Goal: Contribute content: Contribute content

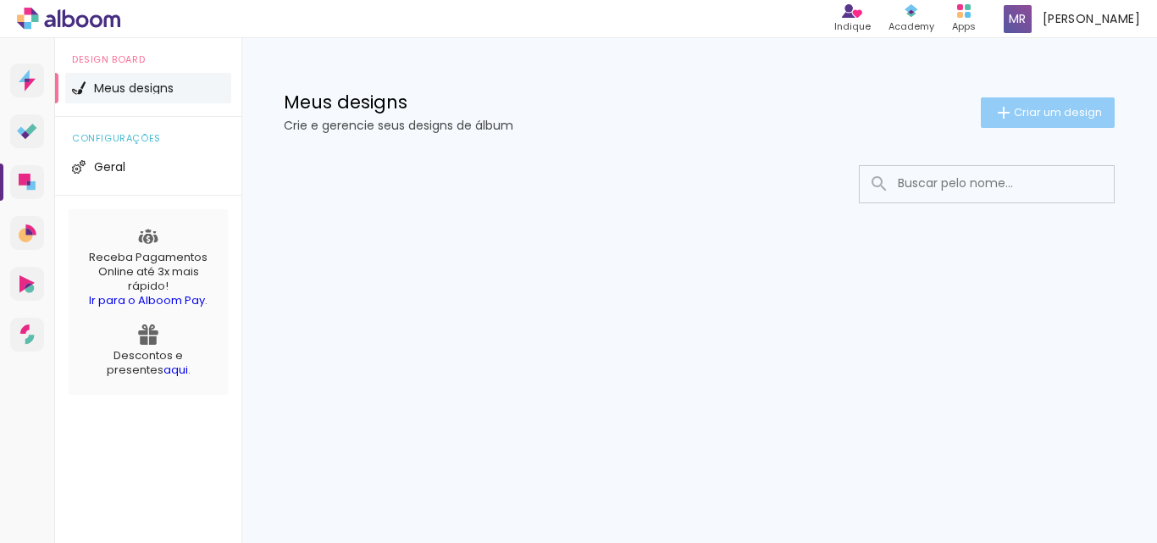
click at [1026, 102] on paper-button "Criar um design" at bounding box center [1048, 112] width 134 height 30
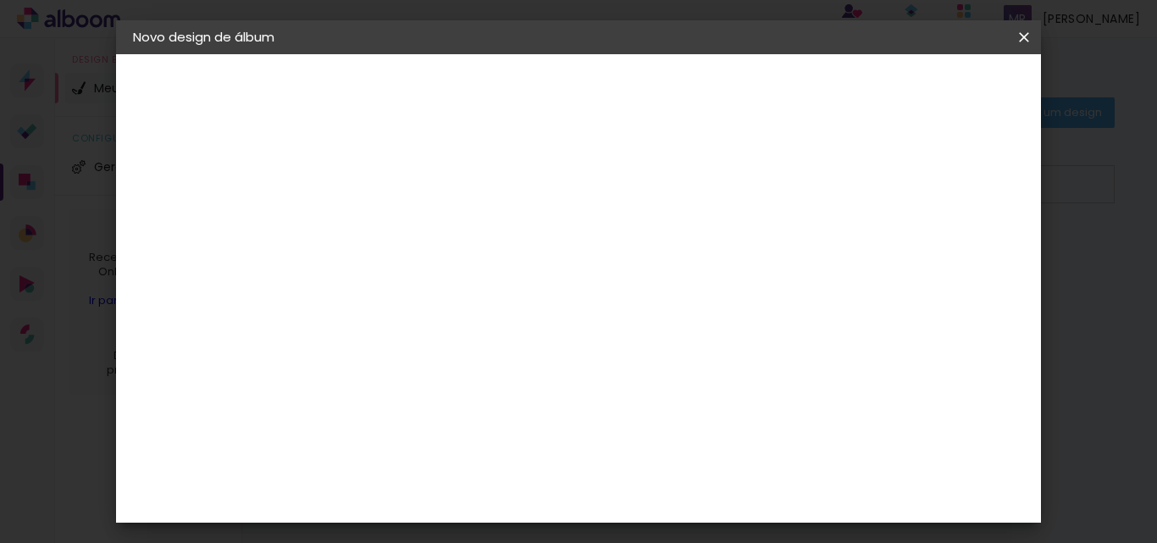
click at [410, 225] on input at bounding box center [410, 227] width 0 height 26
type input "Teste"
type paper-input "Teste"
click at [0, 0] on slot "Avançar" at bounding box center [0, 0] width 0 height 0
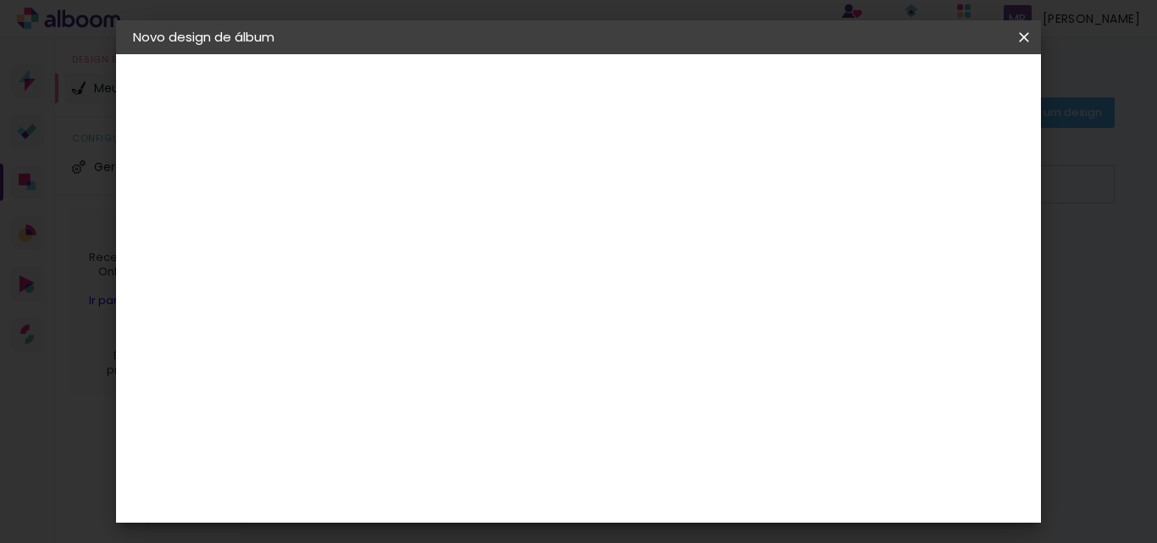
click at [483, 236] on input at bounding box center [453, 237] width 171 height 21
type input "digi"
type paper-input "digi"
click at [672, 354] on div "Sugerir uma encadernadora" at bounding box center [619, 353] width 105 height 27
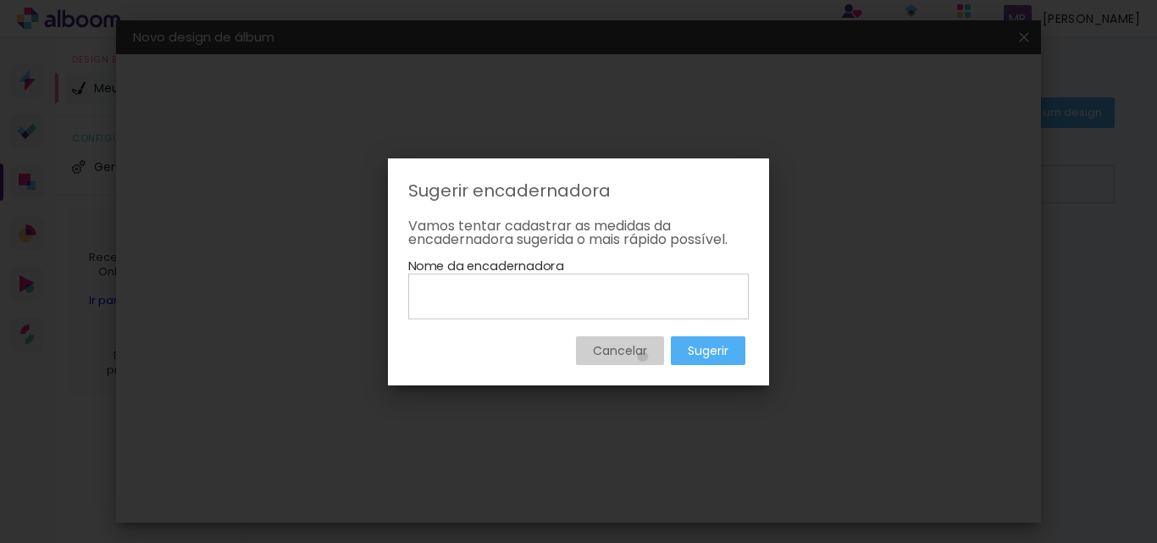
click at [0, 0] on slot "Cancelar" at bounding box center [0, 0] width 0 height 0
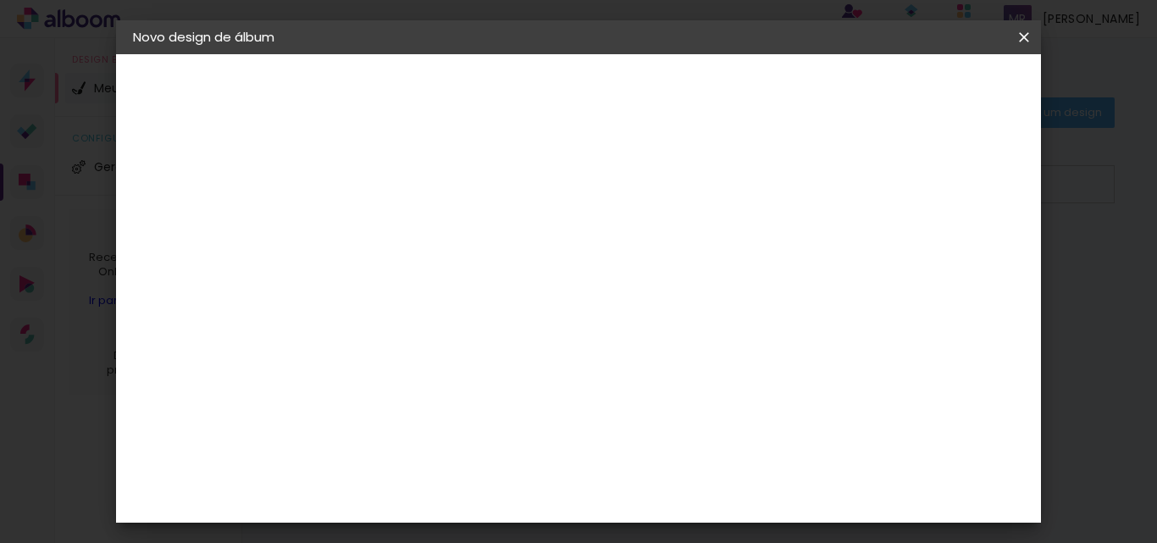
drag, startPoint x: 446, startPoint y: 333, endPoint x: 414, endPoint y: 331, distance: 32.2
click at [412, 341] on div "Encadernadora [GEOGRAPHIC_DATA] [GEOGRAPHIC_DATA] [GEOGRAPHIC_DATA] Equador [GE…" at bounding box center [436, 329] width 149 height 330
drag, startPoint x: 405, startPoint y: 329, endPoint x: 343, endPoint y: 337, distance: 62.3
click at [343, 198] on div "Fornecedor Escolha um fornecedor ou avance com o tamanho livre. Voltar Avançar" at bounding box center [521, 126] width 371 height 144
type input "pó"
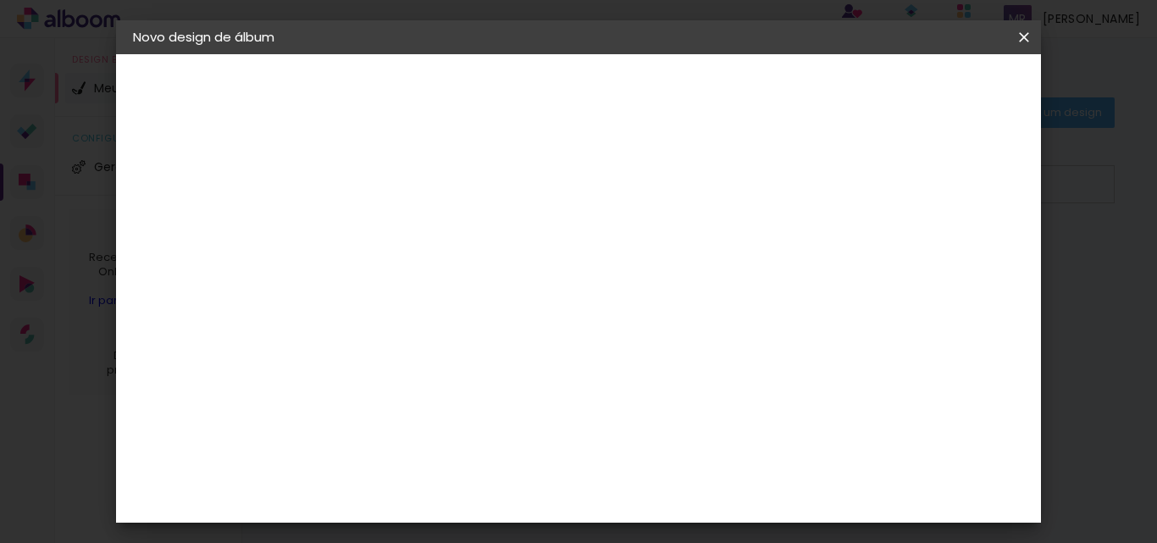
type paper-input "pó"
click at [471, 395] on paper-item "PósClick" at bounding box center [436, 382] width 149 height 37
click at [0, 0] on slot "Avançar" at bounding box center [0, 0] width 0 height 0
drag, startPoint x: 756, startPoint y: 237, endPoint x: 760, endPoint y: 286, distance: 49.2
click at [545, 239] on div "Opções disponíveis Classick Plus Slim Tai Artmann Thin Top Tamanho Escolha o ta…" at bounding box center [453, 322] width 183 height 317
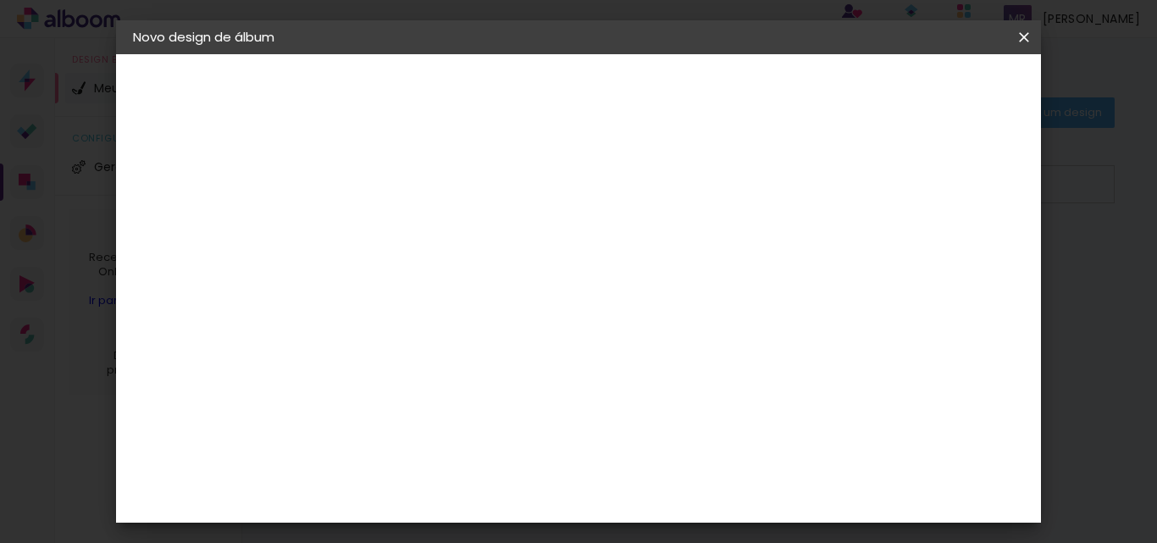
click at [476, 286] on input "text" at bounding box center [443, 295] width 66 height 26
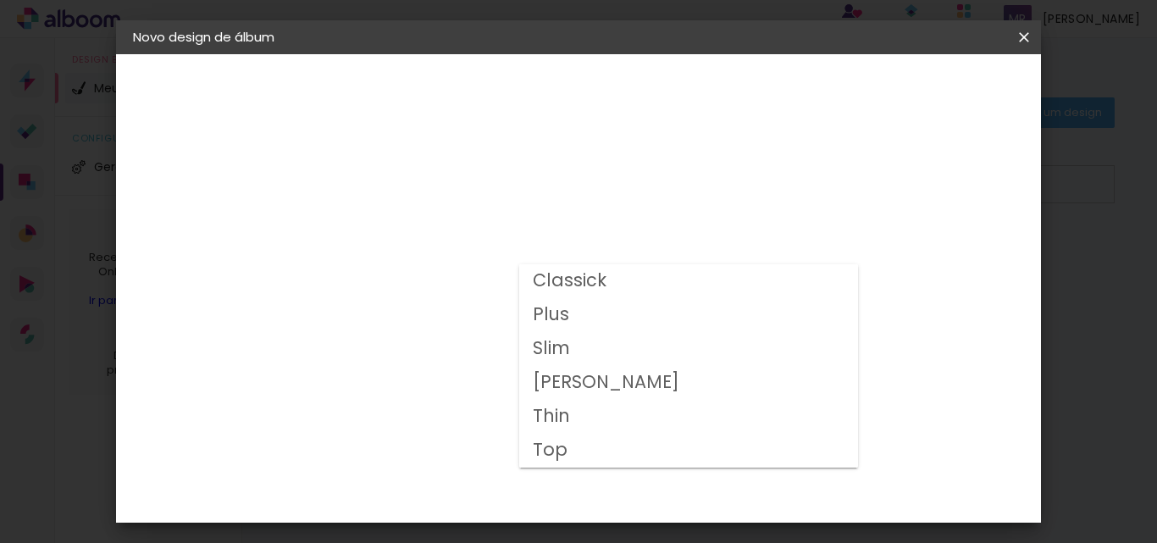
click at [726, 322] on paper-item "Plus" at bounding box center [688, 315] width 339 height 34
type input "Plus"
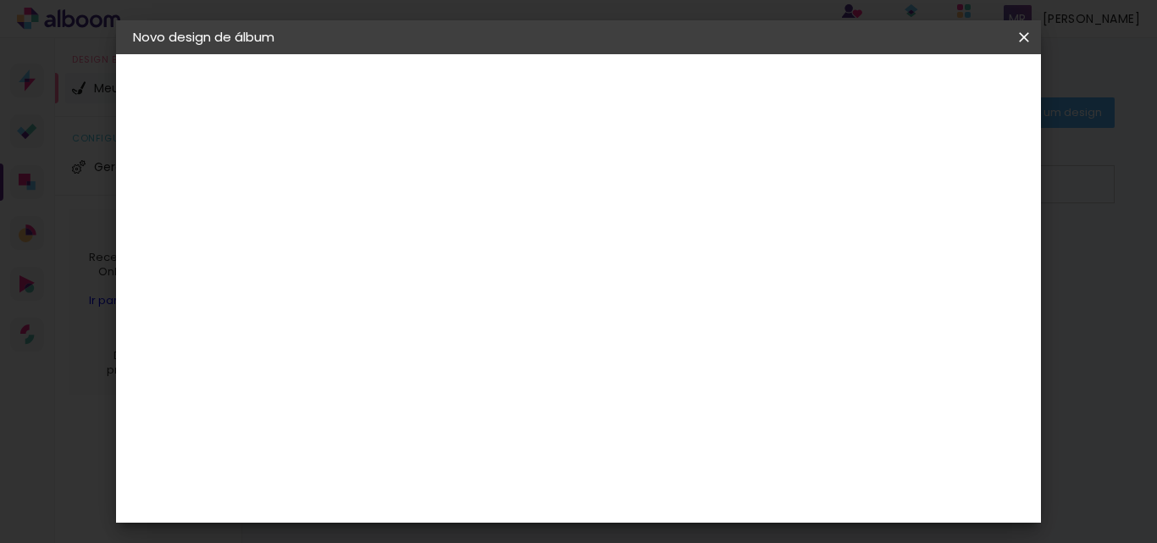
scroll to position [169, 0]
click at [643, 241] on span "20.3 × 61 cm" at bounding box center [615, 240] width 56 height 35
click at [0, 0] on slot "Avançar" at bounding box center [0, 0] width 0 height 0
click at [389, 189] on input "2" at bounding box center [397, 182] width 58 height 21
type input "1"
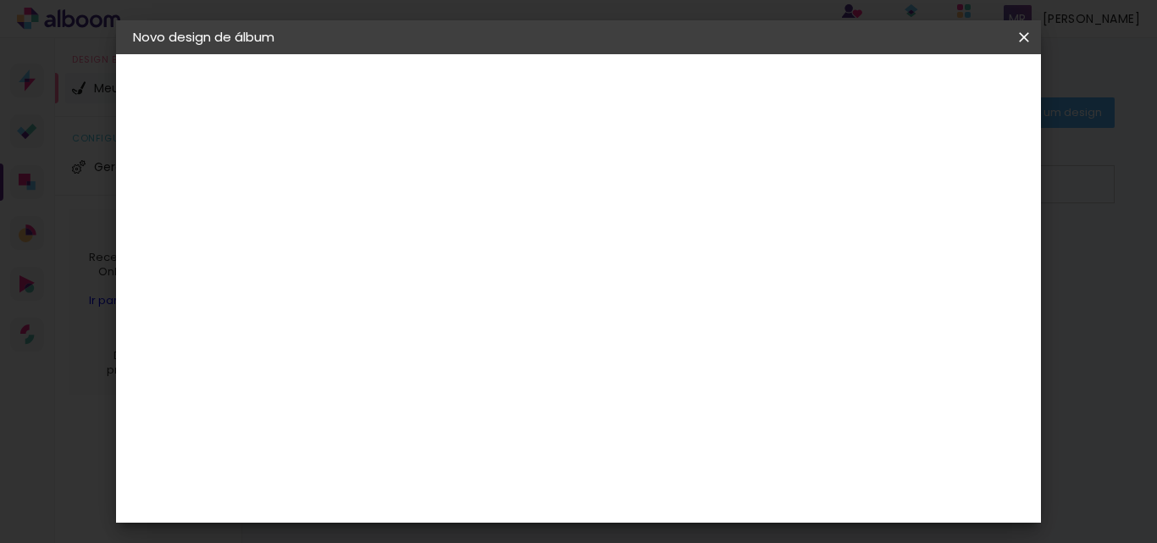
type paper-input "1"
click at [417, 187] on input "1" at bounding box center [397, 182] width 58 height 21
type input "0"
type paper-input "0"
click at [417, 187] on input "0" at bounding box center [397, 182] width 58 height 21
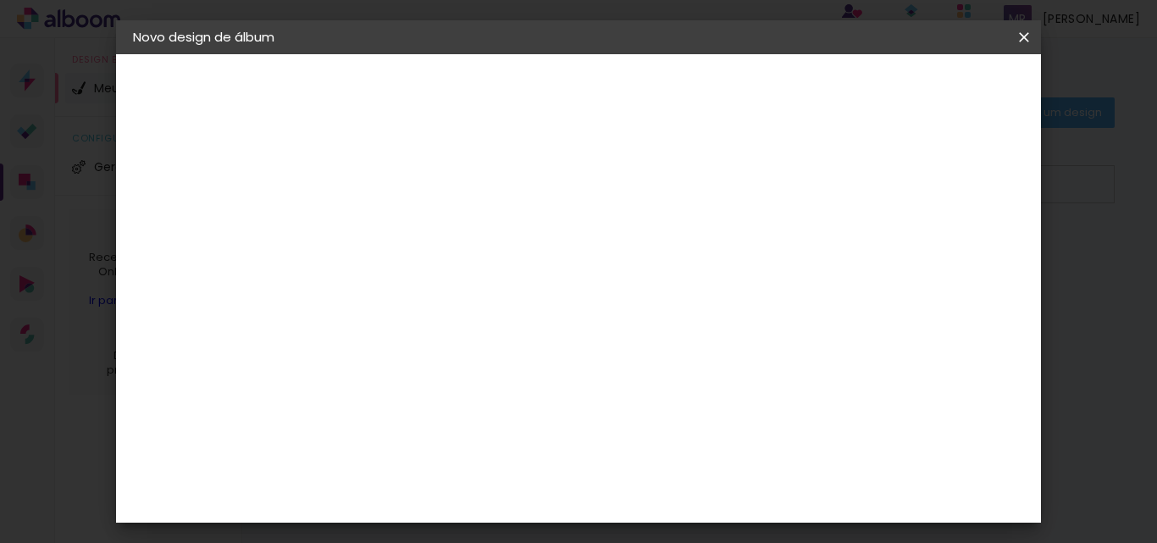
click at [417, 187] on input "0" at bounding box center [397, 182] width 58 height 21
type input "1"
type paper-input "1"
click at [418, 172] on input "1" at bounding box center [397, 182] width 58 height 21
type input "2"
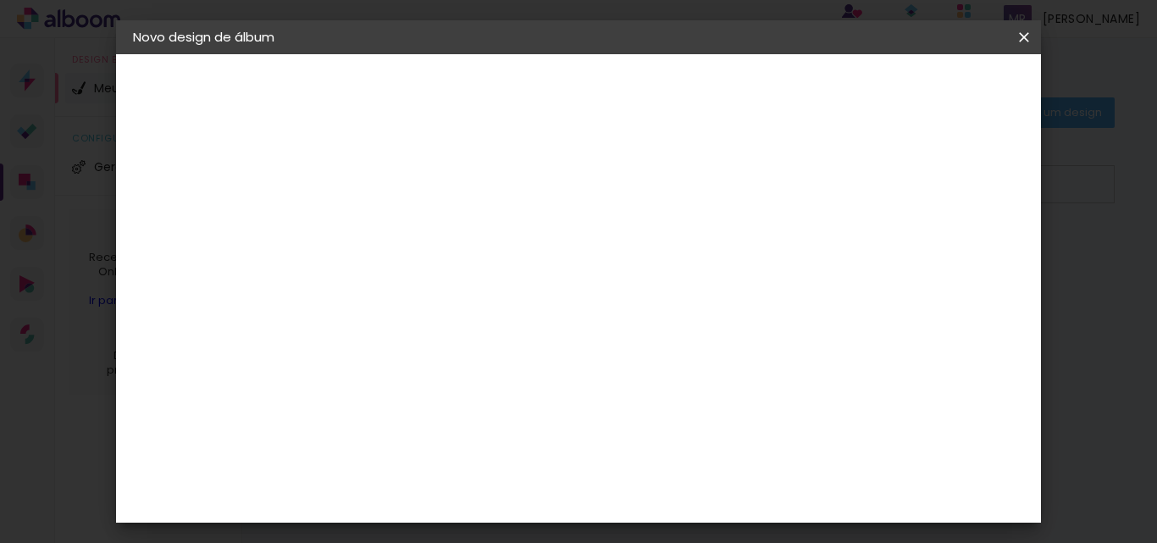
type paper-input "2"
click at [418, 172] on input "2" at bounding box center [397, 182] width 58 height 21
click at [886, 174] on paper-checkbox "Mostrar sangria" at bounding box center [871, 183] width 128 height 21
type paper-checkbox "on"
click at [918, 92] on span "Iniciar design" at bounding box center [879, 90] width 77 height 12
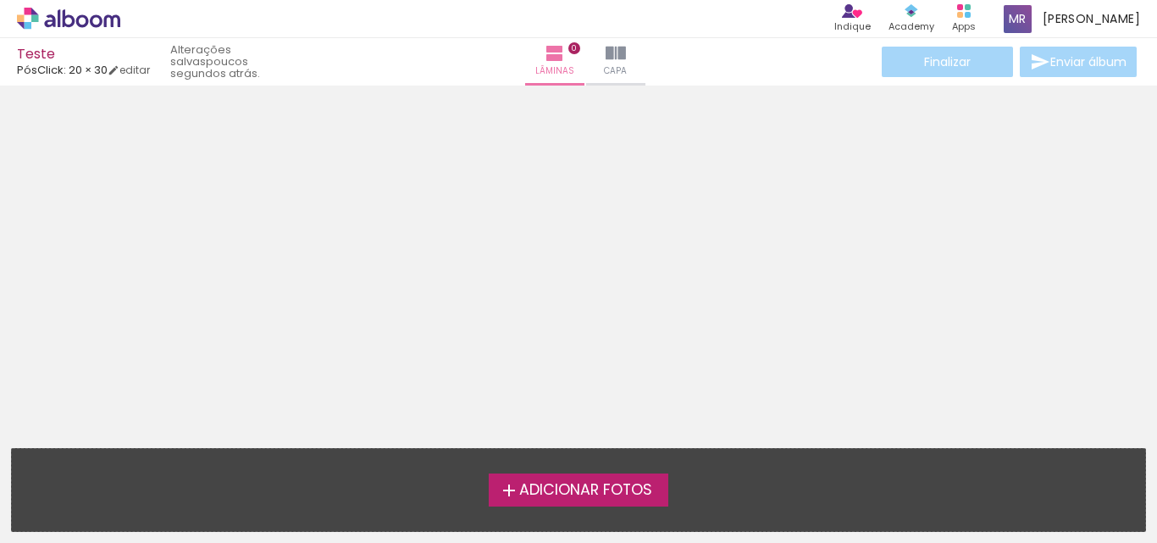
click at [554, 483] on span "Adicionar Fotos" at bounding box center [585, 490] width 133 height 15
click at [0, 0] on input "file" at bounding box center [0, 0] width 0 height 0
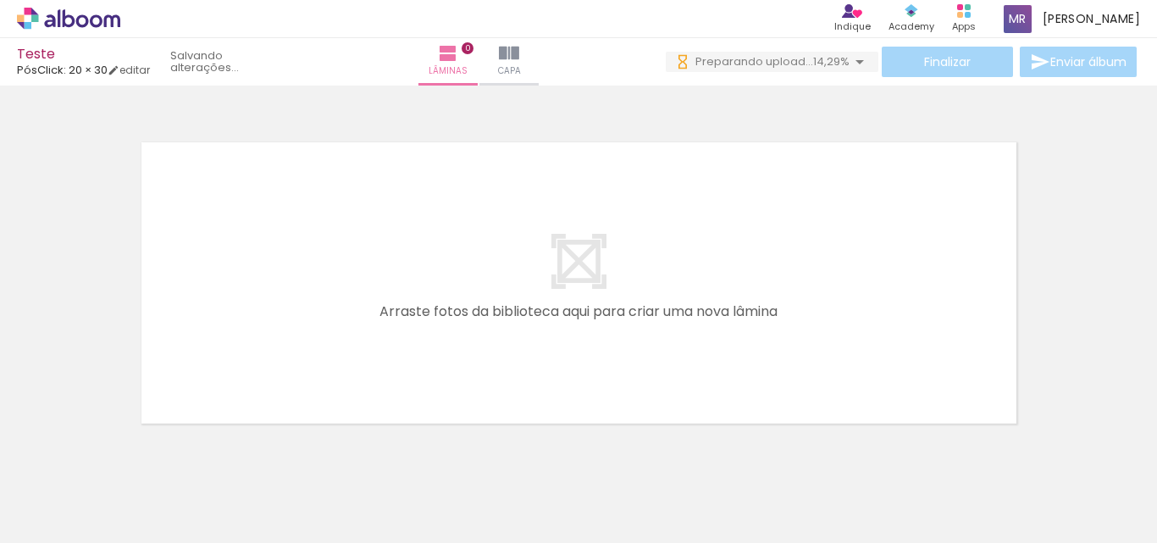
scroll to position [53, 0]
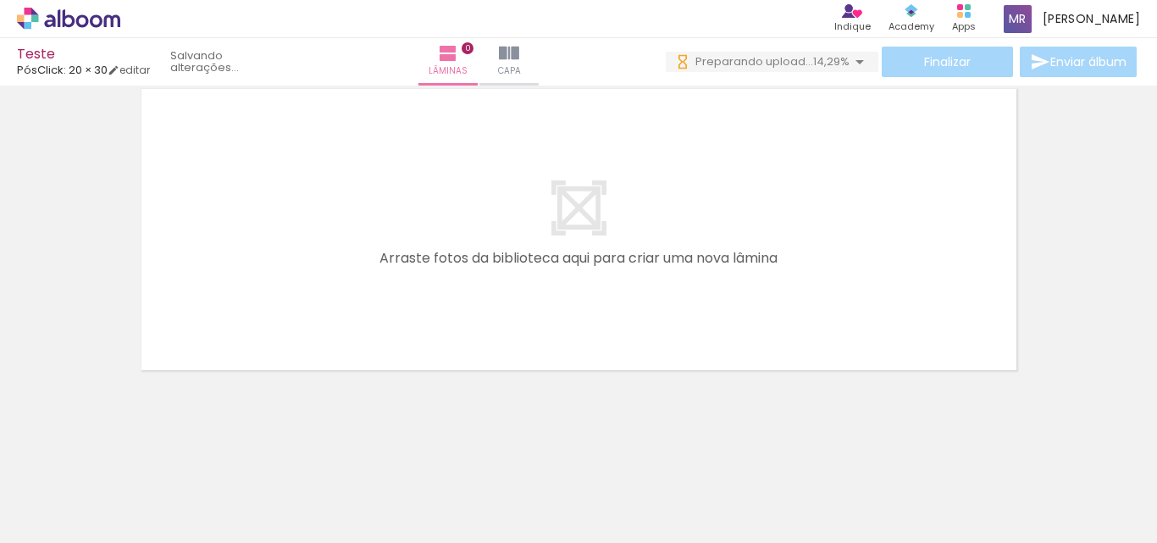
click at [761, 256] on quentale-layouter at bounding box center [579, 229] width 890 height 296
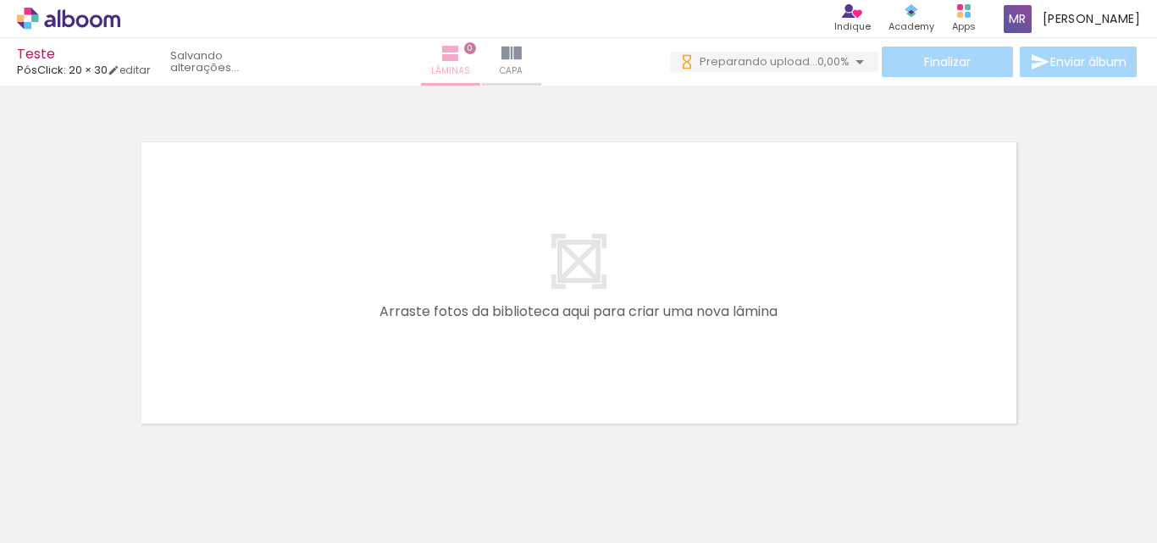
scroll to position [0, 0]
click at [522, 53] on iron-icon at bounding box center [511, 53] width 20 height 20
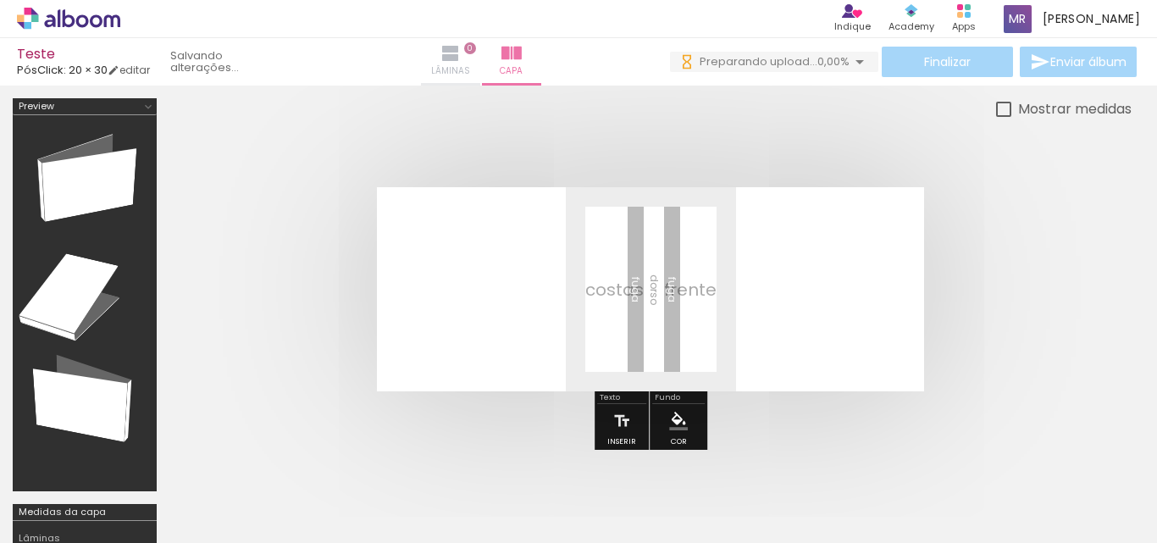
click at [461, 61] on iron-icon at bounding box center [450, 53] width 20 height 20
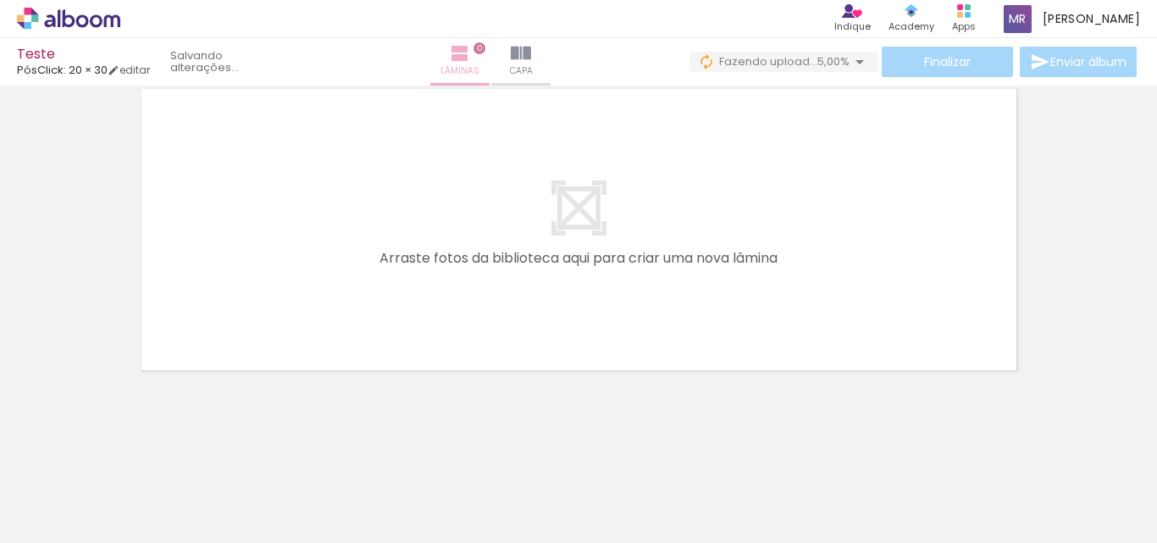
click at [470, 53] on iron-icon at bounding box center [460, 53] width 20 height 20
click at [479, 515] on iron-image at bounding box center [453, 485] width 87 height 59
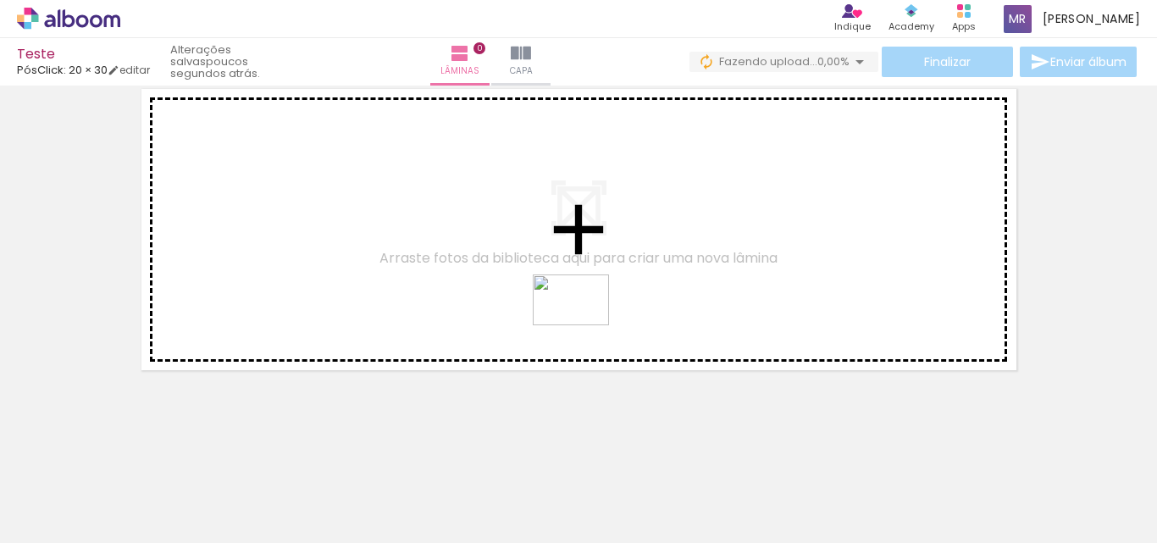
drag, startPoint x: 481, startPoint y: 514, endPoint x: 596, endPoint y: 317, distance: 228.5
click at [596, 317] on quentale-workspace at bounding box center [578, 271] width 1157 height 543
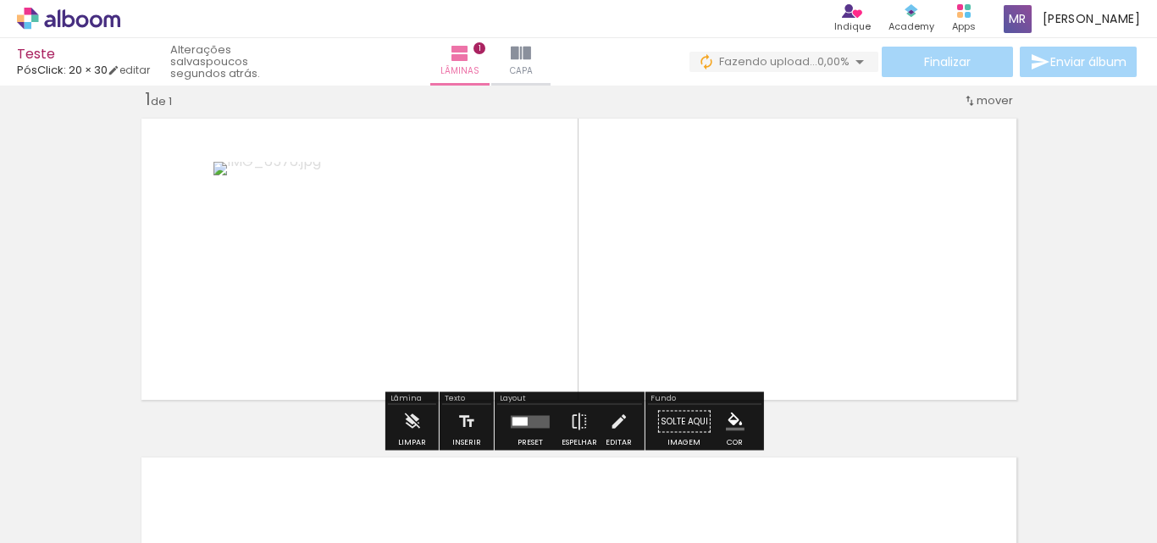
scroll to position [22, 0]
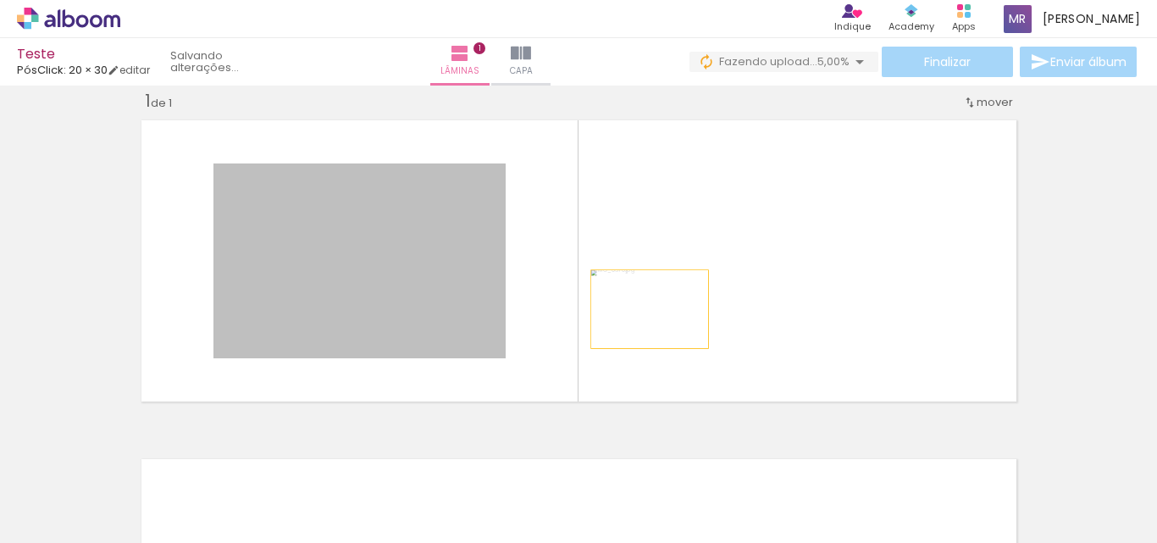
drag, startPoint x: 379, startPoint y: 321, endPoint x: 728, endPoint y: 290, distance: 350.3
click at [728, 290] on quentale-layouter at bounding box center [579, 261] width 890 height 296
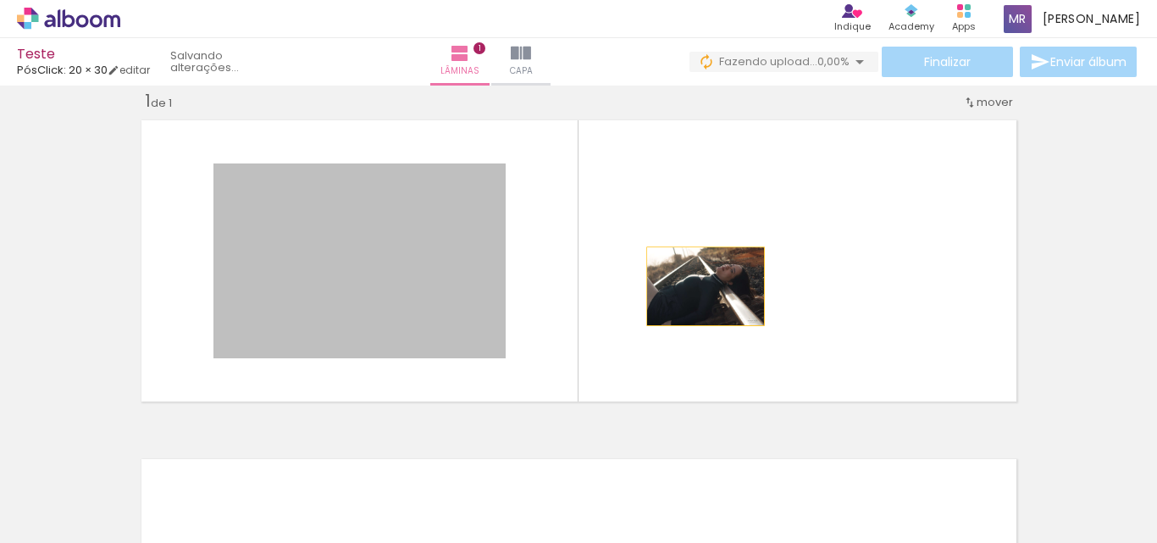
drag, startPoint x: 402, startPoint y: 289, endPoint x: 705, endPoint y: 286, distance: 303.2
click at [705, 286] on quentale-layouter at bounding box center [579, 261] width 890 height 296
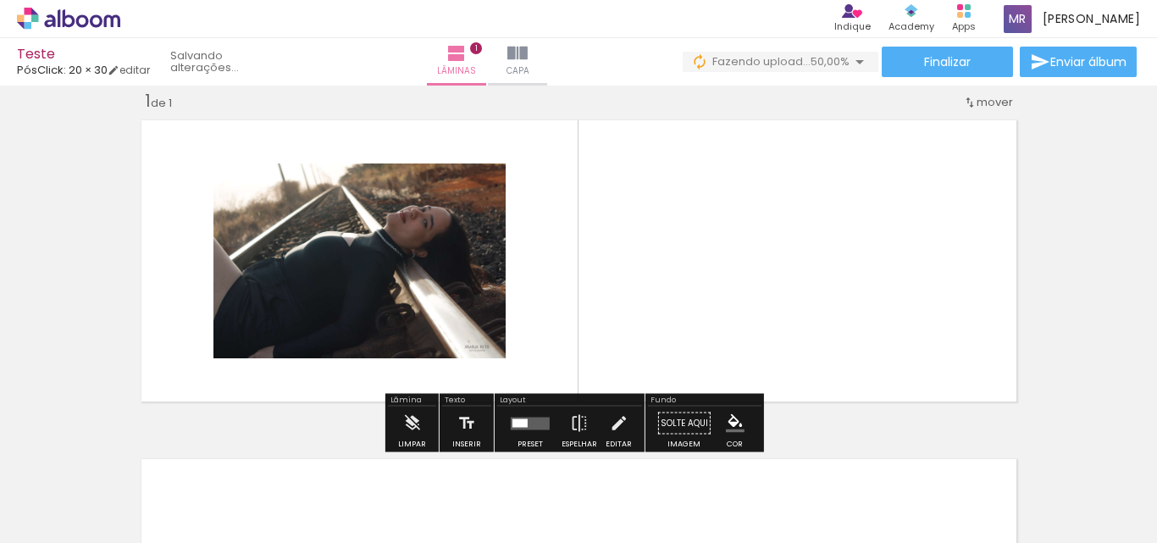
click at [582, 318] on quentale-layouter at bounding box center [579, 261] width 890 height 296
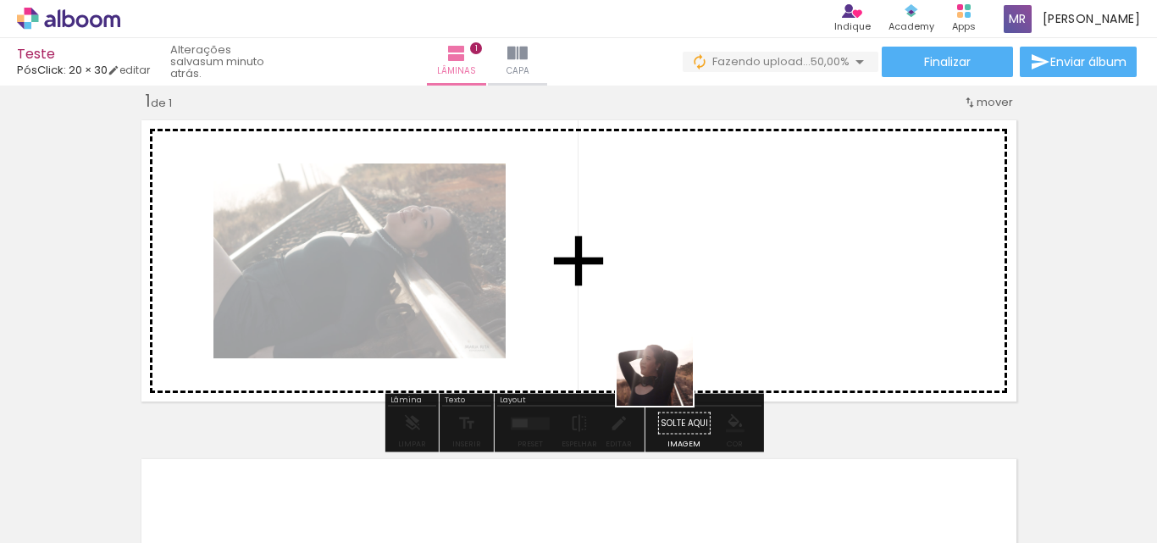
drag, startPoint x: 539, startPoint y: 489, endPoint x: 694, endPoint y: 328, distance: 223.4
click at [694, 328] on quentale-workspace at bounding box center [578, 271] width 1157 height 543
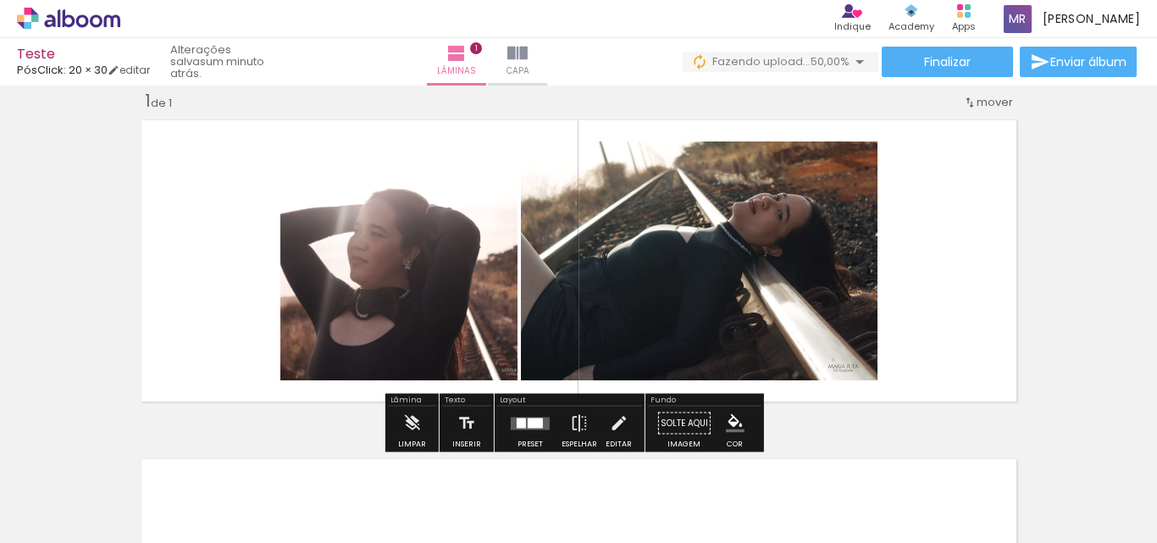
click at [531, 285] on quentale-photo at bounding box center [699, 260] width 357 height 239
click at [519, 429] on quentale-layouter at bounding box center [530, 423] width 39 height 13
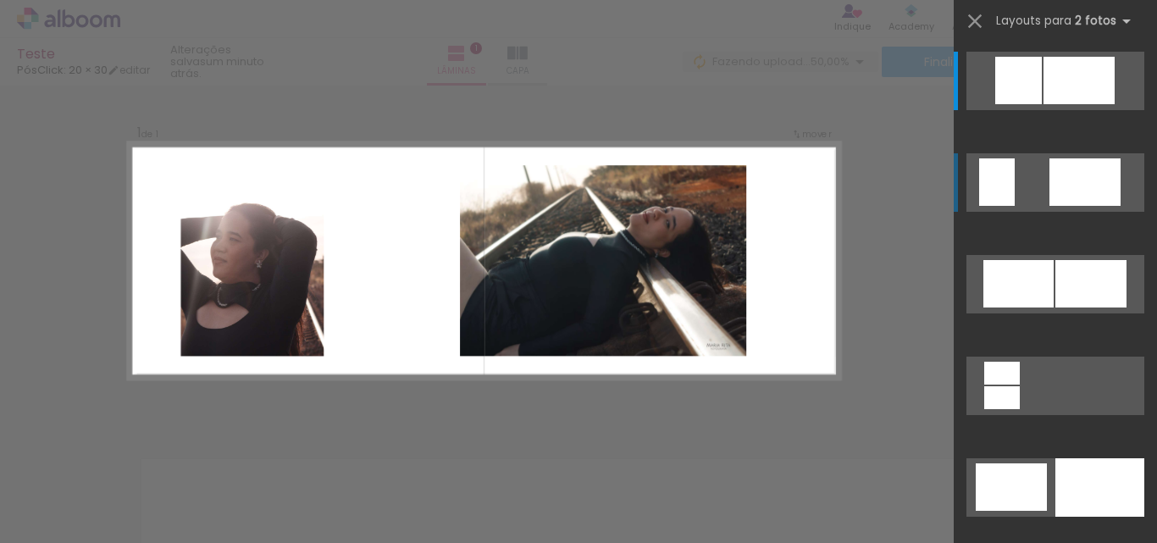
click at [1071, 185] on div at bounding box center [1084, 181] width 71 height 47
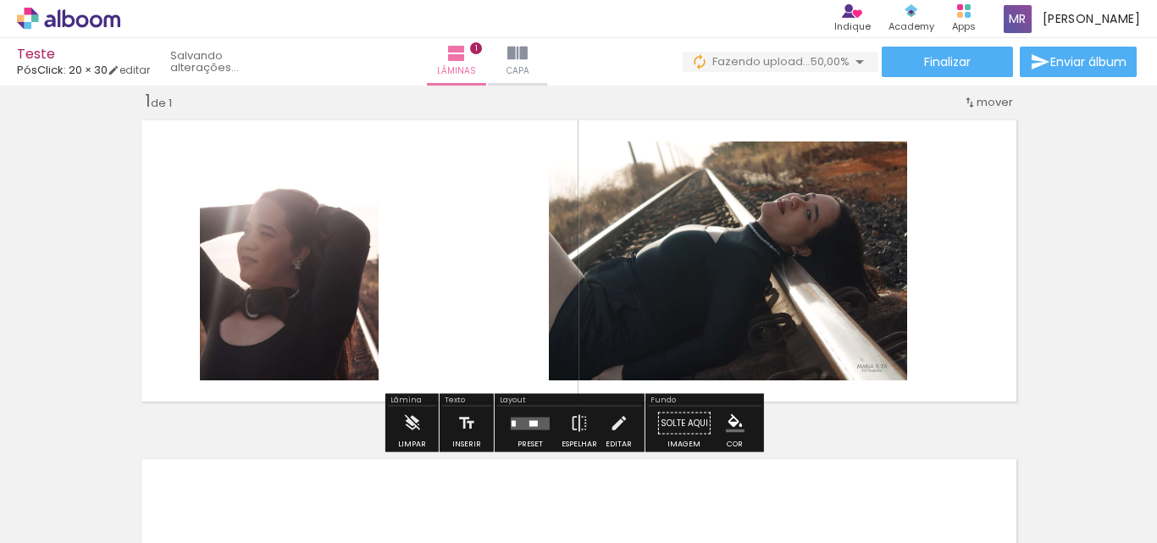
click at [906, 230] on quentale-layouter at bounding box center [579, 261] width 890 height 296
click at [804, 218] on quentale-photo at bounding box center [728, 260] width 358 height 239
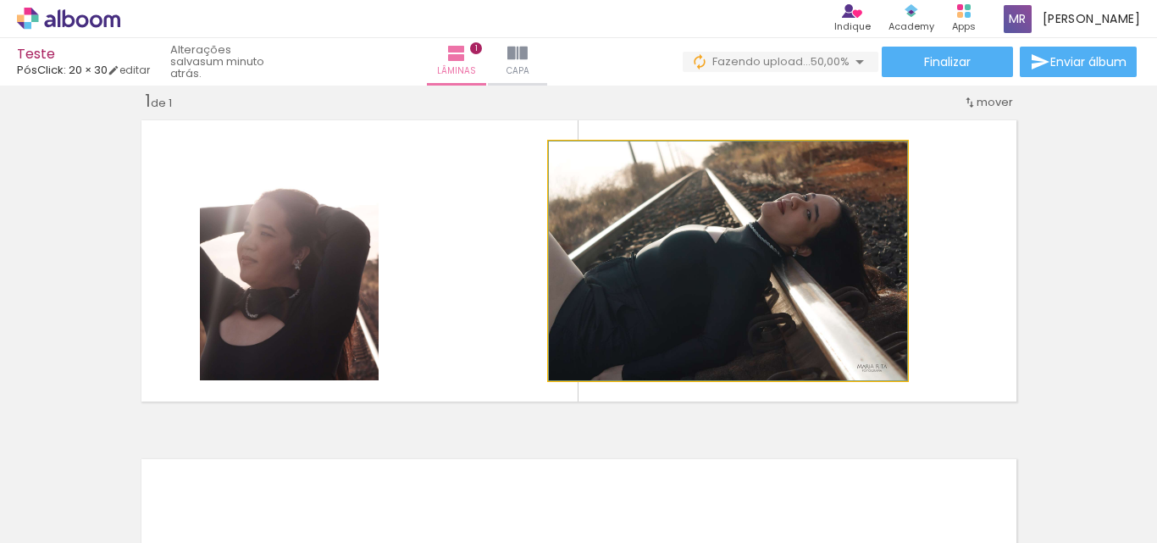
drag, startPoint x: 809, startPoint y: 222, endPoint x: 862, endPoint y: 218, distance: 53.5
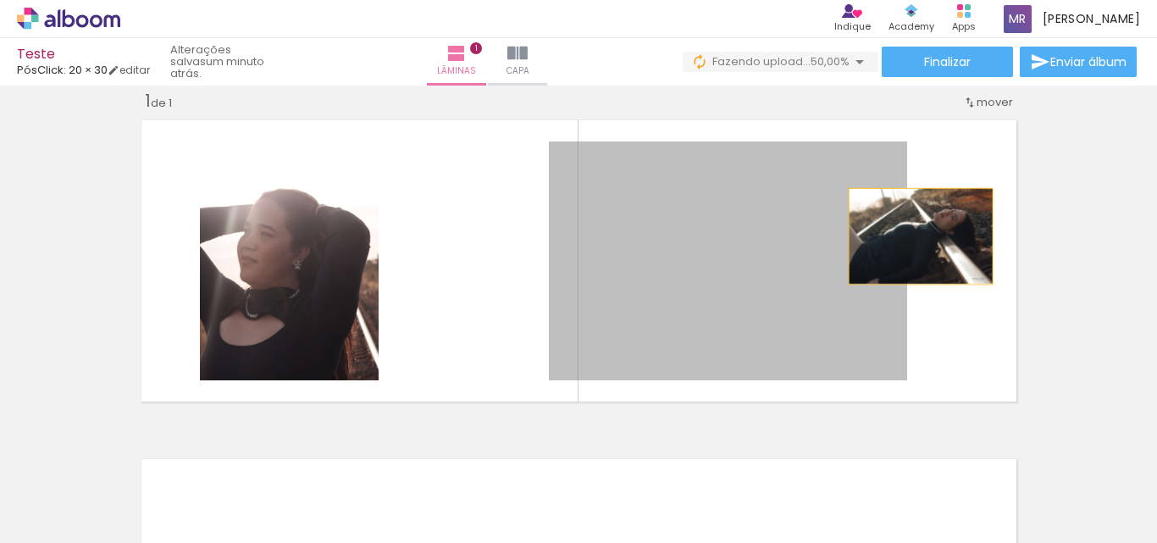
drag, startPoint x: 834, startPoint y: 238, endPoint x: 914, endPoint y: 236, distance: 79.6
click at [914, 236] on quentale-layouter at bounding box center [579, 261] width 890 height 296
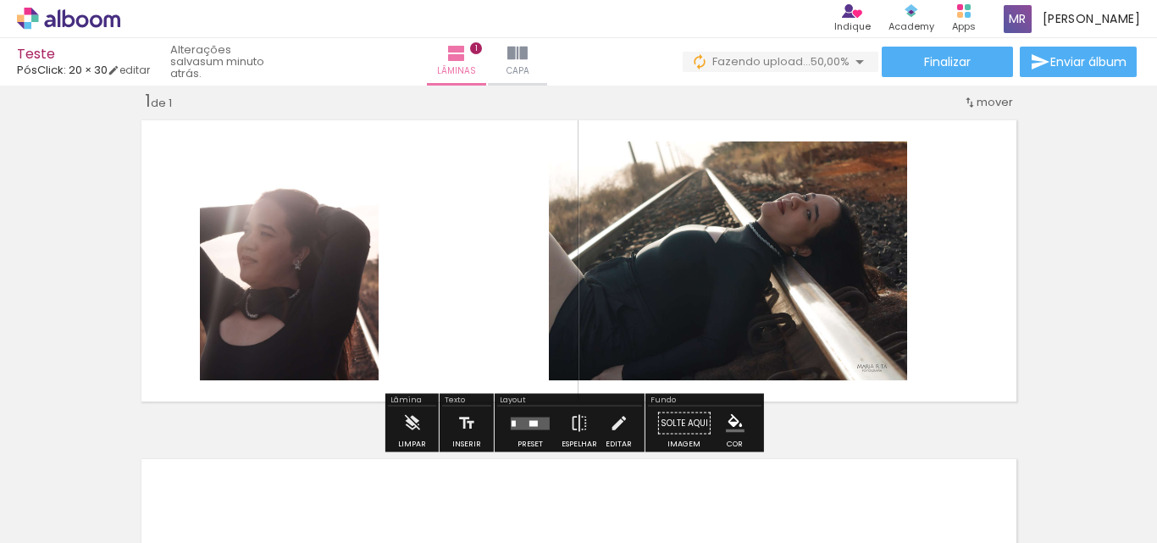
click at [536, 426] on quentale-layouter at bounding box center [530, 423] width 39 height 13
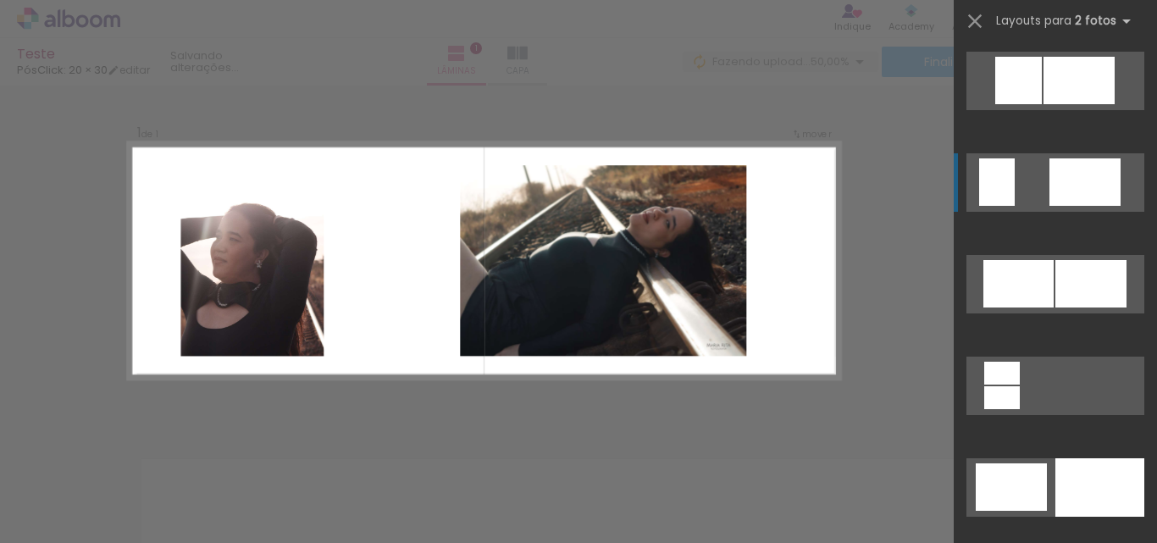
scroll to position [102, 0]
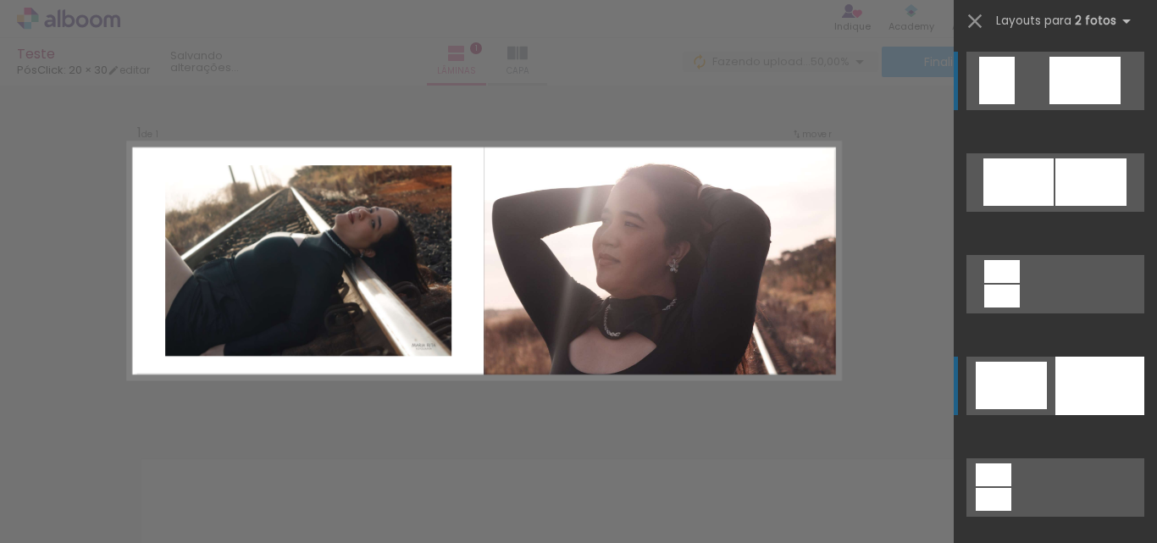
click at [1037, 386] on div at bounding box center [1011, 385] width 71 height 47
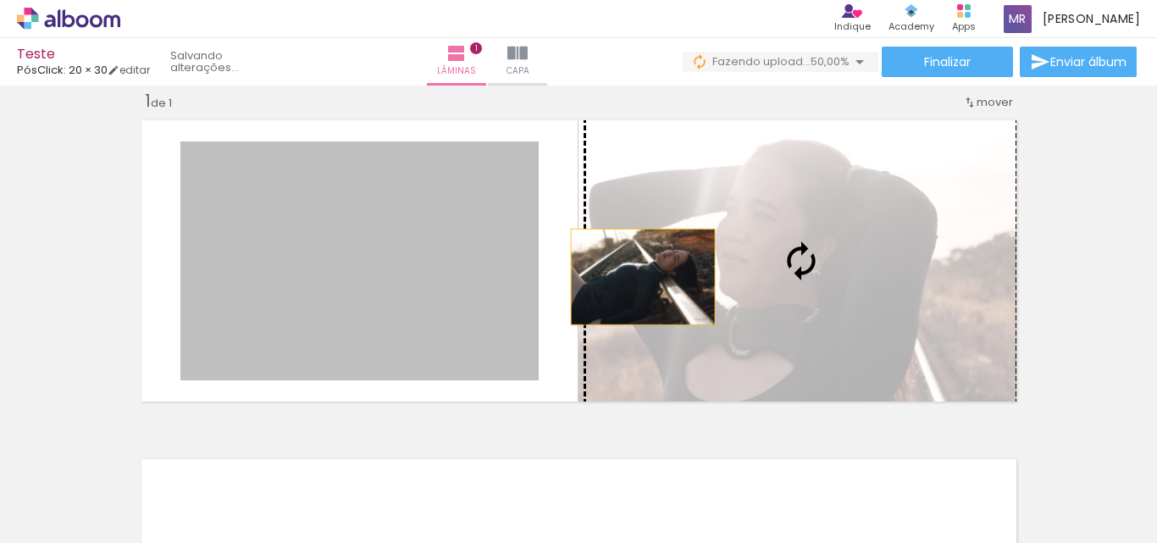
drag, startPoint x: 360, startPoint y: 279, endPoint x: 678, endPoint y: 277, distance: 318.4
click at [0, 0] on slot at bounding box center [0, 0] width 0 height 0
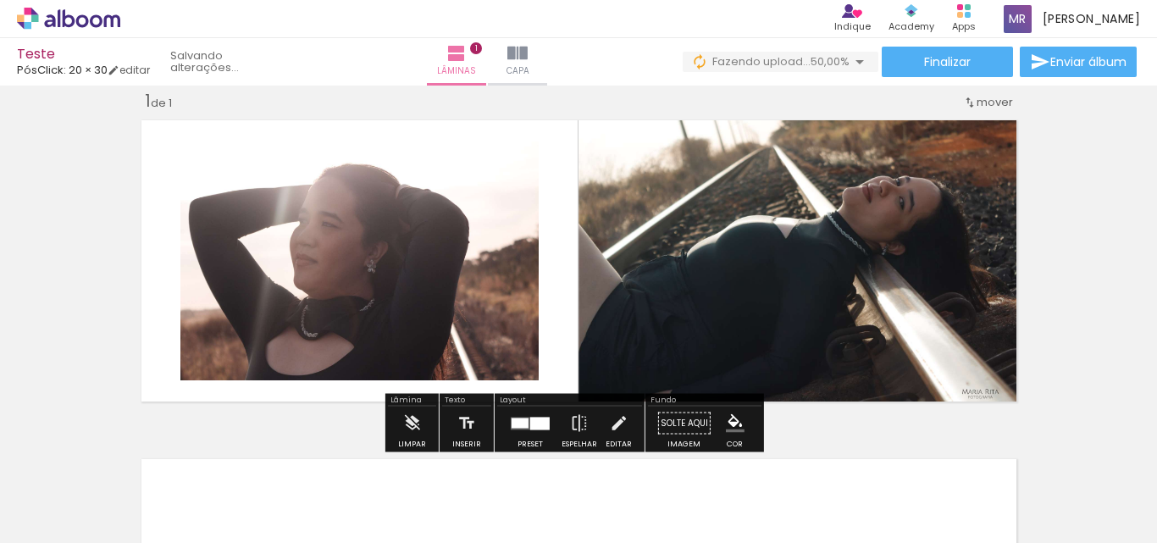
click at [1059, 283] on div "Inserir lâmina 1 de 1" at bounding box center [578, 408] width 1157 height 678
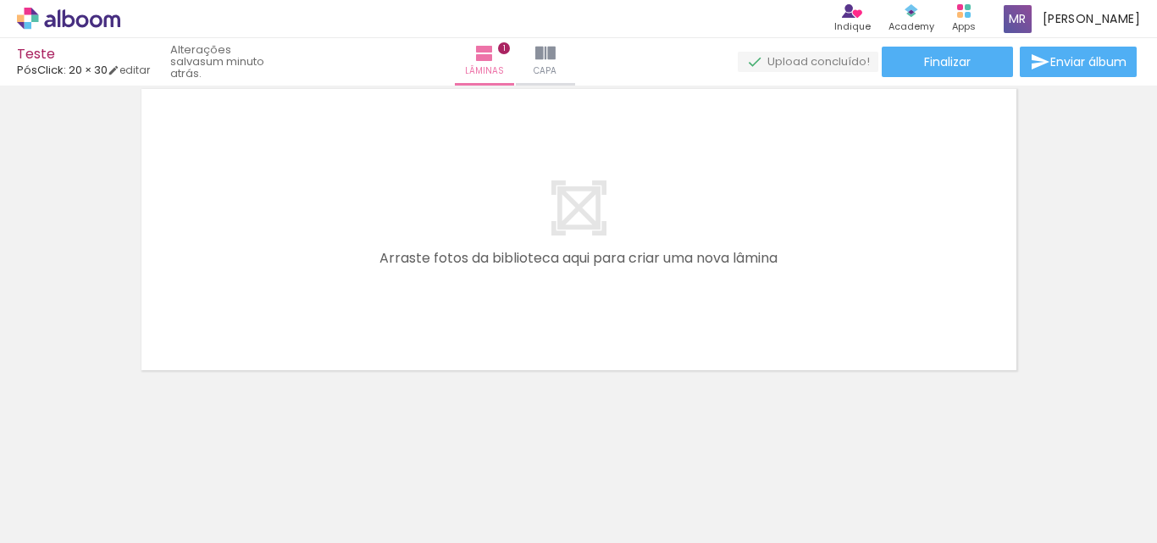
scroll to position [307, 0]
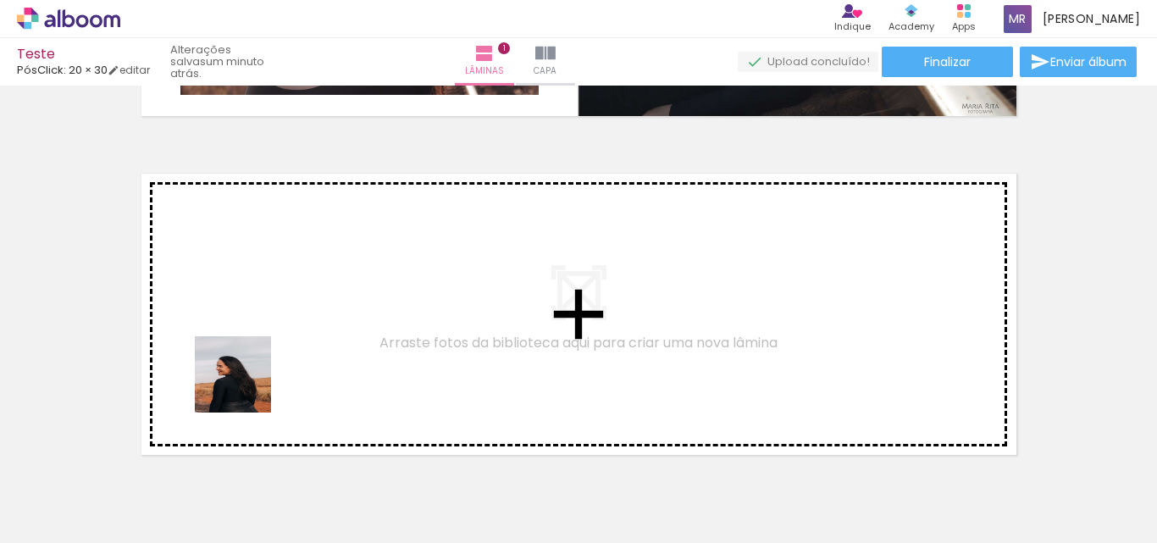
drag, startPoint x: 272, startPoint y: 467, endPoint x: 245, endPoint y: 374, distance: 97.0
click at [245, 374] on quentale-workspace at bounding box center [578, 271] width 1157 height 543
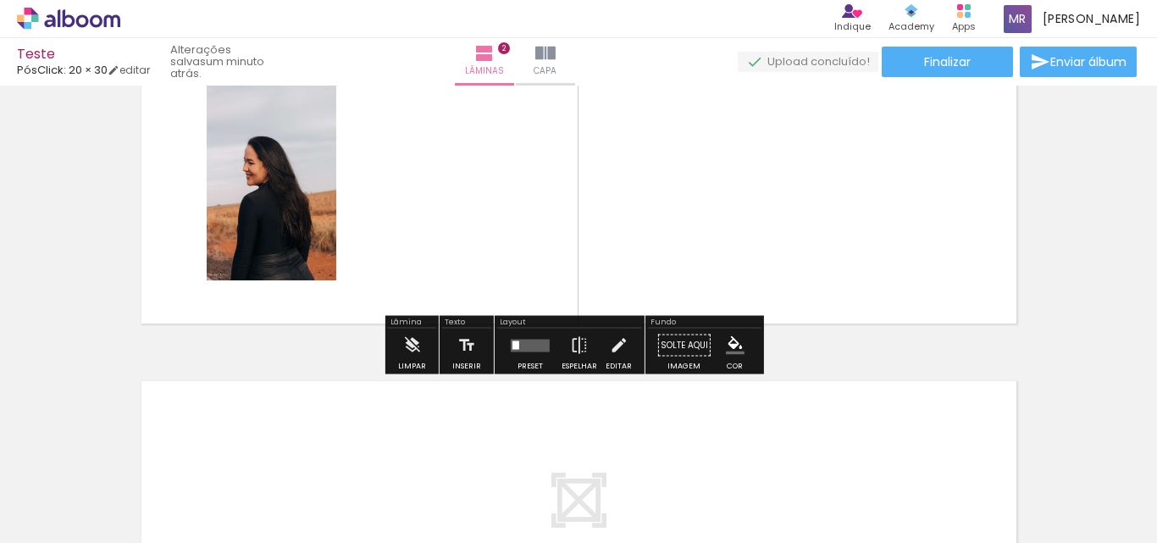
scroll to position [361, 0]
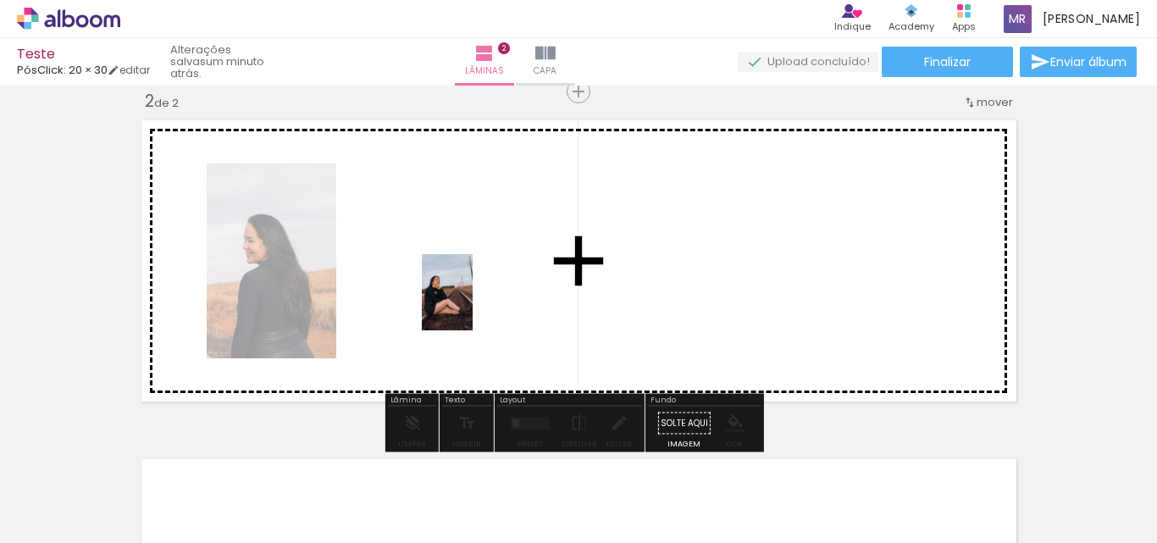
drag, startPoint x: 352, startPoint y: 500, endPoint x: 486, endPoint y: 321, distance: 223.2
click at [498, 305] on quentale-workspace at bounding box center [578, 271] width 1157 height 543
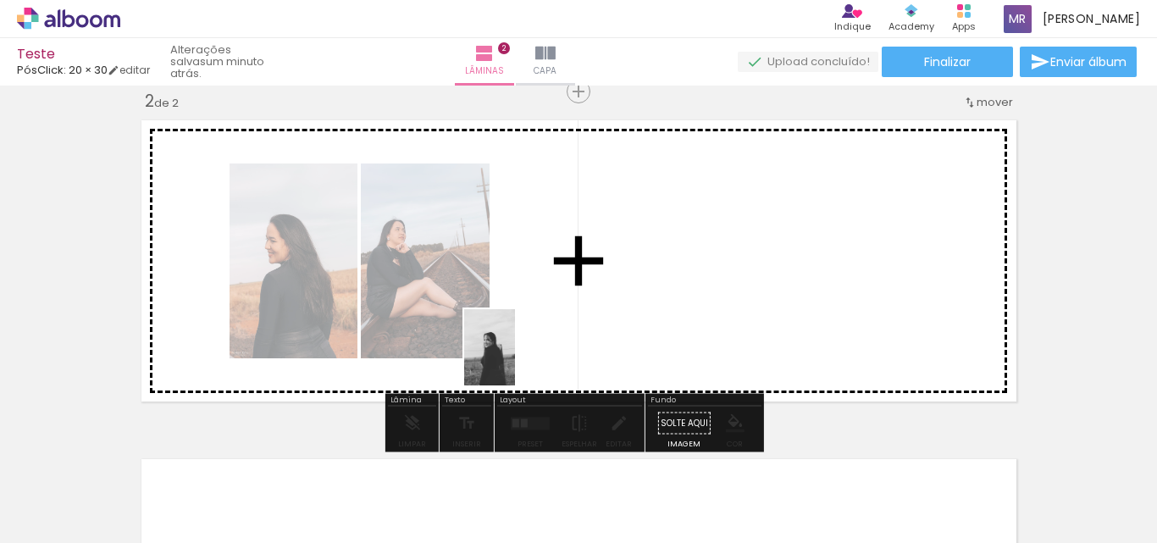
drag, startPoint x: 191, startPoint y: 495, endPoint x: 606, endPoint y: 311, distance: 454.2
click at [606, 311] on quentale-workspace at bounding box center [578, 271] width 1157 height 543
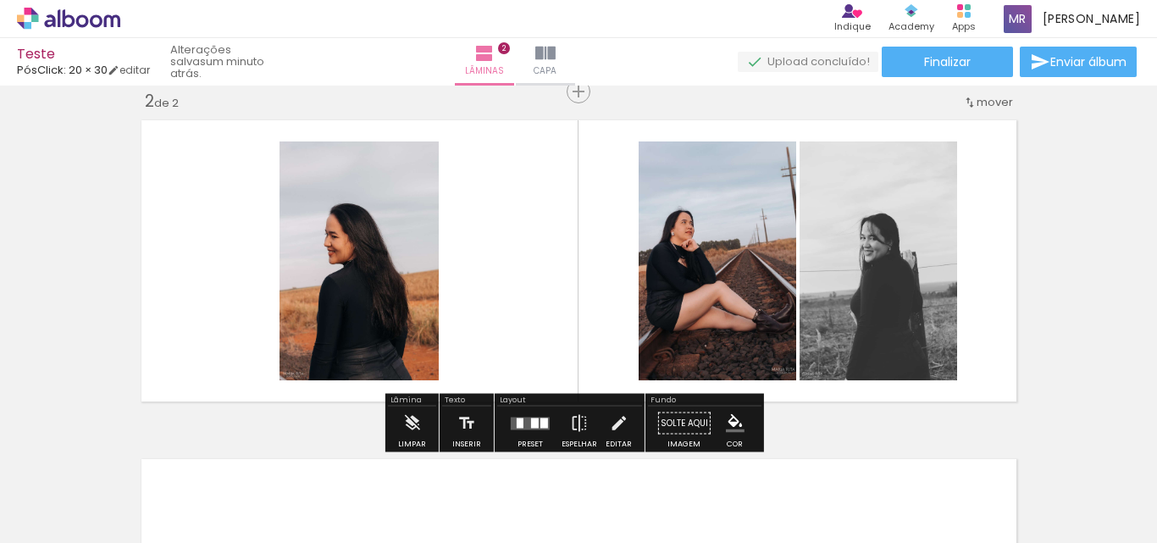
click at [511, 423] on quentale-layouter at bounding box center [530, 423] width 39 height 13
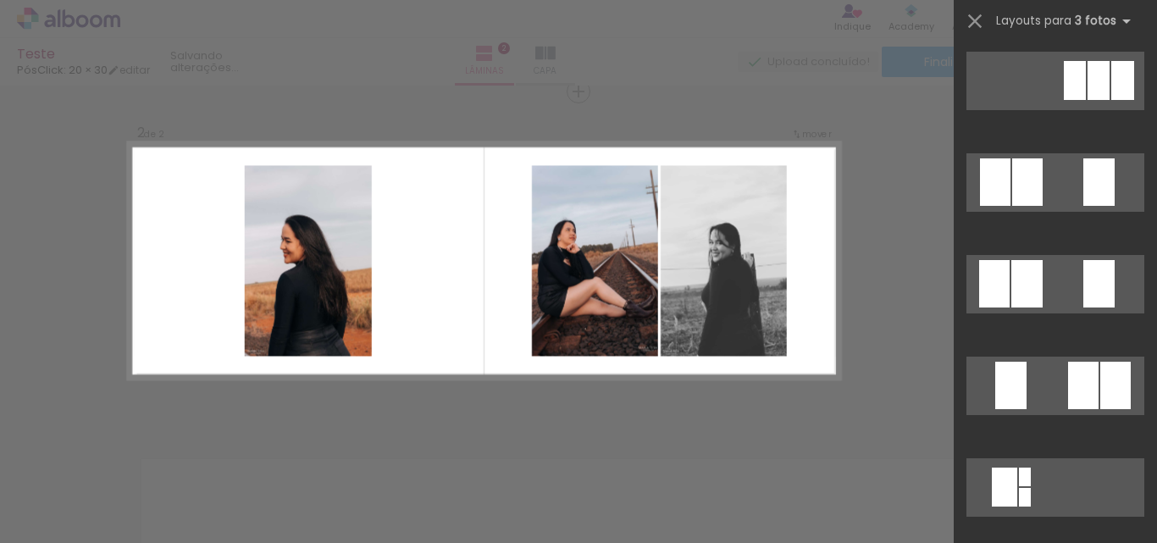
scroll to position [0, 0]
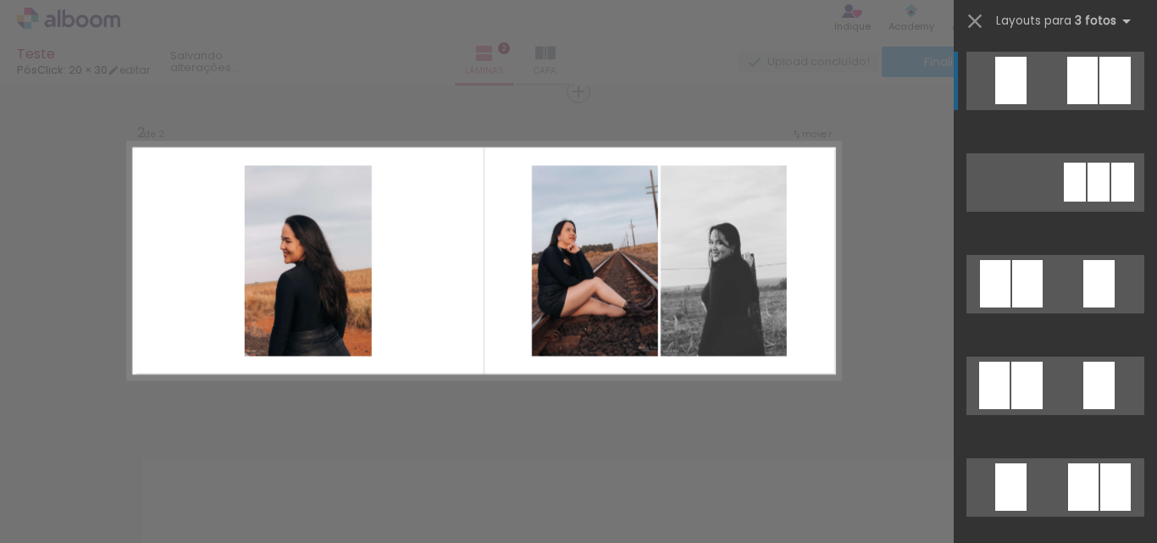
click at [875, 272] on div "Confirmar Cancelar" at bounding box center [578, 253] width 1157 height 1057
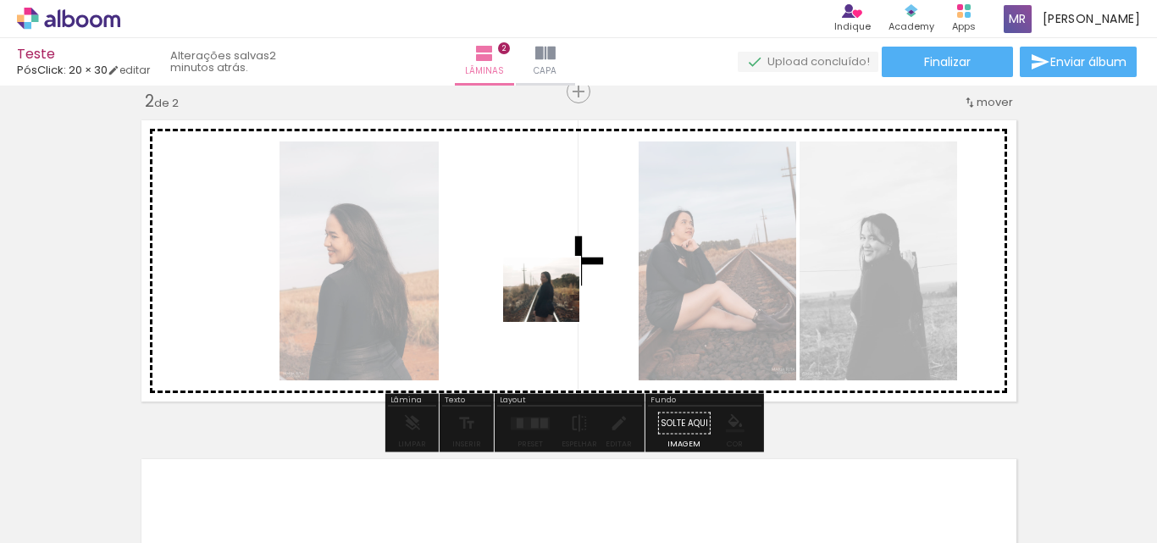
drag, startPoint x: 640, startPoint y: 486, endPoint x: 553, endPoint y: 307, distance: 198.8
click at [553, 307] on quentale-workspace at bounding box center [578, 271] width 1157 height 543
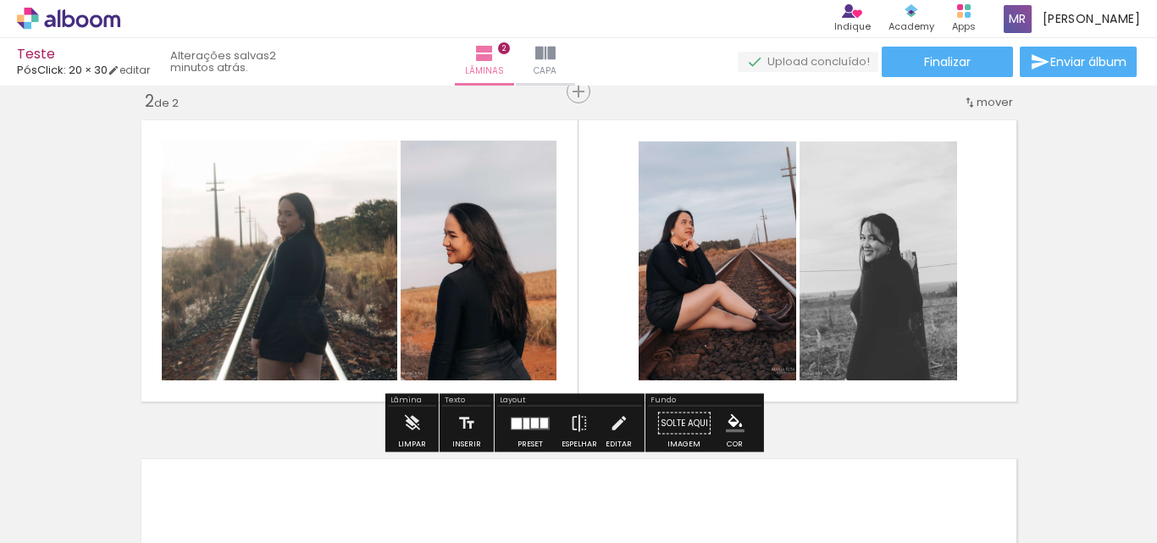
click at [1037, 239] on div "Inserir lâmina 1 de 2 Inserir lâmina 2 de 2" at bounding box center [578, 239] width 1157 height 1017
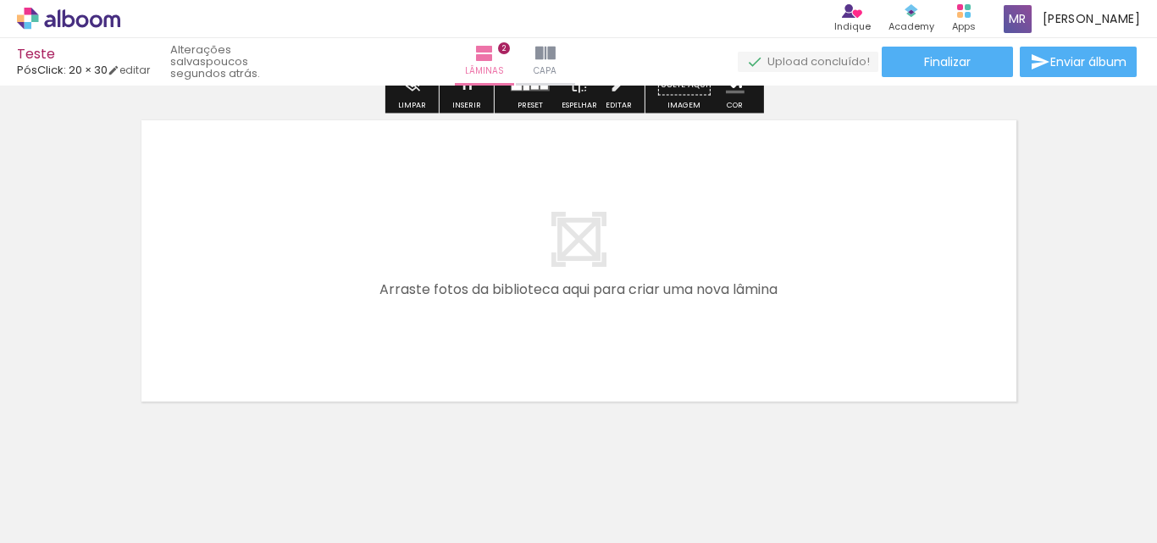
click at [559, 320] on quentale-layouter at bounding box center [579, 261] width 890 height 296
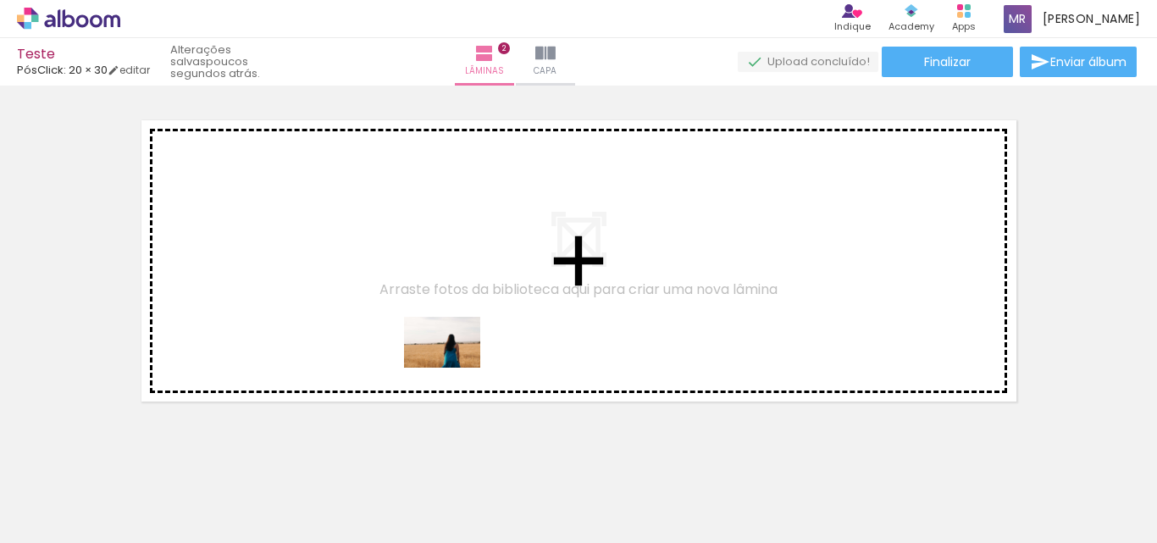
drag, startPoint x: 535, startPoint y: 500, endPoint x: 427, endPoint y: 353, distance: 182.9
click at [427, 353] on quentale-workspace at bounding box center [578, 271] width 1157 height 543
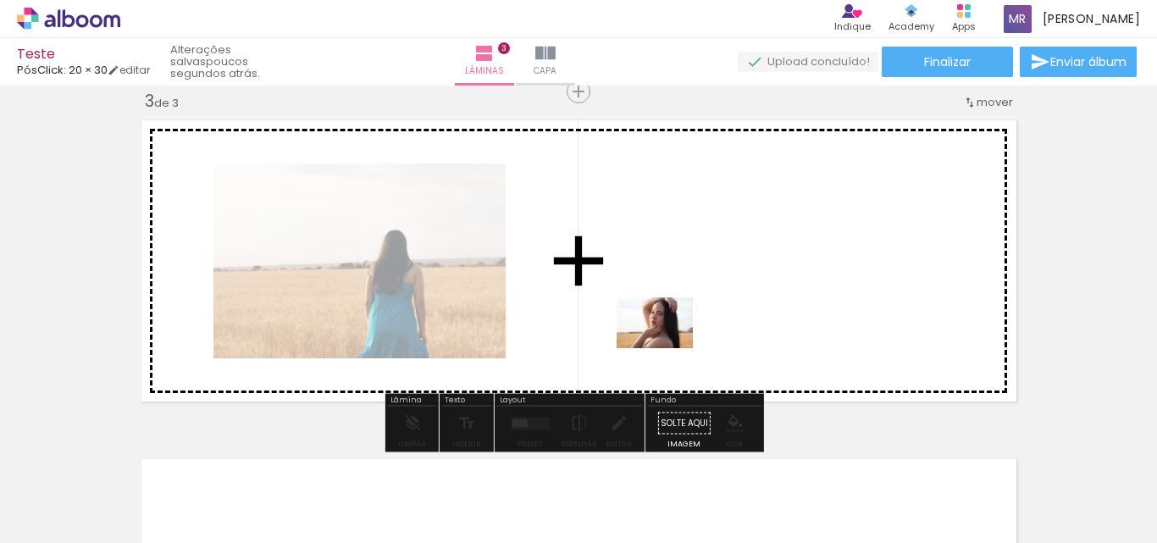
drag, startPoint x: 613, startPoint y: 507, endPoint x: 688, endPoint y: 323, distance: 199.1
click at [688, 323] on quentale-workspace at bounding box center [578, 271] width 1157 height 543
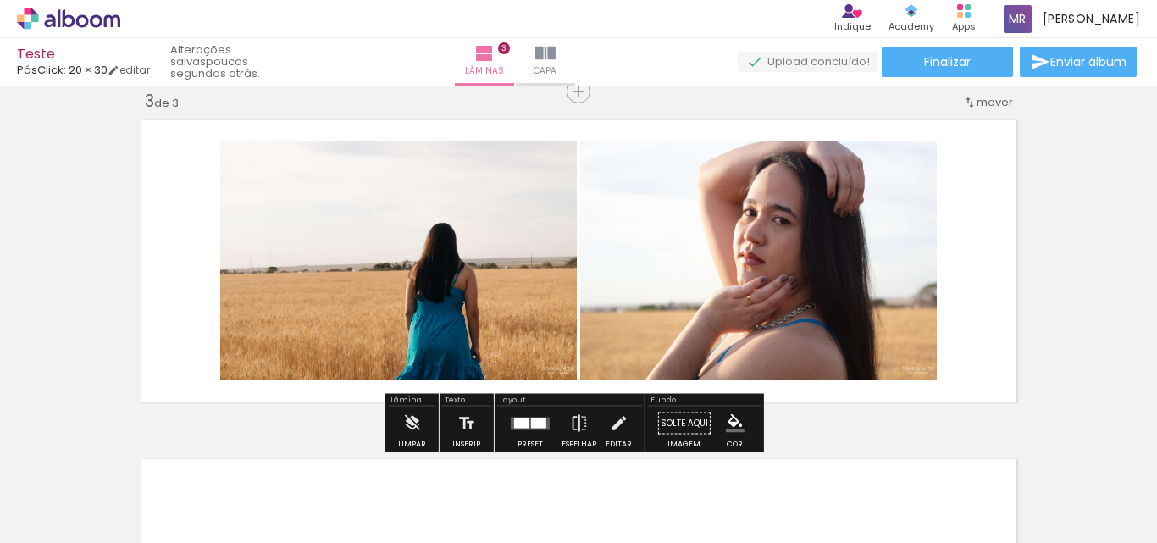
click at [519, 412] on div at bounding box center [530, 423] width 46 height 34
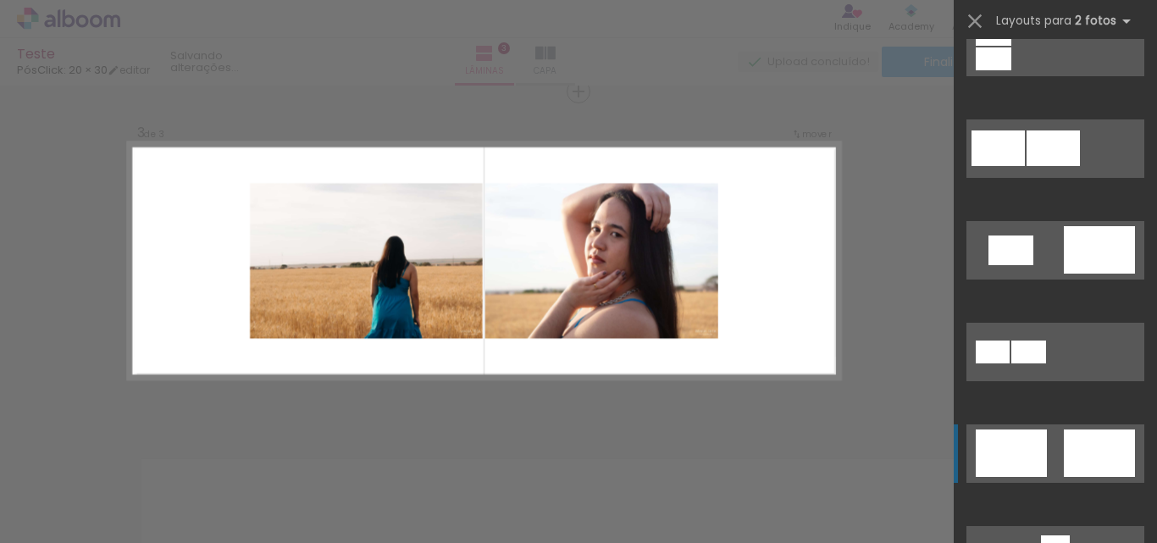
scroll to position [508, 0]
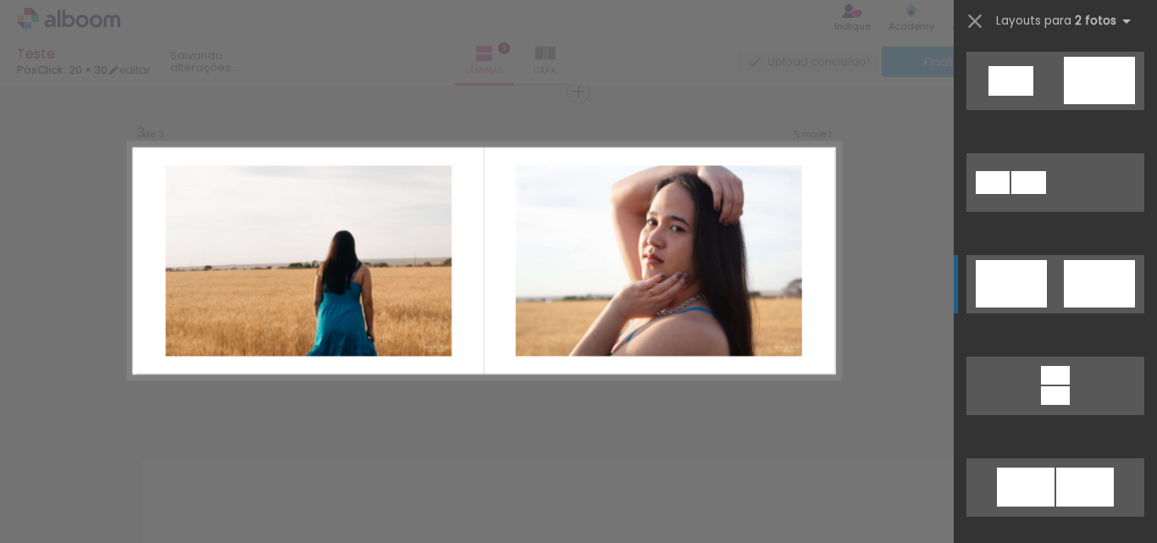
click at [1070, 293] on div at bounding box center [1099, 283] width 71 height 47
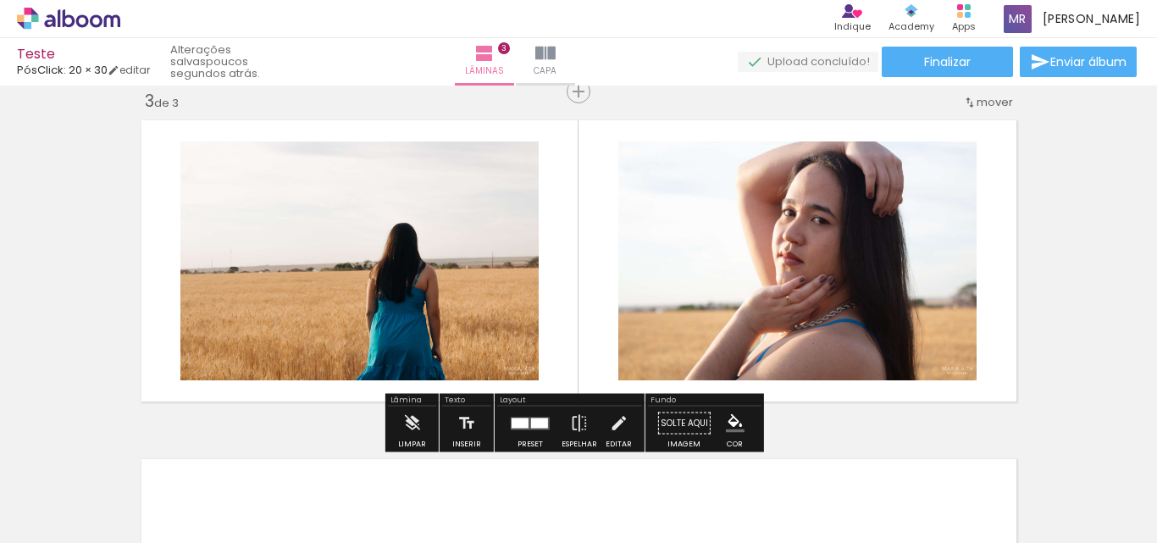
scroll to position [0, 406]
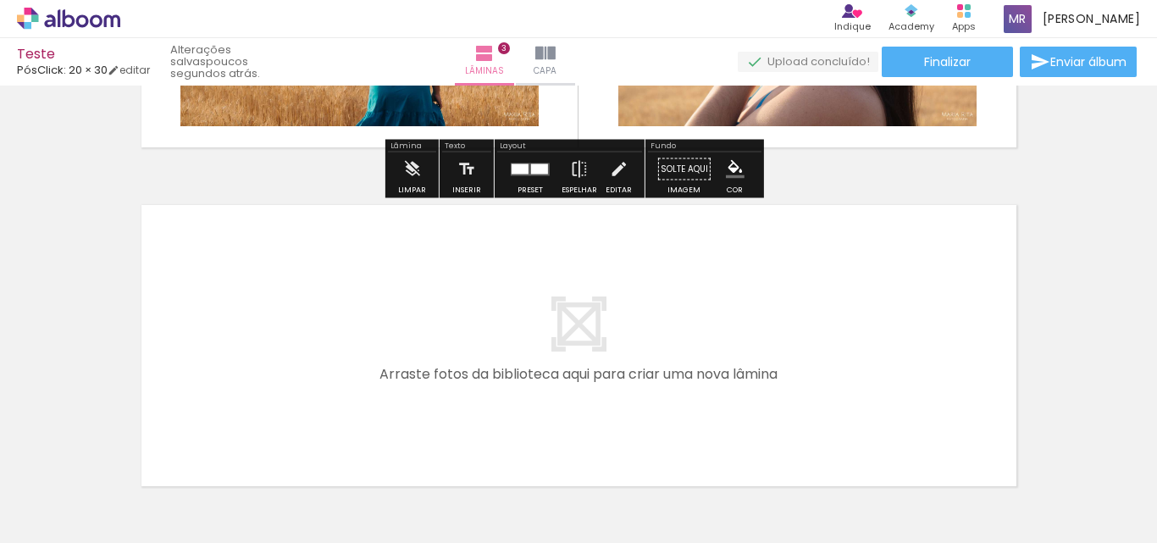
click at [466, 312] on quentale-layouter at bounding box center [579, 345] width 890 height 296
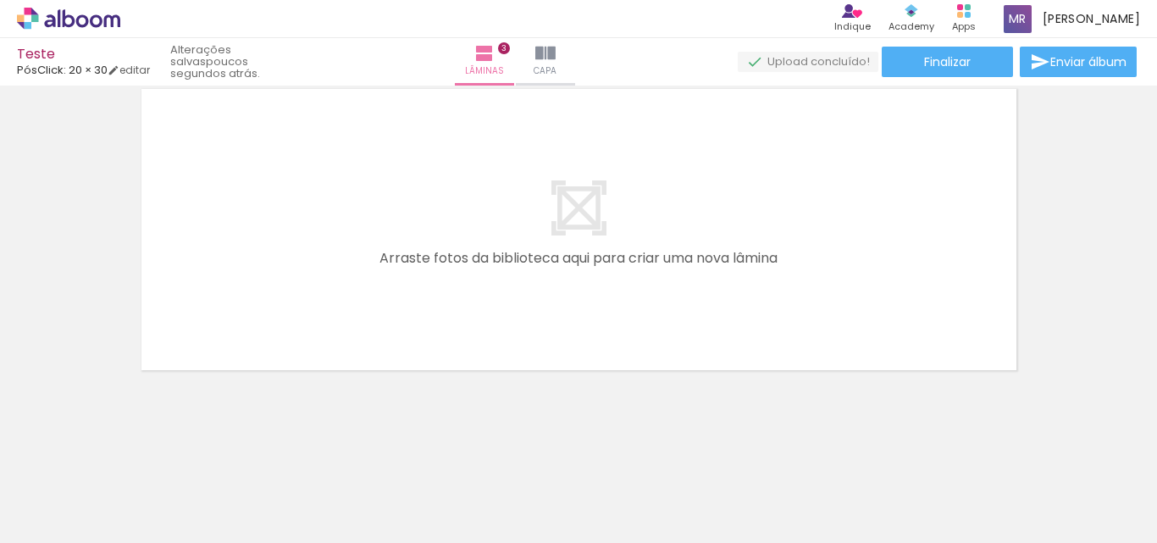
click at [524, 499] on div at bounding box center [523, 486] width 84 height 56
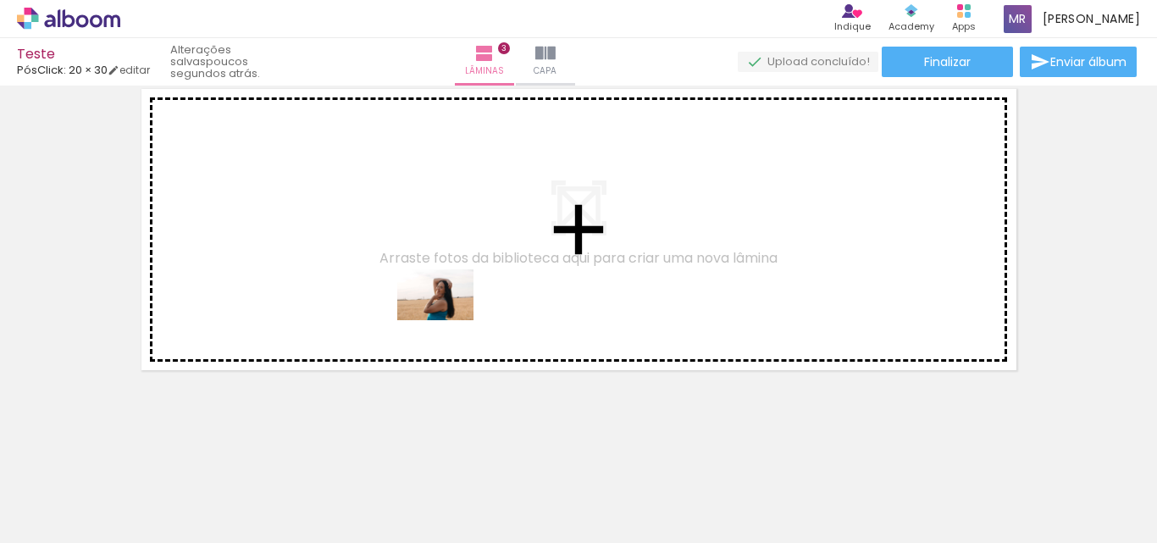
drag, startPoint x: 533, startPoint y: 500, endPoint x: 447, endPoint y: 317, distance: 202.7
click at [447, 317] on quentale-workspace at bounding box center [578, 271] width 1157 height 543
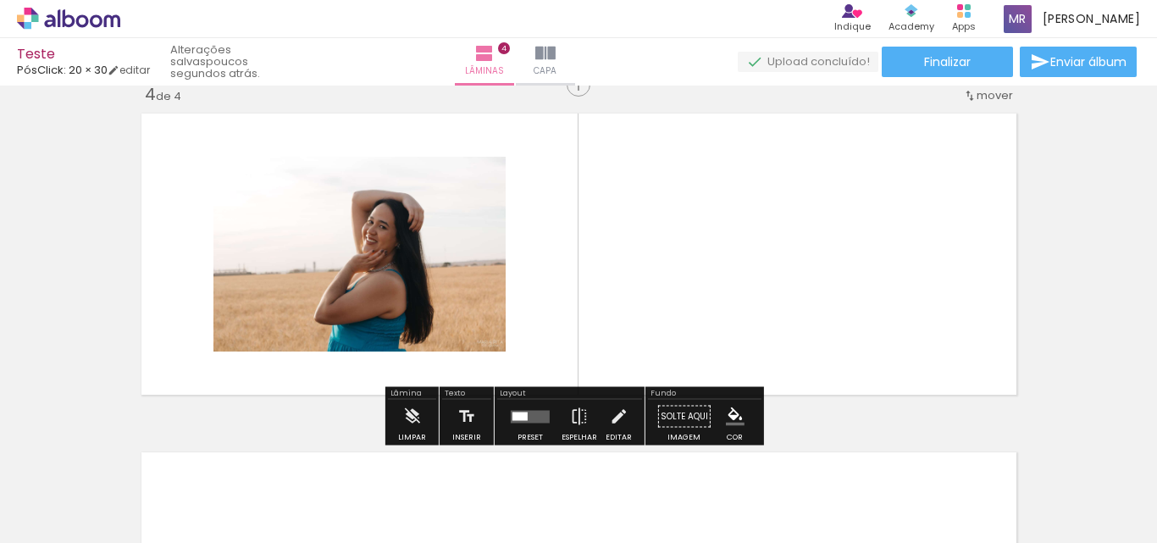
scroll to position [1038, 0]
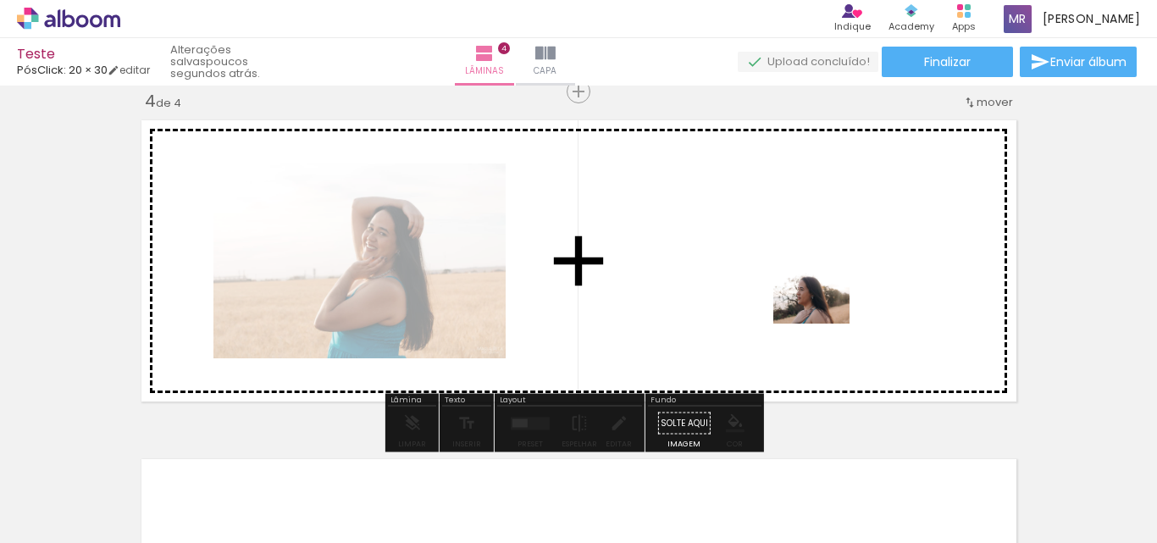
drag, startPoint x: 1089, startPoint y: 491, endPoint x: 777, endPoint y: 252, distance: 393.3
click at [777, 252] on quentale-workspace at bounding box center [578, 271] width 1157 height 543
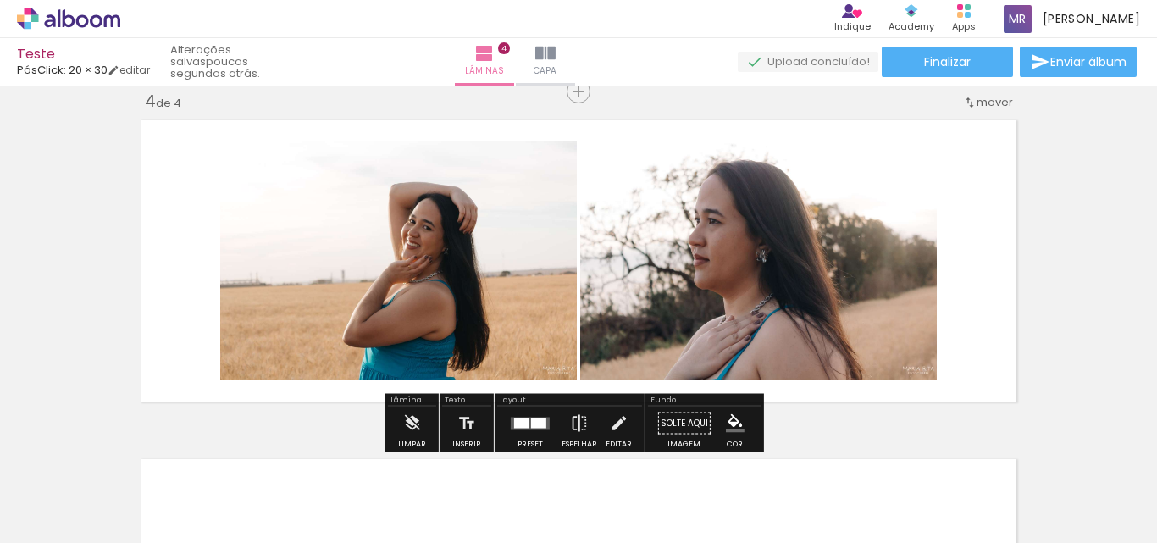
scroll to position [954, 0]
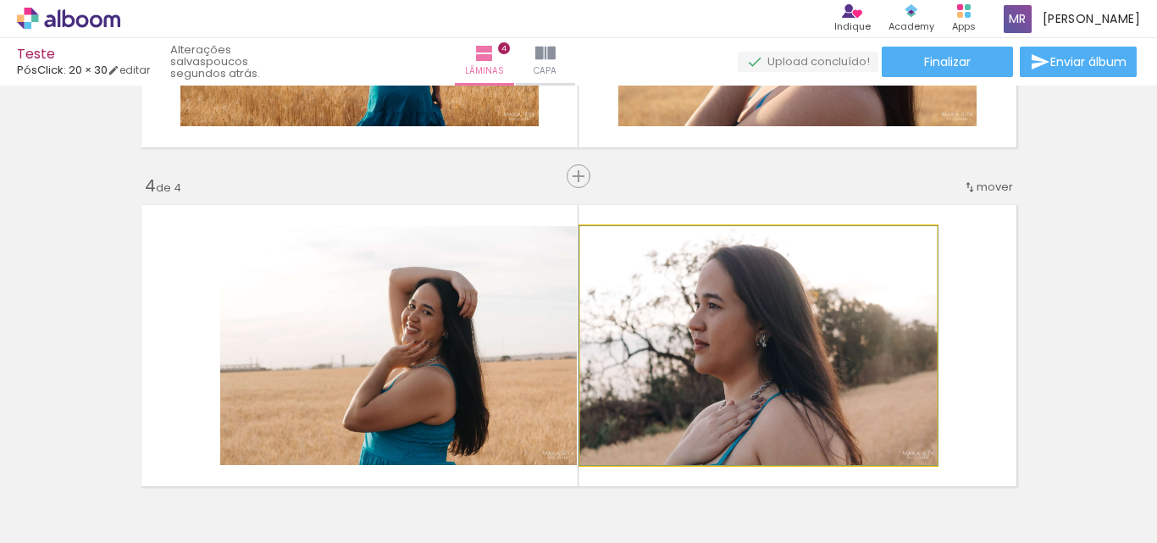
click at [588, 329] on quentale-photo at bounding box center [758, 345] width 357 height 239
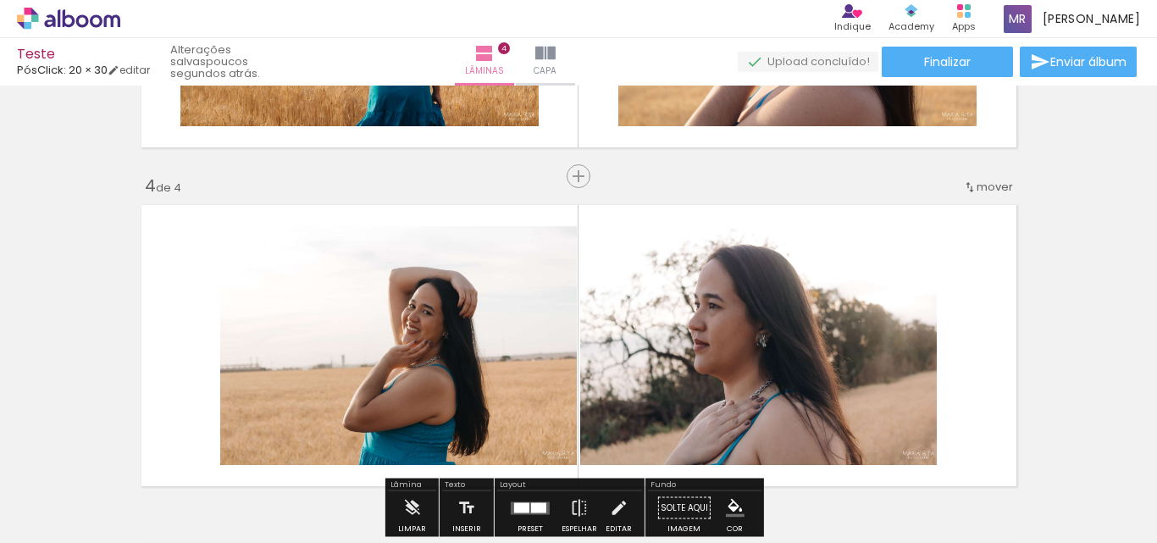
click at [452, 349] on quentale-photo at bounding box center [398, 345] width 357 height 239
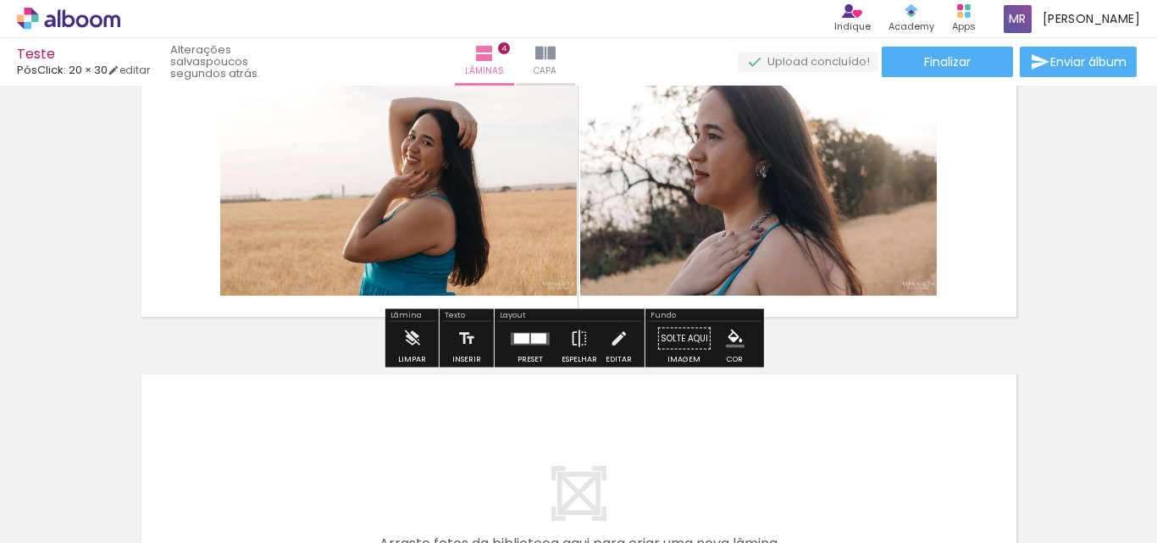
click at [534, 345] on div at bounding box center [530, 339] width 46 height 34
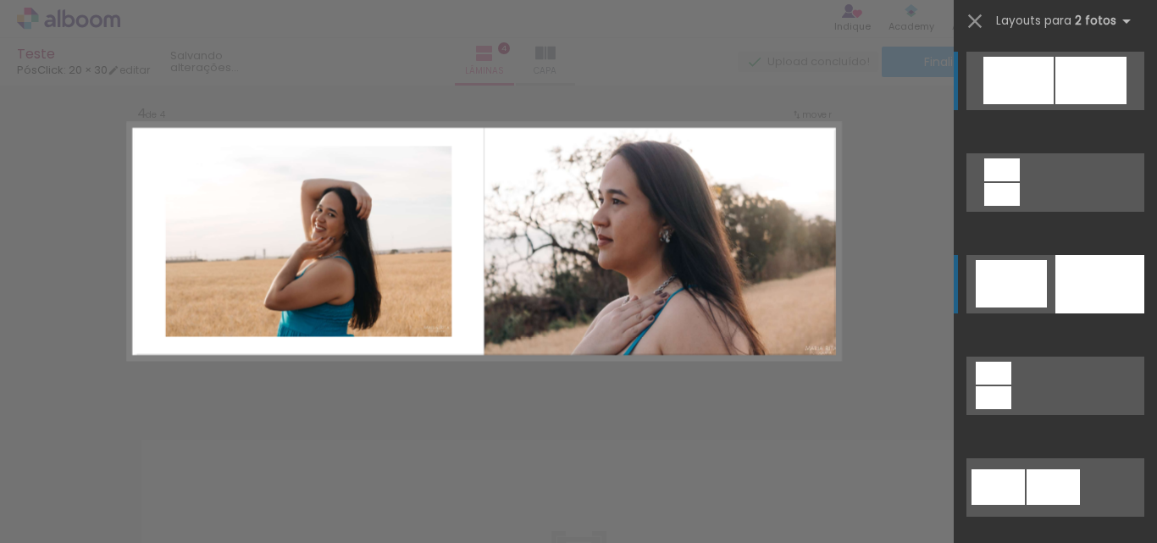
scroll to position [1038, 0]
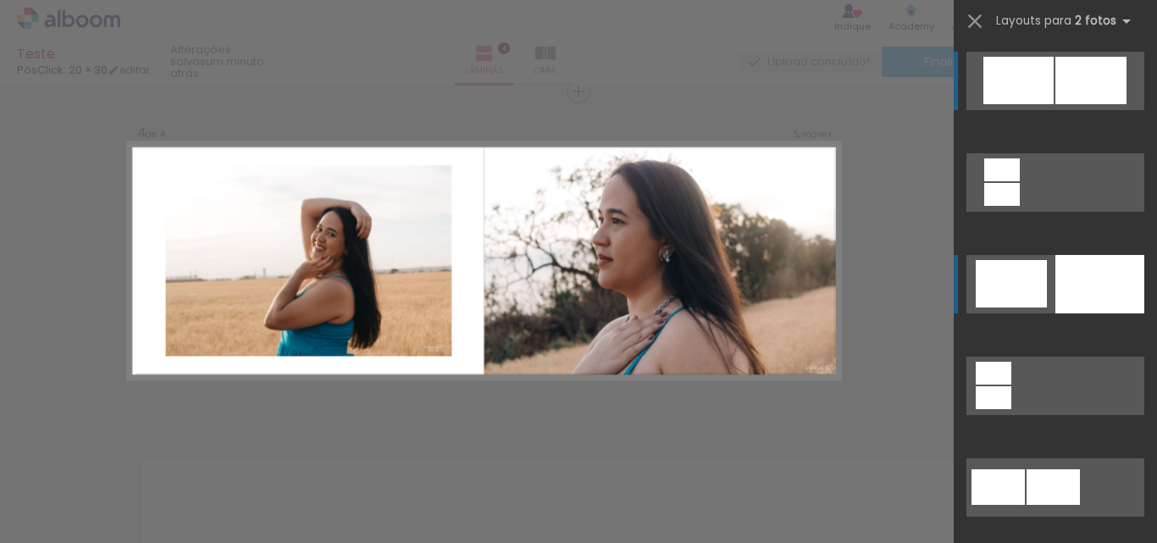
click at [1020, 285] on div at bounding box center [1011, 283] width 71 height 47
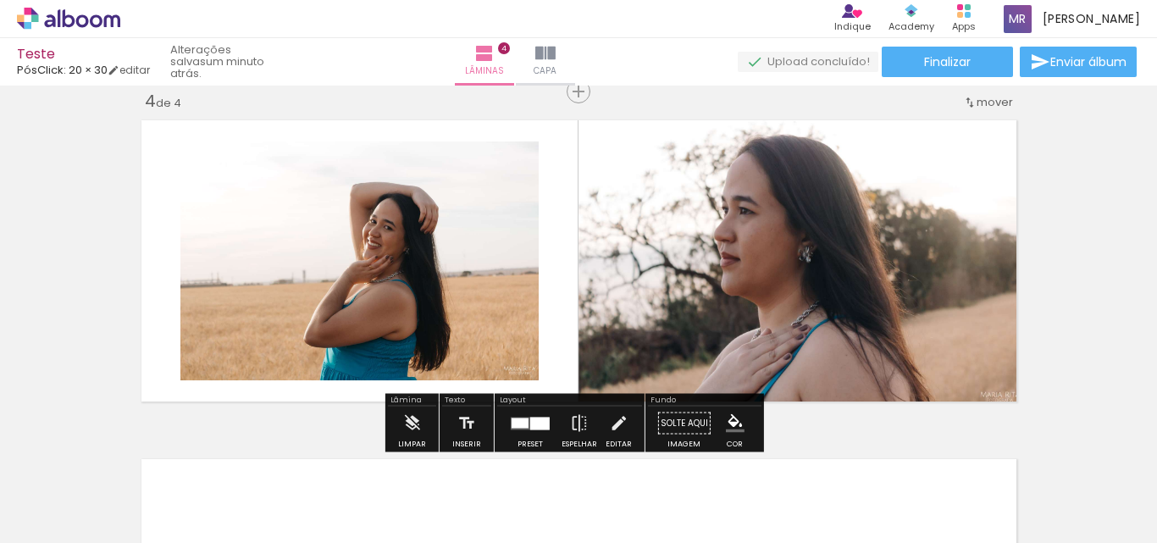
click at [928, 292] on quentale-photo at bounding box center [800, 261] width 445 height 296
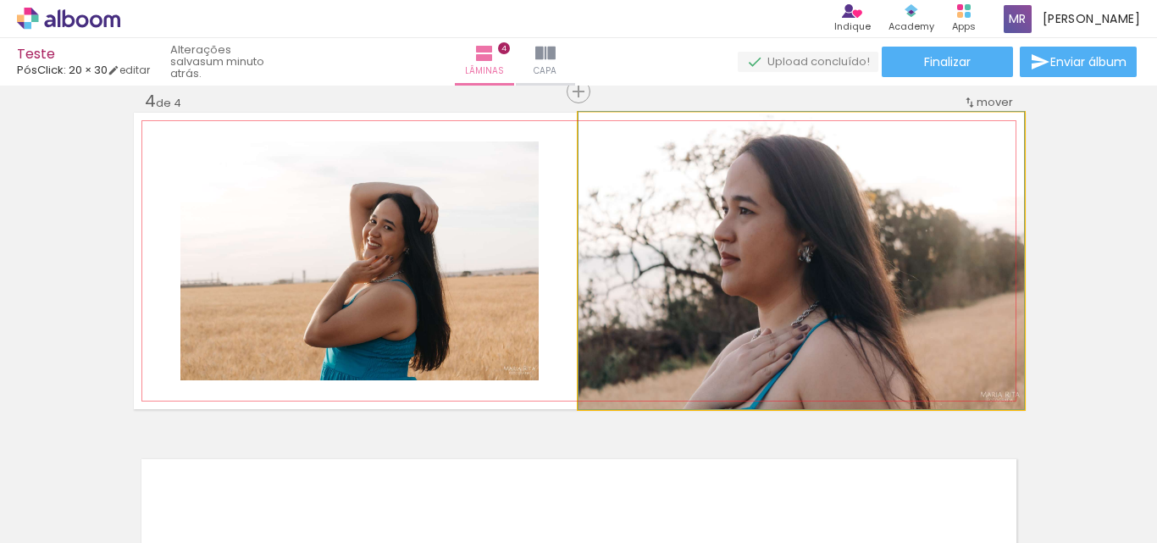
drag, startPoint x: 920, startPoint y: 330, endPoint x: 871, endPoint y: 304, distance: 54.9
click at [854, 301] on quentale-photo at bounding box center [800, 261] width 445 height 296
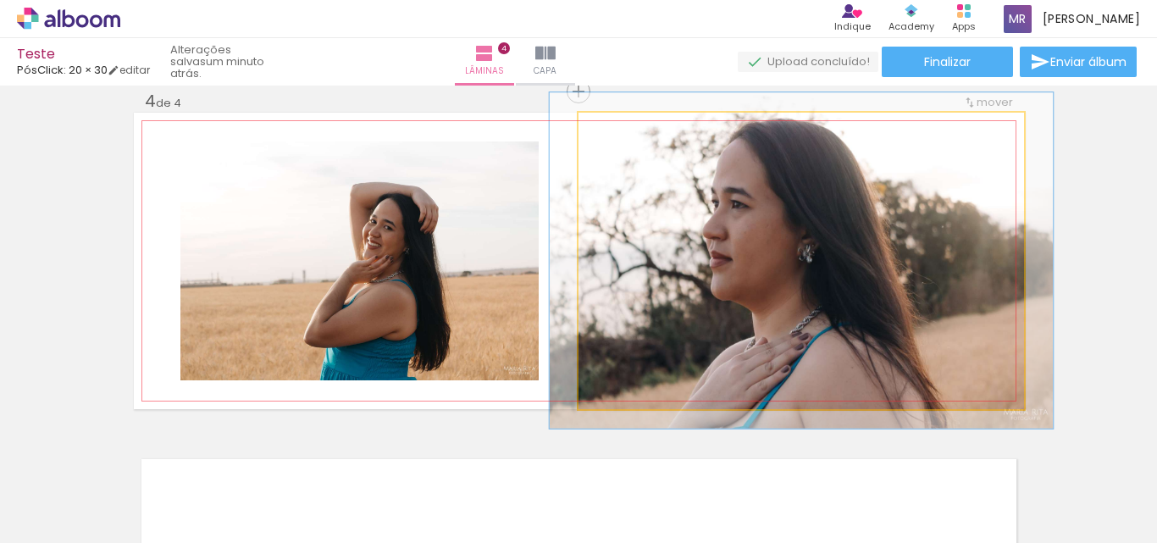
drag, startPoint x: 613, startPoint y: 141, endPoint x: 621, endPoint y: 145, distance: 8.7
type paper-slider "113"
click at [621, 145] on quentale-photo at bounding box center [800, 261] width 445 height 296
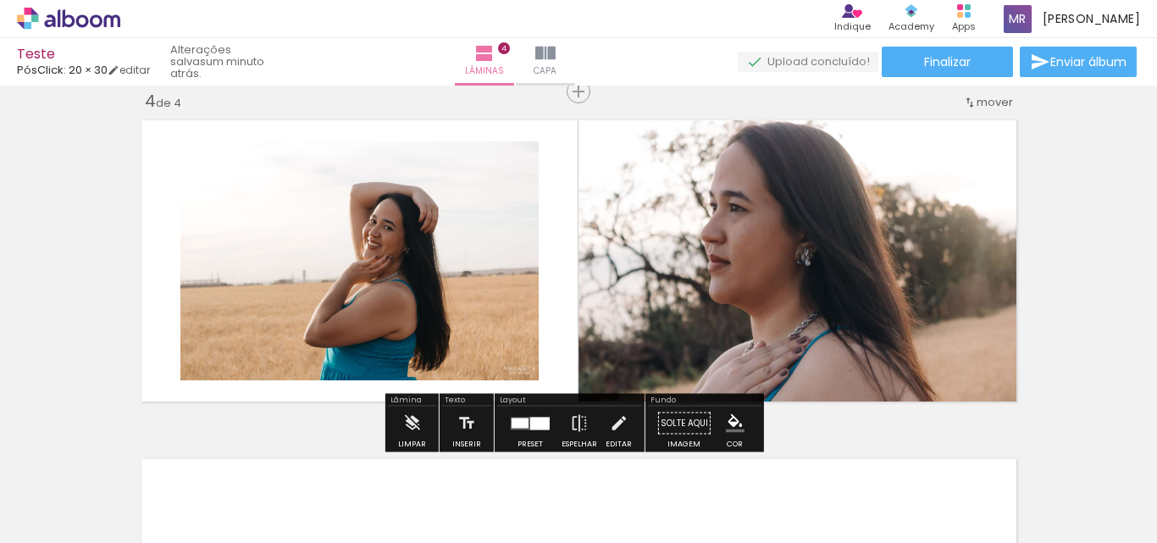
click at [1011, 290] on quentale-photo at bounding box center [800, 261] width 445 height 296
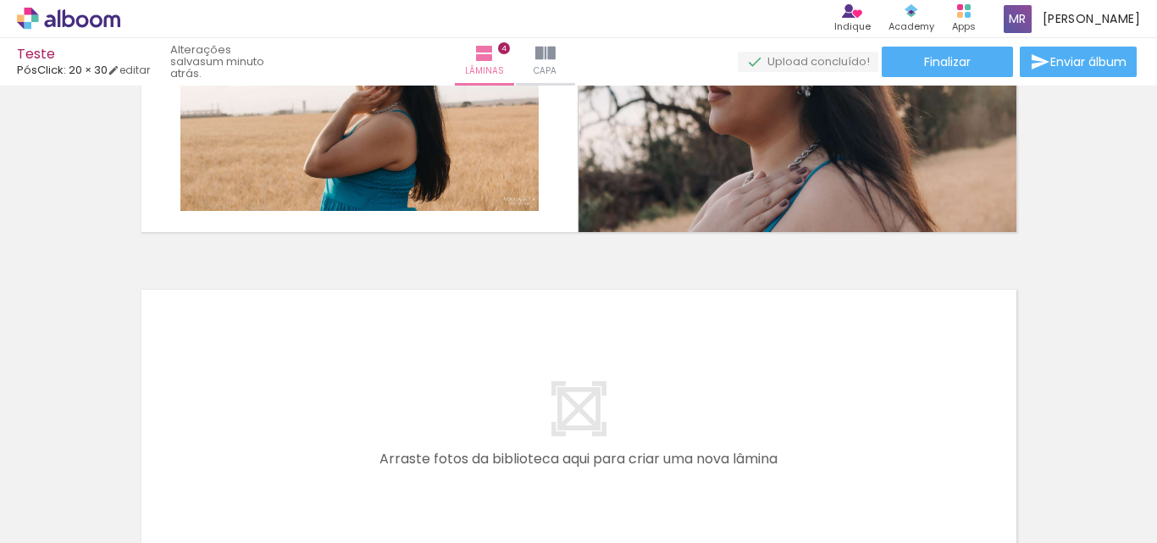
scroll to position [1408, 0]
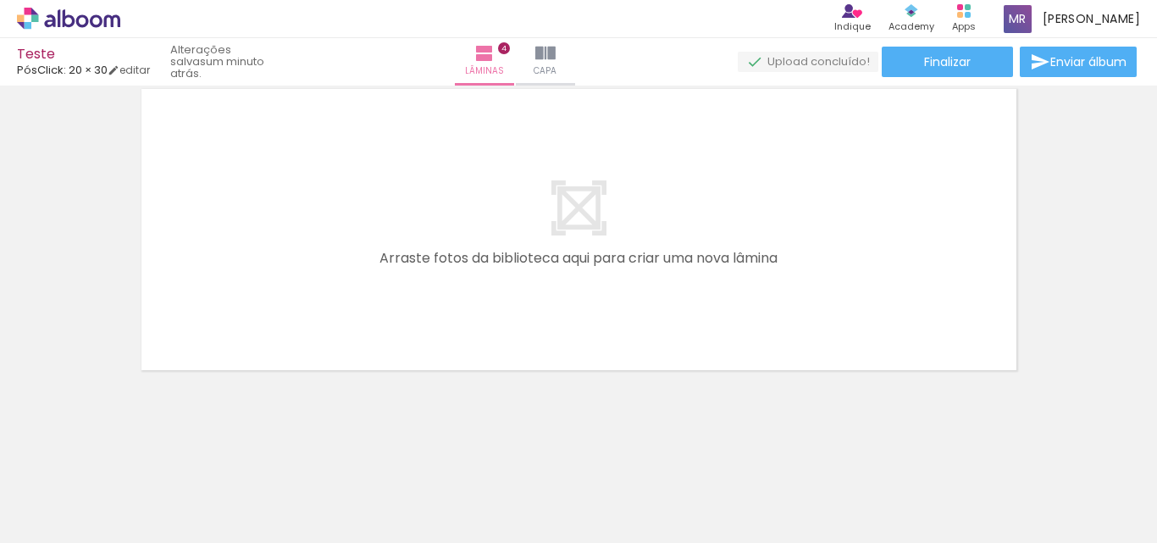
click at [637, 254] on quentale-layouter at bounding box center [579, 229] width 890 height 296
click at [585, 486] on div at bounding box center [584, 486] width 56 height 84
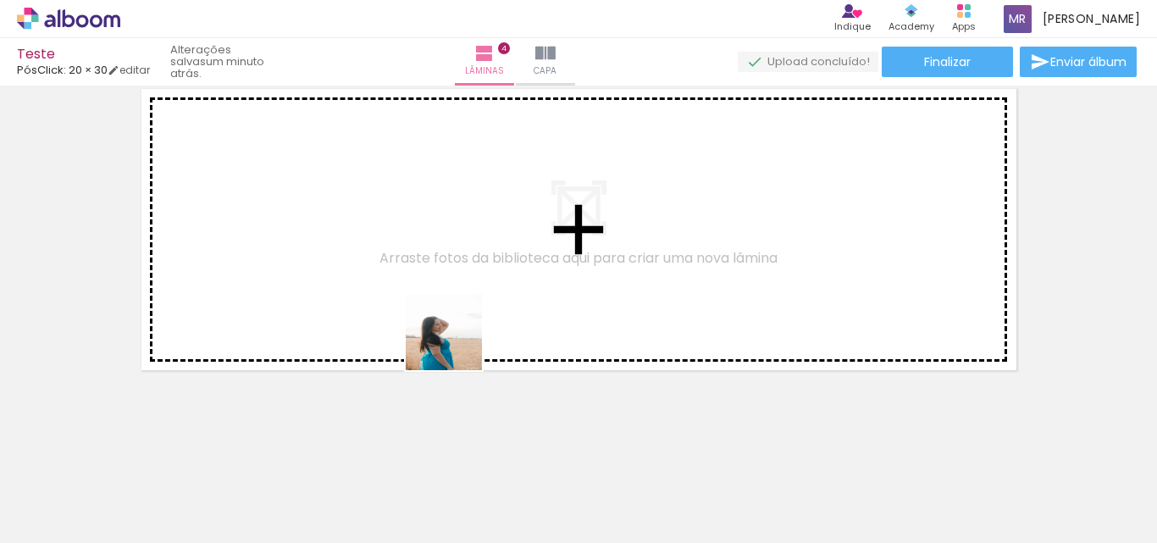
drag, startPoint x: 578, startPoint y: 459, endPoint x: 390, endPoint y: 288, distance: 254.8
click at [388, 291] on quentale-workspace at bounding box center [578, 271] width 1157 height 543
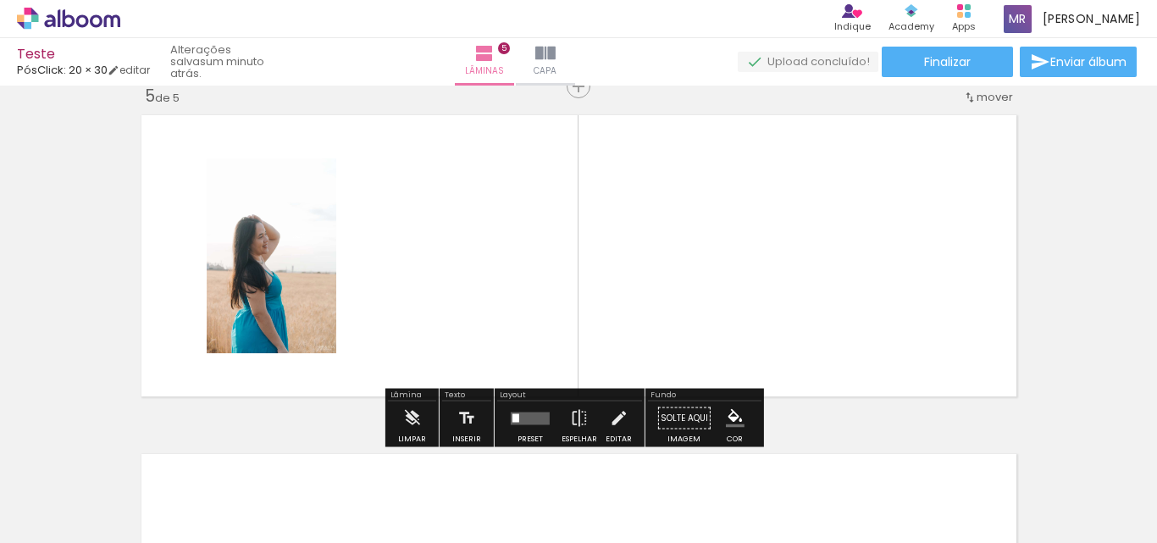
scroll to position [1377, 0]
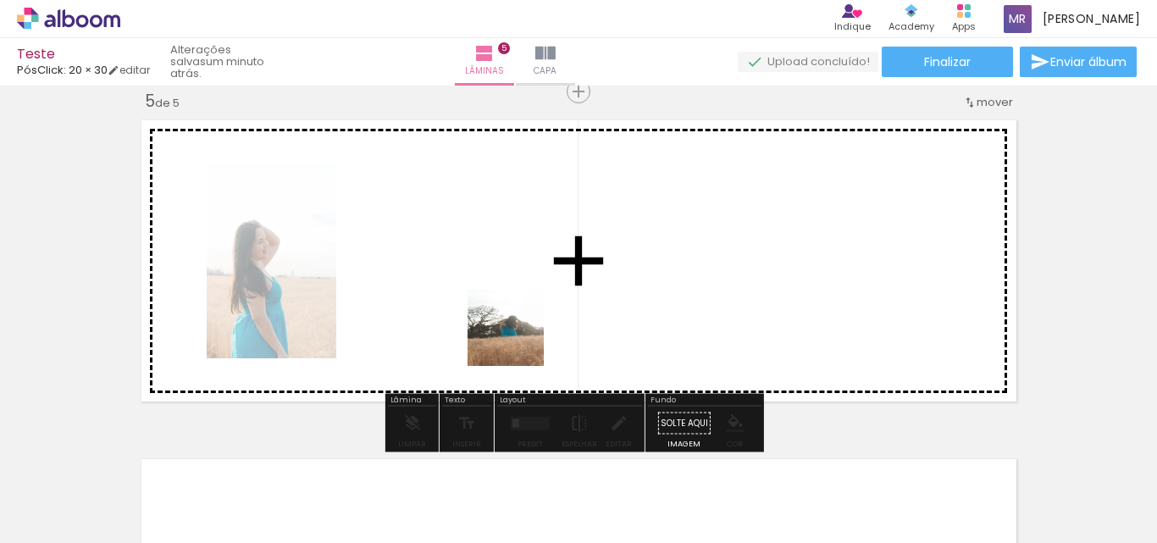
drag, startPoint x: 705, startPoint y: 508, endPoint x: 489, endPoint y: 269, distance: 322.0
click at [489, 269] on quentale-workspace at bounding box center [578, 271] width 1157 height 543
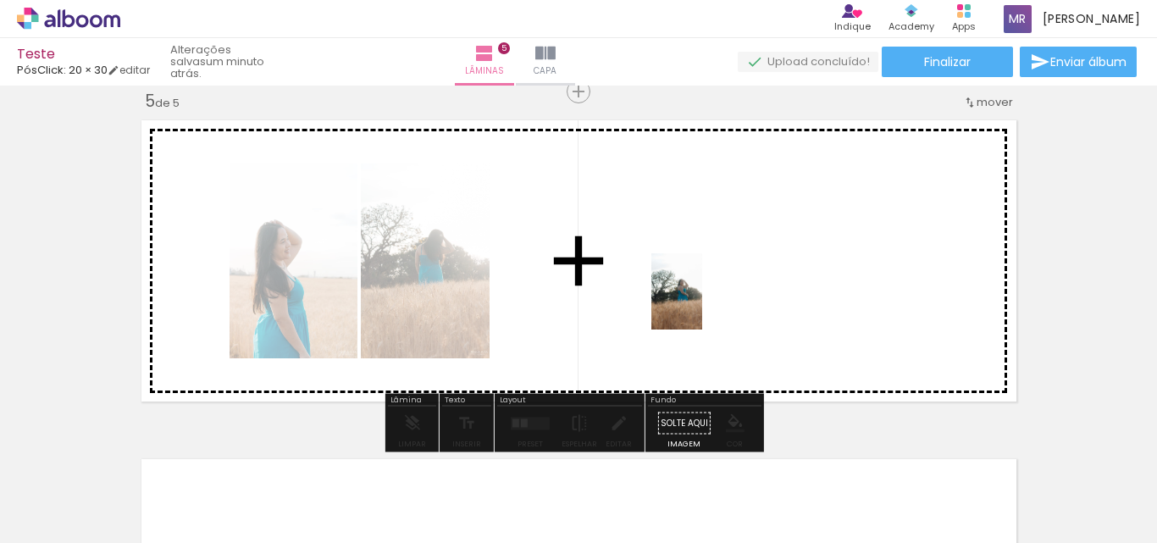
drag, startPoint x: 781, startPoint y: 500, endPoint x: 702, endPoint y: 304, distance: 211.7
click at [702, 304] on quentale-workspace at bounding box center [578, 271] width 1157 height 543
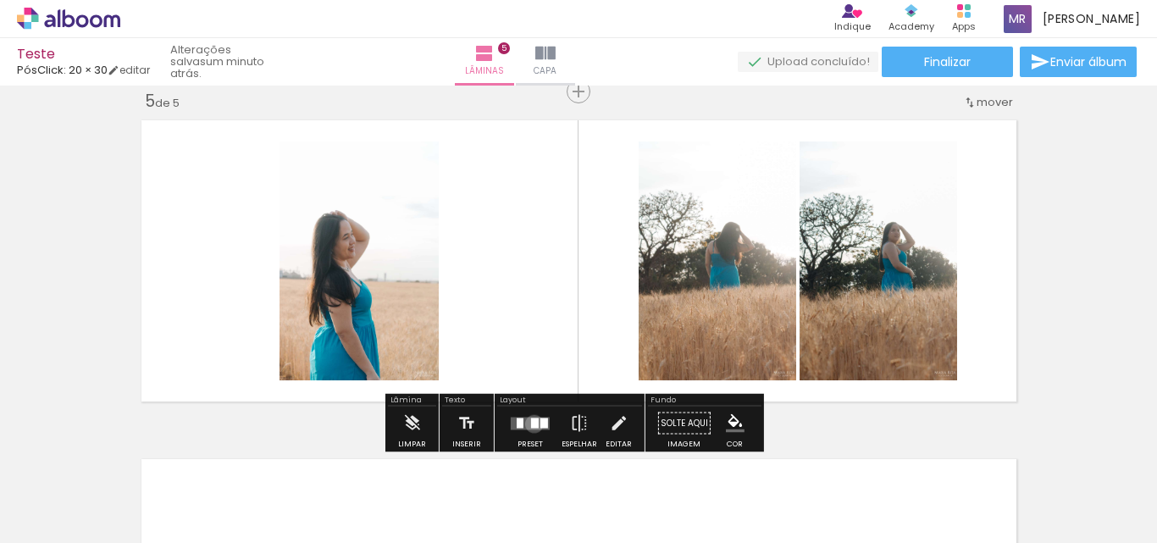
click at [531, 423] on div at bounding box center [535, 423] width 8 height 10
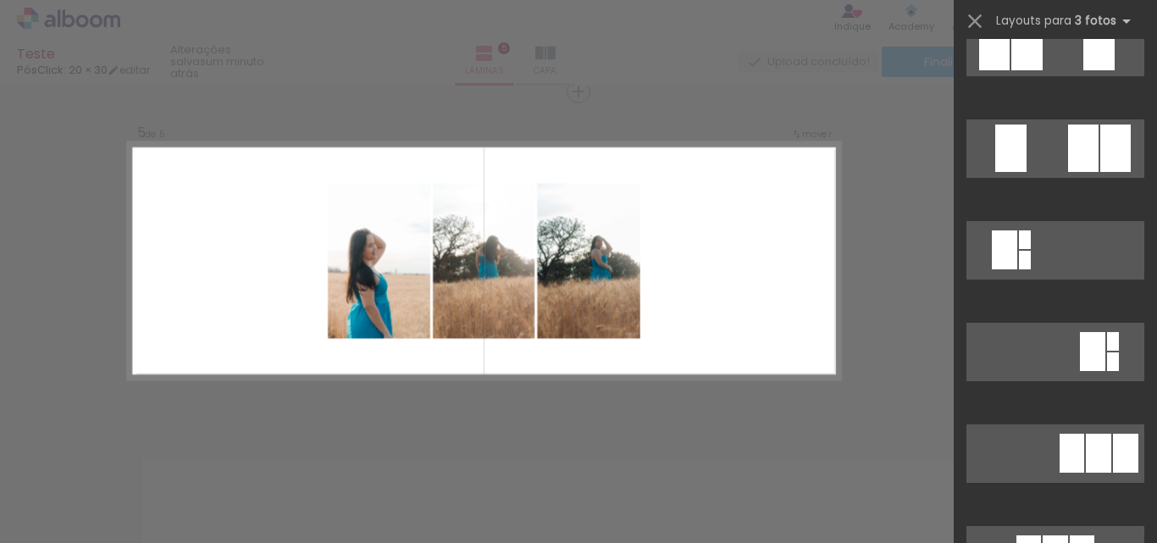
scroll to position [423, 0]
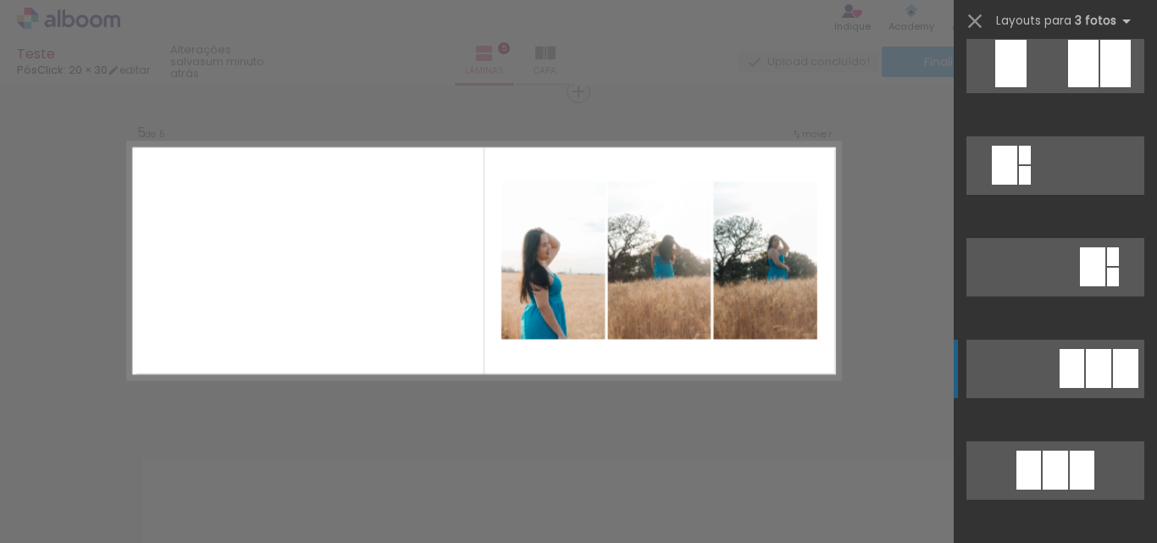
click at [1075, 360] on div at bounding box center [1071, 368] width 25 height 39
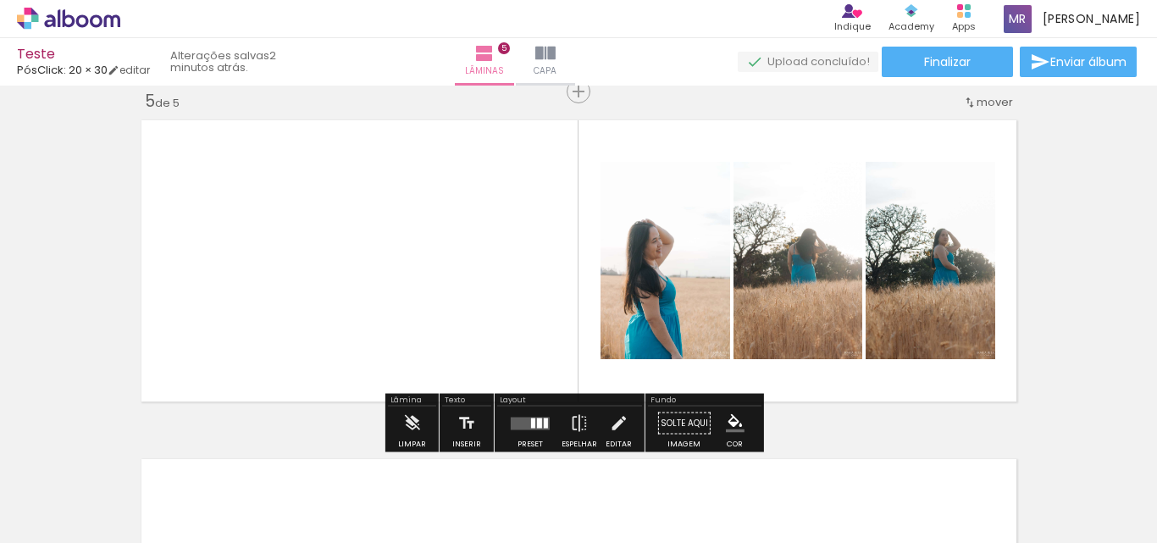
click at [537, 424] on div at bounding box center [539, 423] width 5 height 10
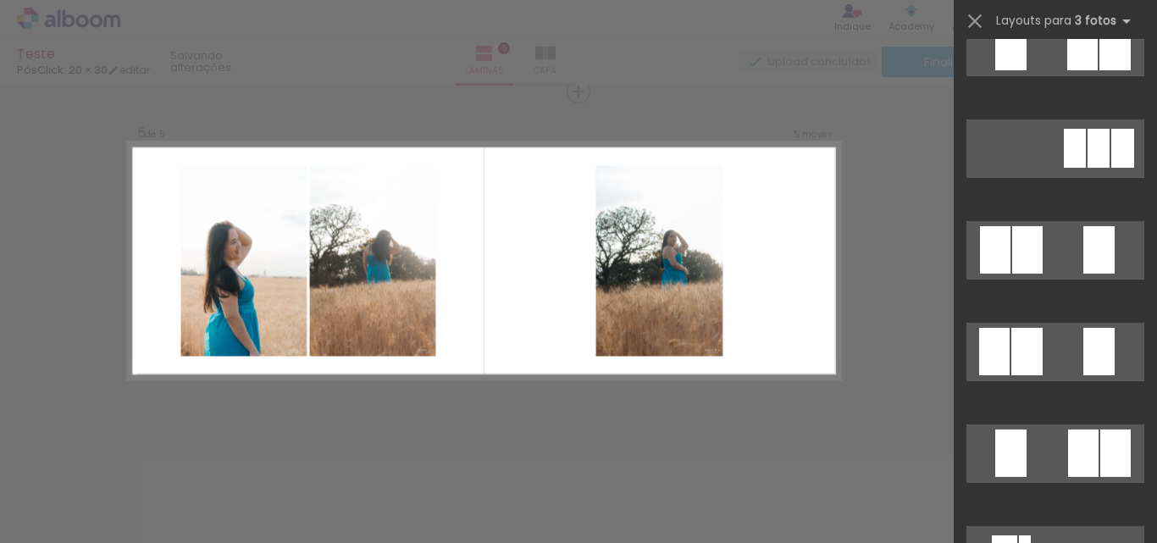
scroll to position [0, 0]
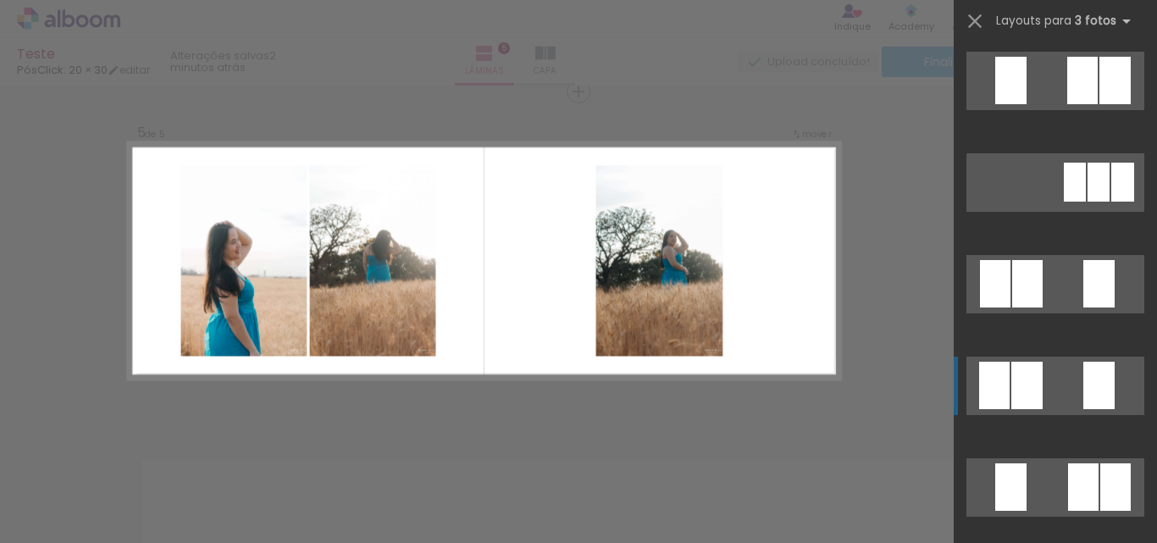
click at [1083, 390] on div at bounding box center [1098, 385] width 31 height 47
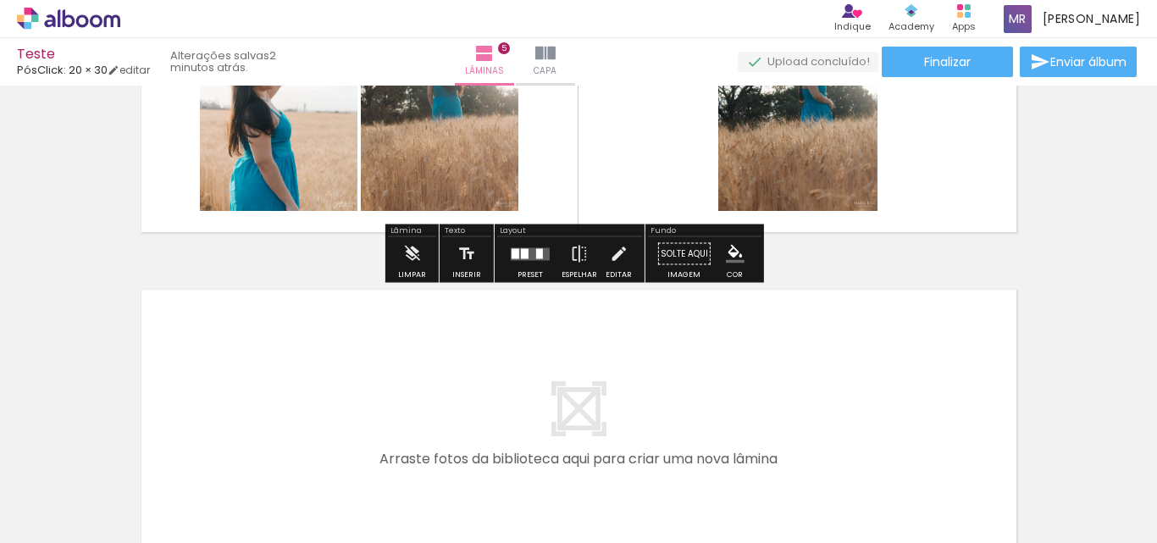
scroll to position [1716, 0]
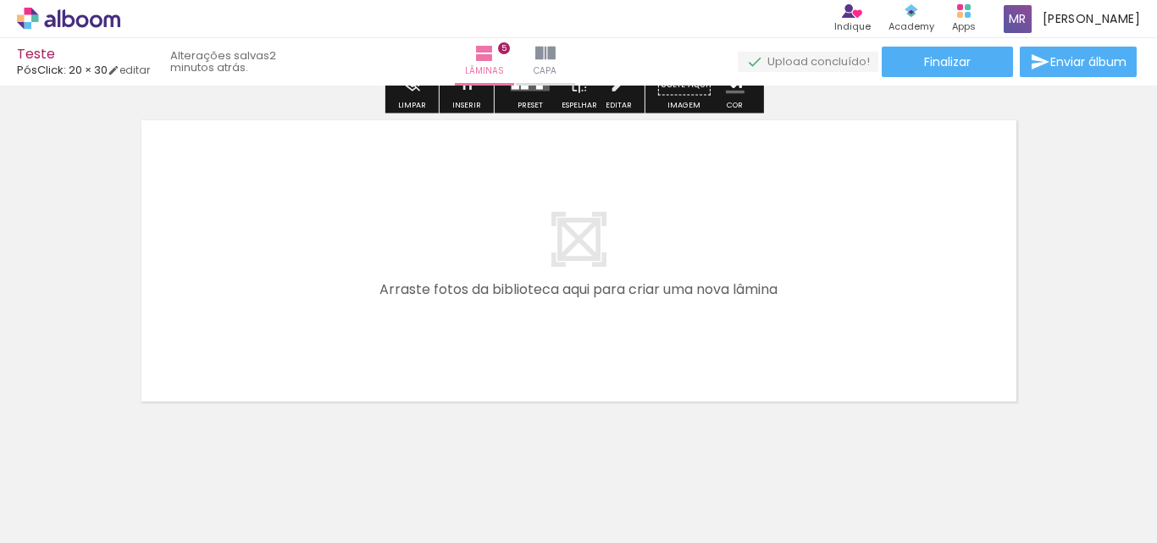
click at [593, 297] on quentale-layouter at bounding box center [579, 261] width 890 height 296
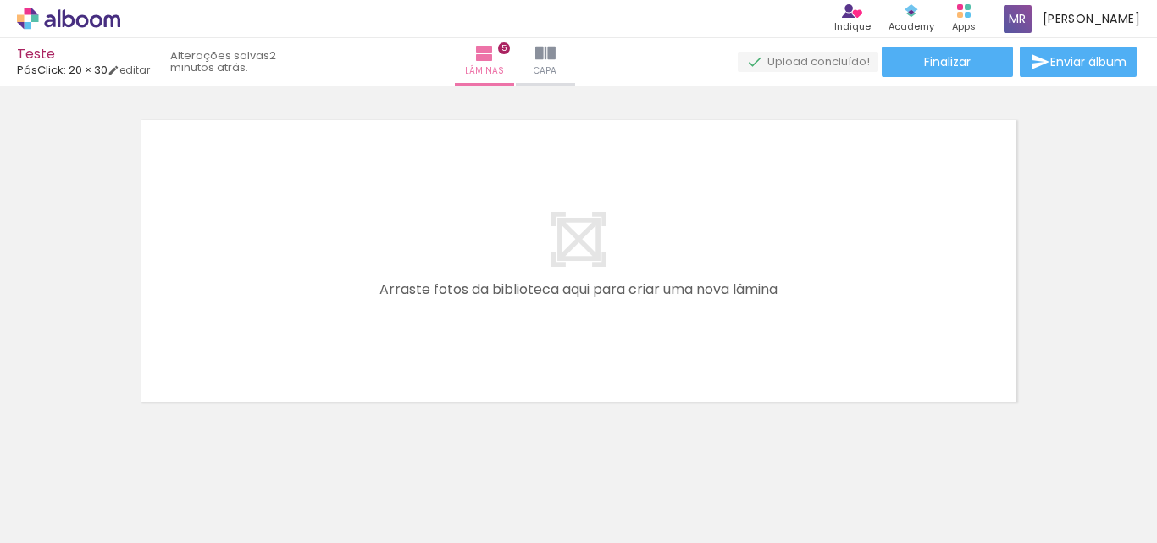
scroll to position [0, 884]
click at [434, 496] on div at bounding box center [424, 486] width 84 height 56
click at [467, 490] on quentale-thumb at bounding box center [423, 485] width 95 height 97
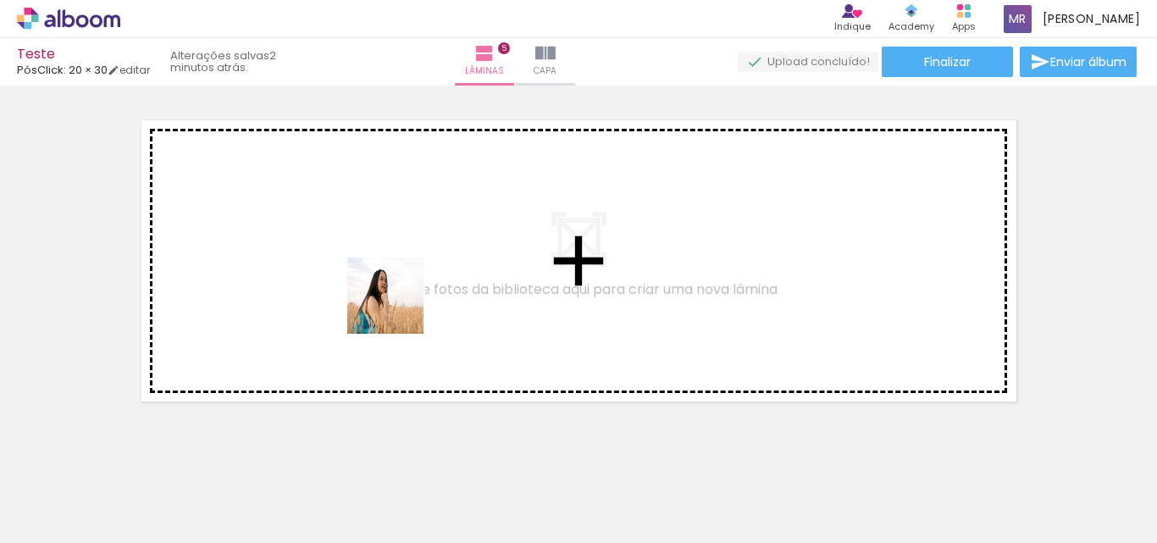
drag, startPoint x: 435, startPoint y: 495, endPoint x: 395, endPoint y: 296, distance: 202.1
click at [395, 296] on quentale-workspace at bounding box center [578, 271] width 1157 height 543
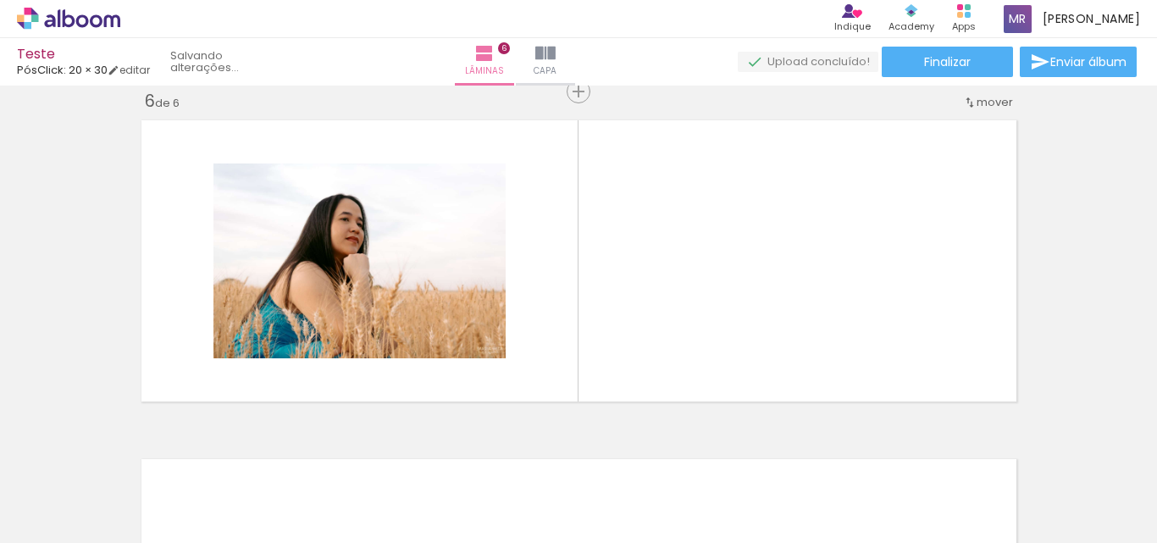
scroll to position [1716, 0]
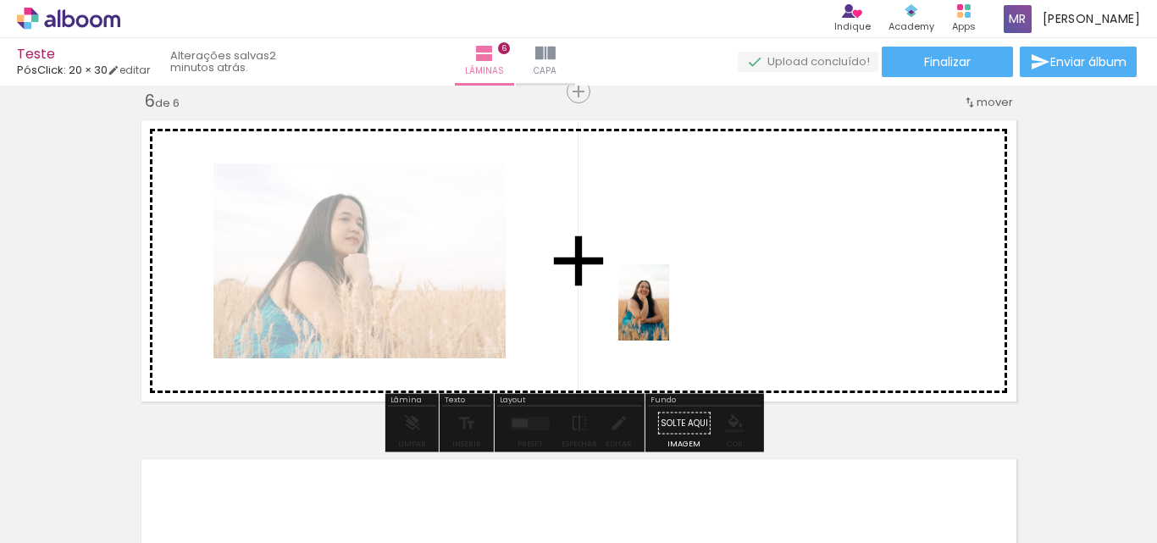
drag, startPoint x: 538, startPoint y: 486, endPoint x: 688, endPoint y: 274, distance: 260.6
click at [688, 274] on quentale-workspace at bounding box center [578, 271] width 1157 height 543
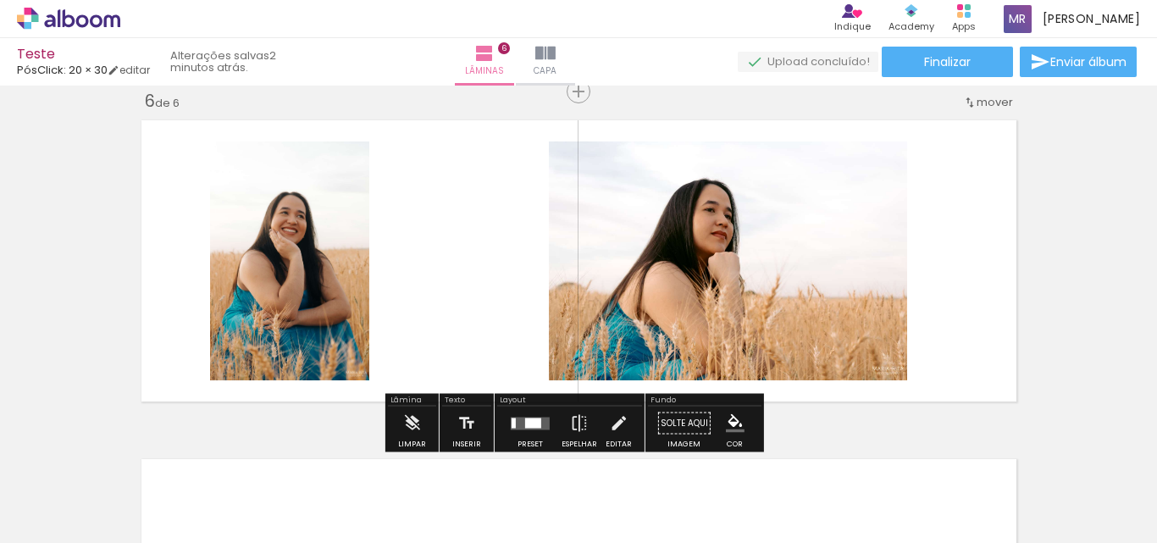
click at [982, 272] on quentale-layouter at bounding box center [579, 261] width 890 height 296
click at [522, 429] on quentale-layouter at bounding box center [530, 423] width 39 height 13
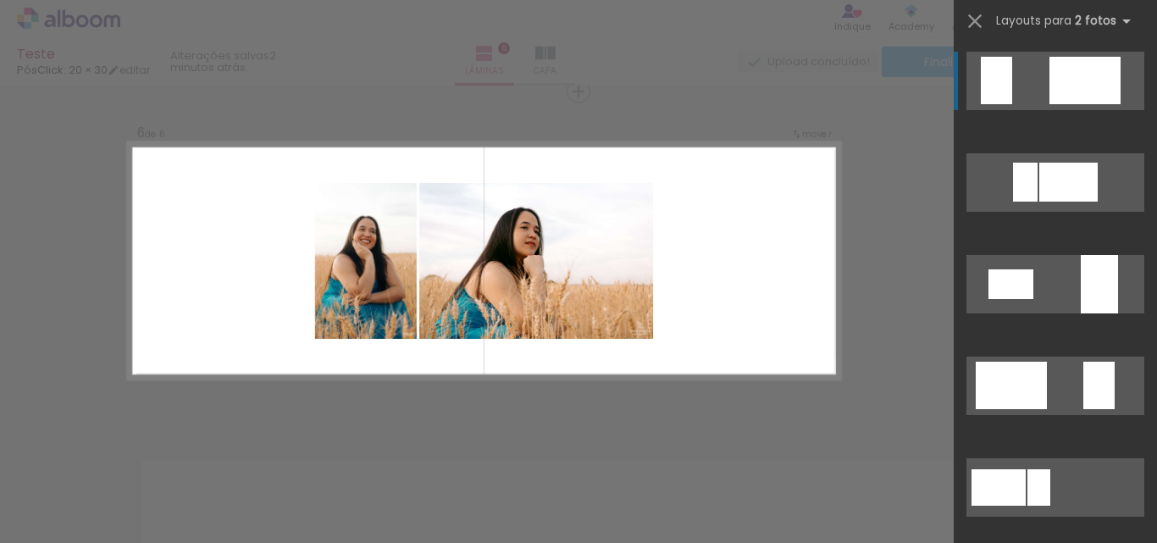
scroll to position [339, 0]
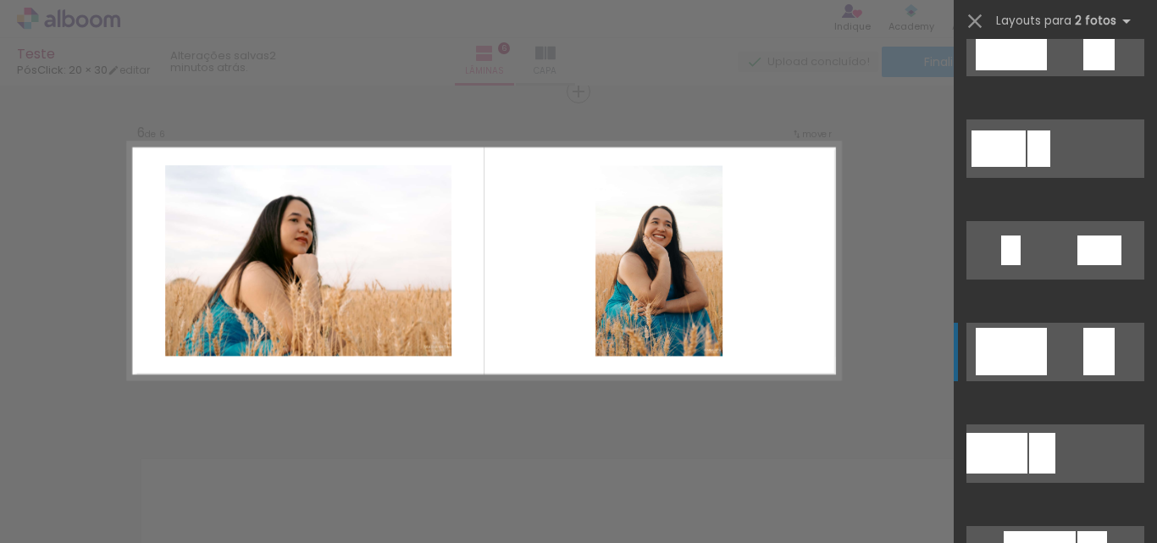
click at [1062, 368] on quentale-layouter at bounding box center [1055, 352] width 178 height 58
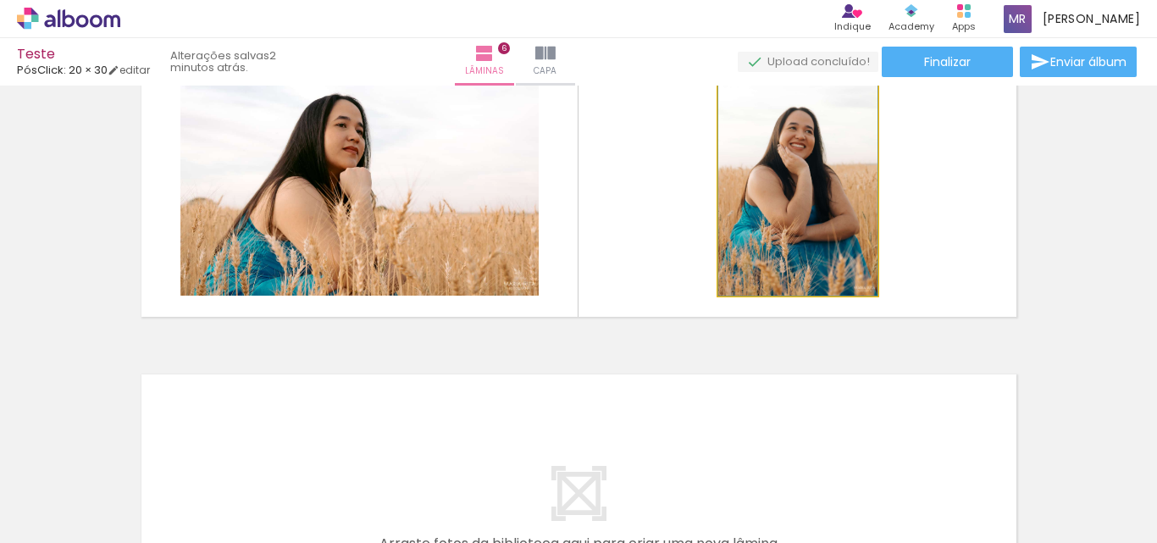
click at [816, 264] on quentale-photo at bounding box center [797, 176] width 159 height 239
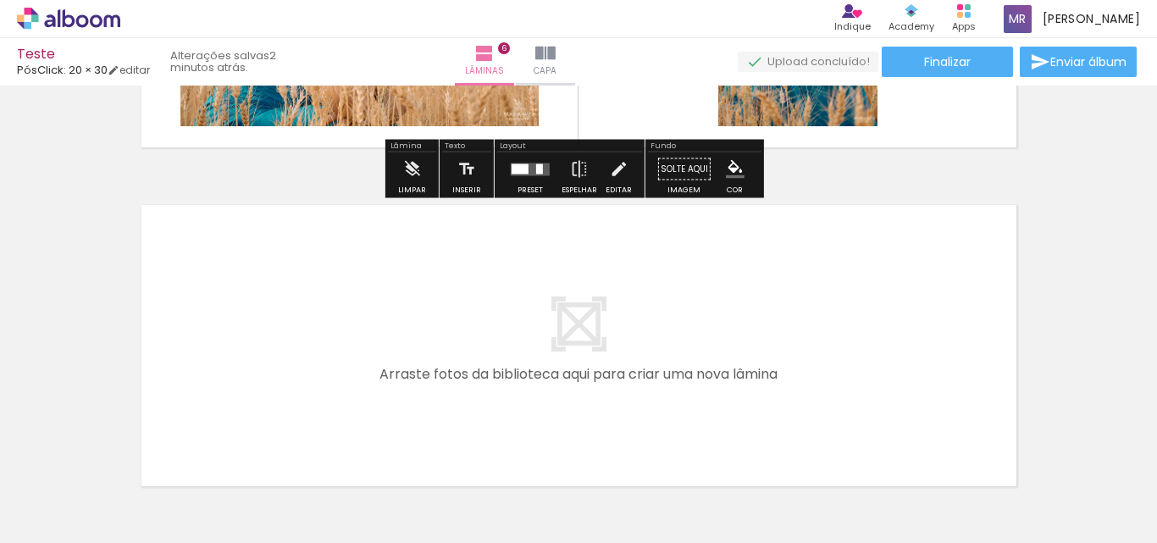
scroll to position [2054, 0]
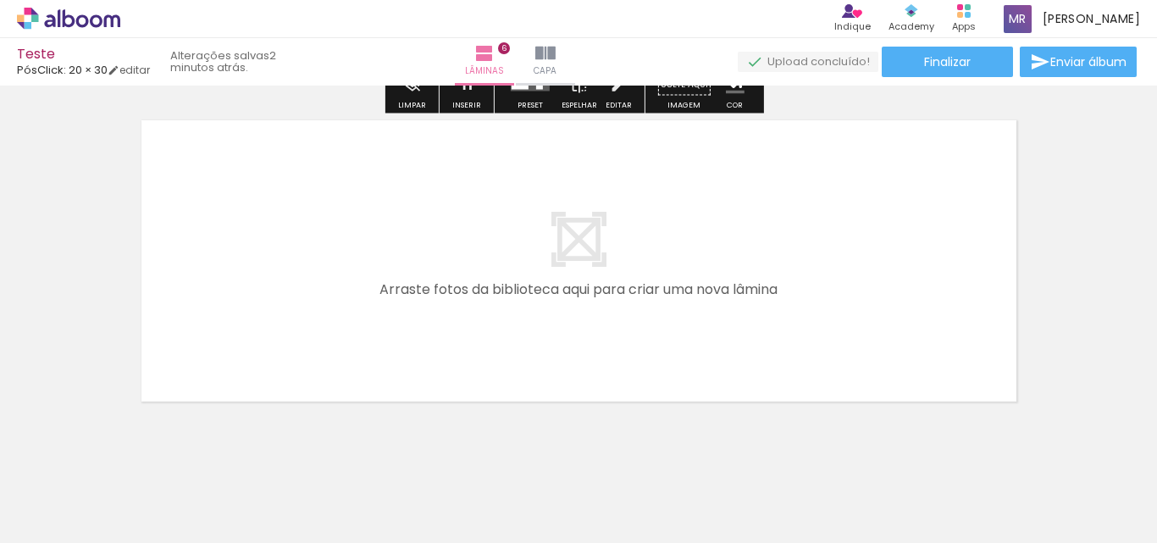
click at [626, 269] on quentale-layouter at bounding box center [579, 261] width 890 height 296
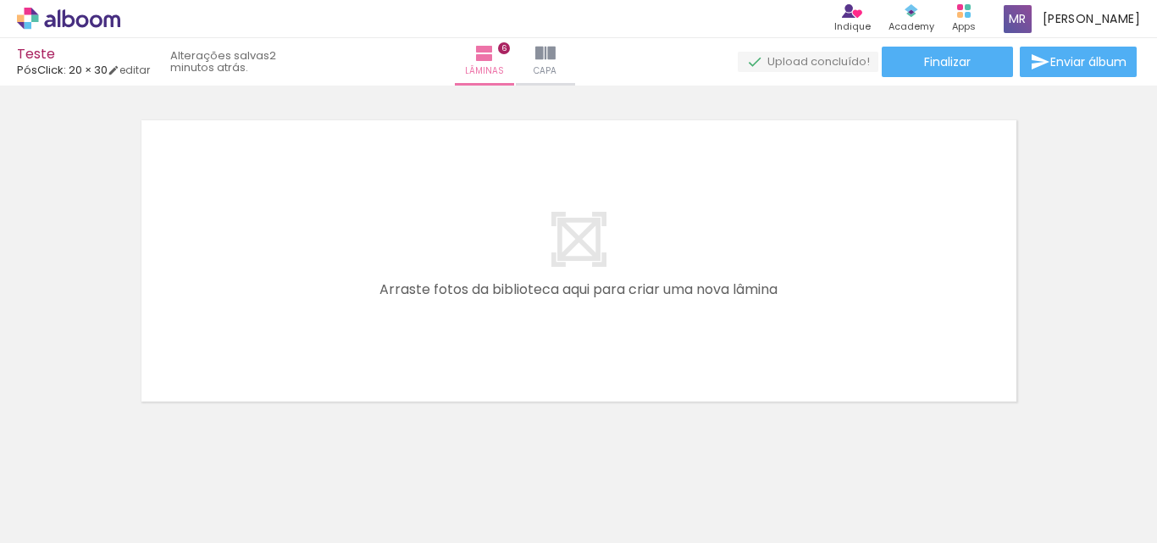
click at [687, 476] on div at bounding box center [708, 486] width 84 height 56
click at [712, 495] on div at bounding box center [708, 486] width 84 height 56
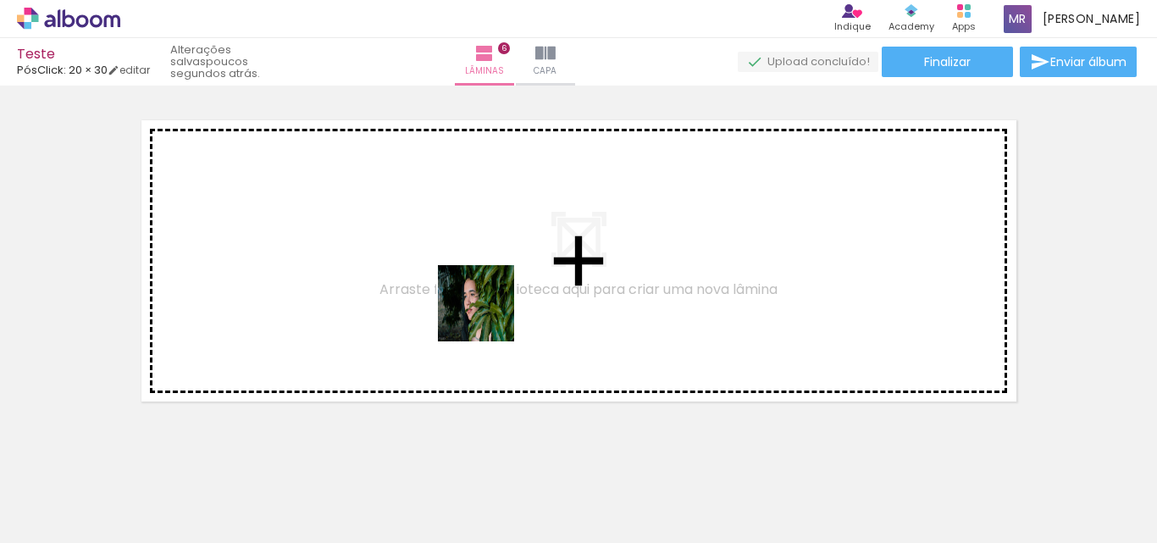
drag, startPoint x: 712, startPoint y: 495, endPoint x: 470, endPoint y: 300, distance: 311.3
click at [470, 300] on quentale-workspace at bounding box center [578, 271] width 1157 height 543
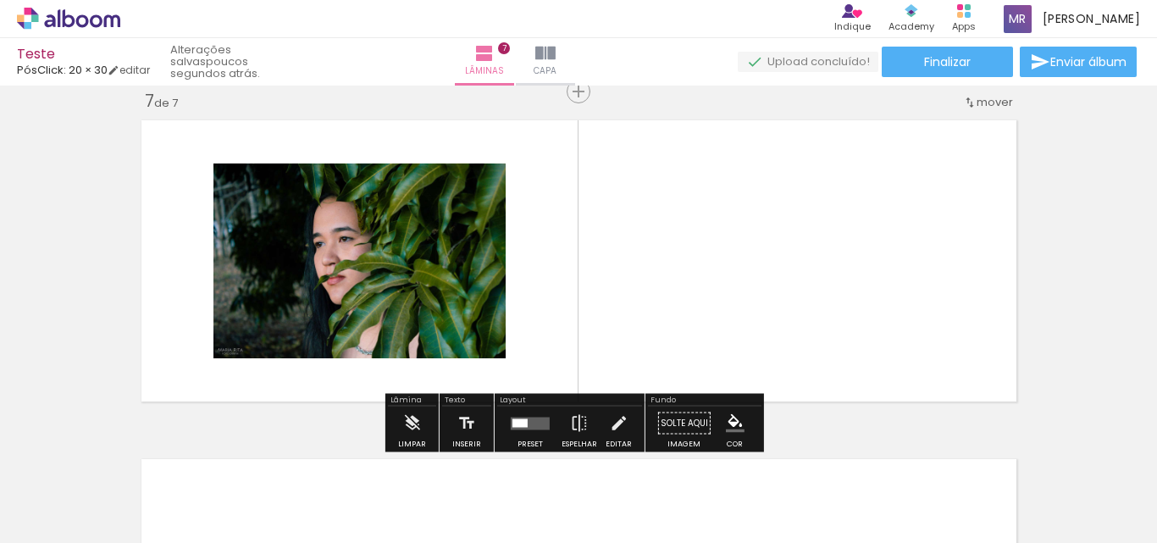
click at [534, 422] on quentale-layouter at bounding box center [530, 423] width 39 height 13
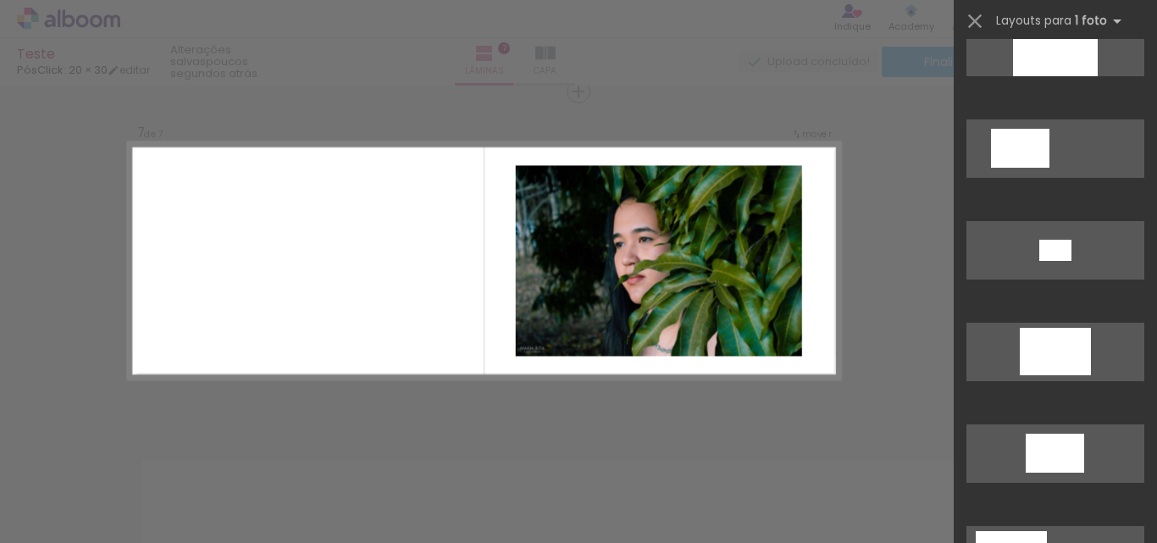
scroll to position [508, 0]
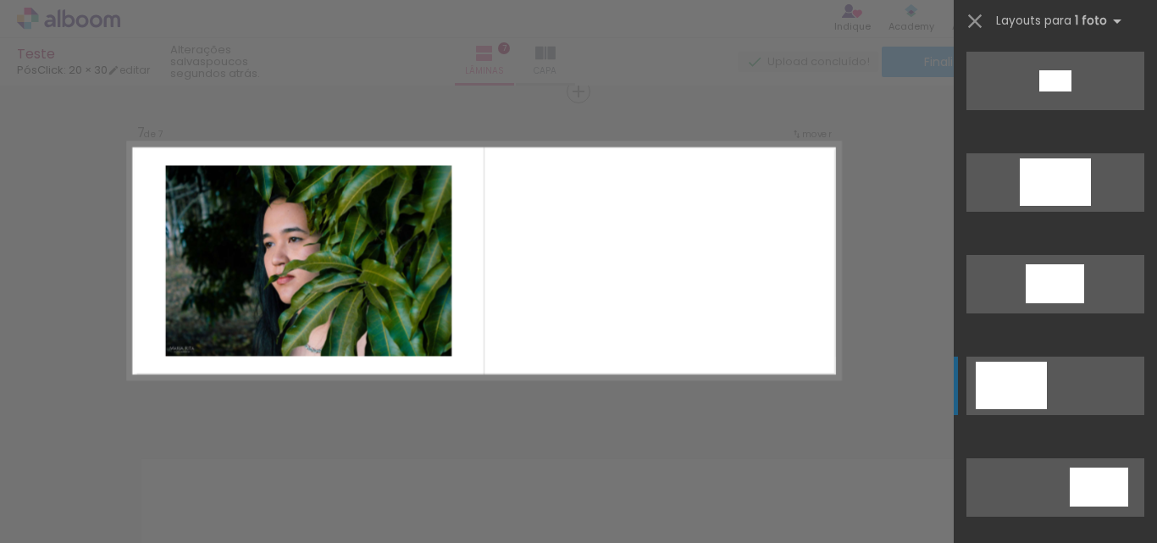
click at [1021, 386] on div at bounding box center [1011, 385] width 71 height 47
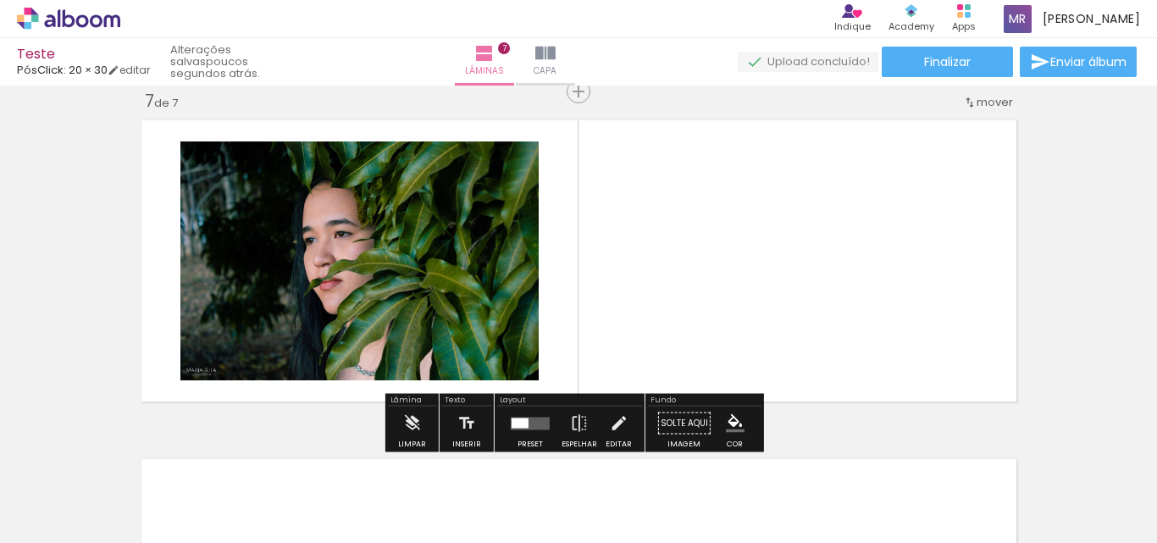
click at [766, 276] on quentale-layouter at bounding box center [579, 261] width 890 height 296
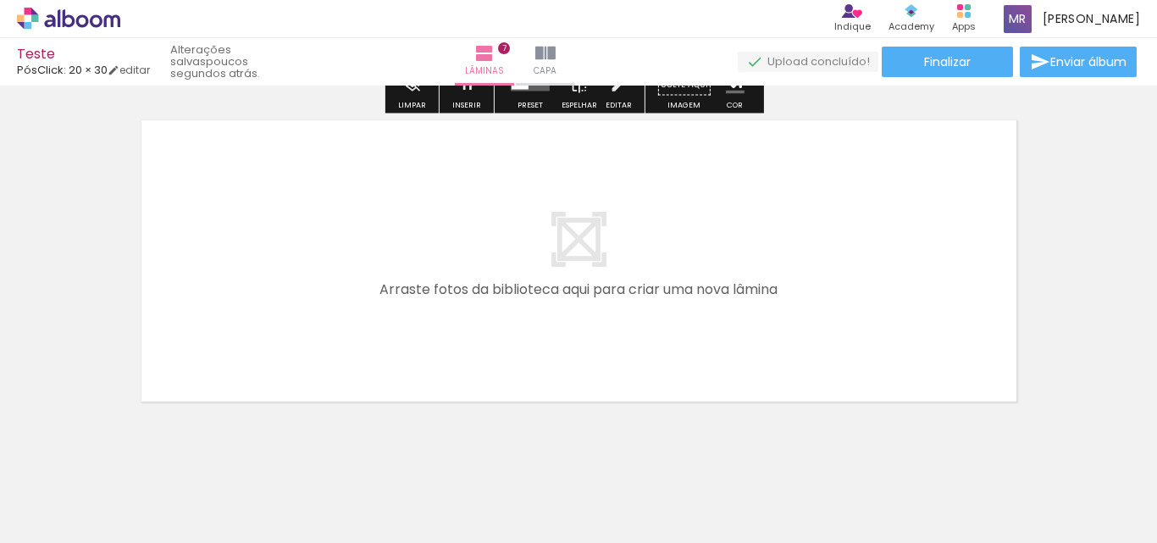
click at [554, 352] on quentale-layouter at bounding box center [579, 261] width 890 height 296
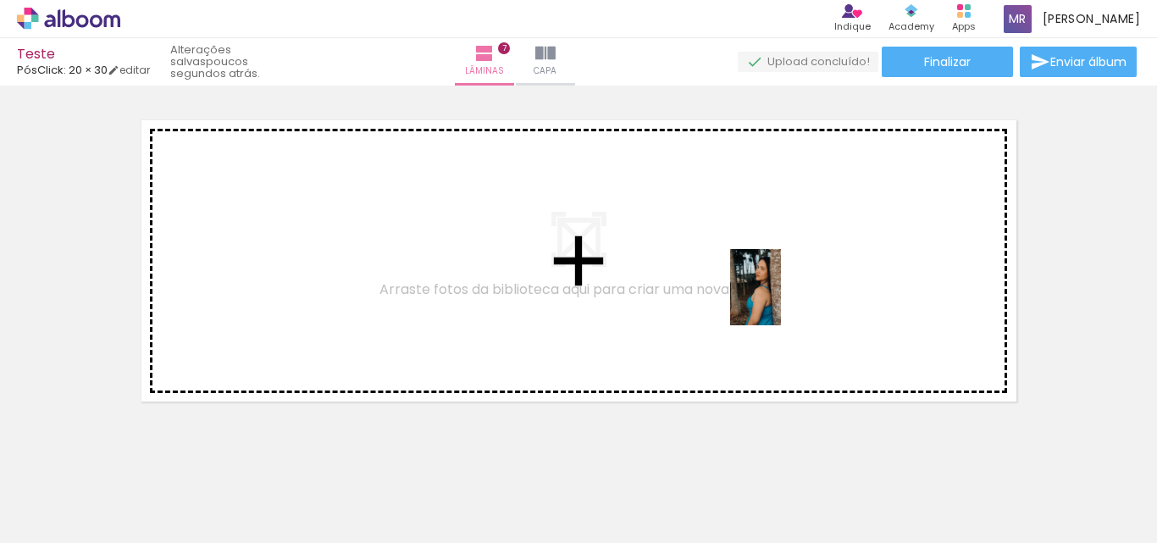
drag, startPoint x: 821, startPoint y: 506, endPoint x: 781, endPoint y: 300, distance: 209.8
click at [781, 300] on quentale-workspace at bounding box center [578, 271] width 1157 height 543
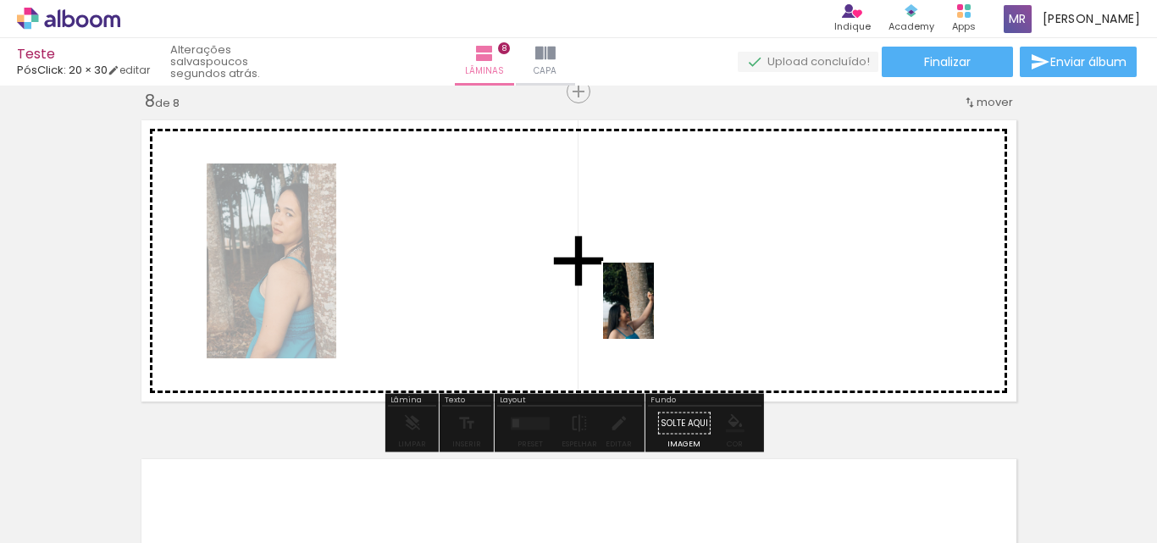
drag, startPoint x: 918, startPoint y: 522, endPoint x: 615, endPoint y: 290, distance: 381.8
click at [615, 290] on quentale-workspace at bounding box center [578, 271] width 1157 height 543
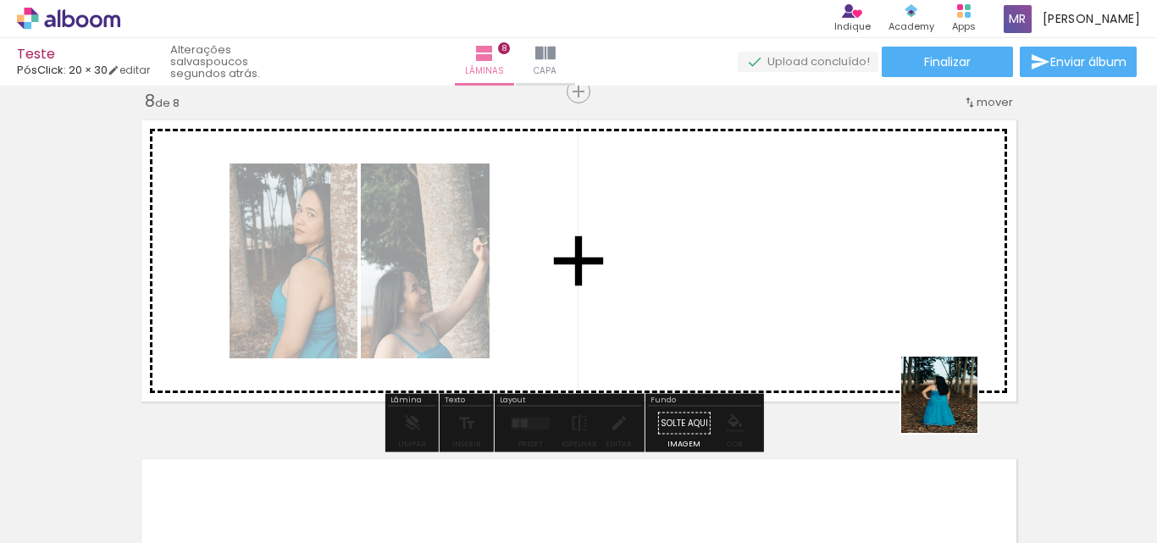
drag, startPoint x: 991, startPoint y: 456, endPoint x: 779, endPoint y: 302, distance: 261.4
click at [755, 283] on quentale-workspace at bounding box center [578, 271] width 1157 height 543
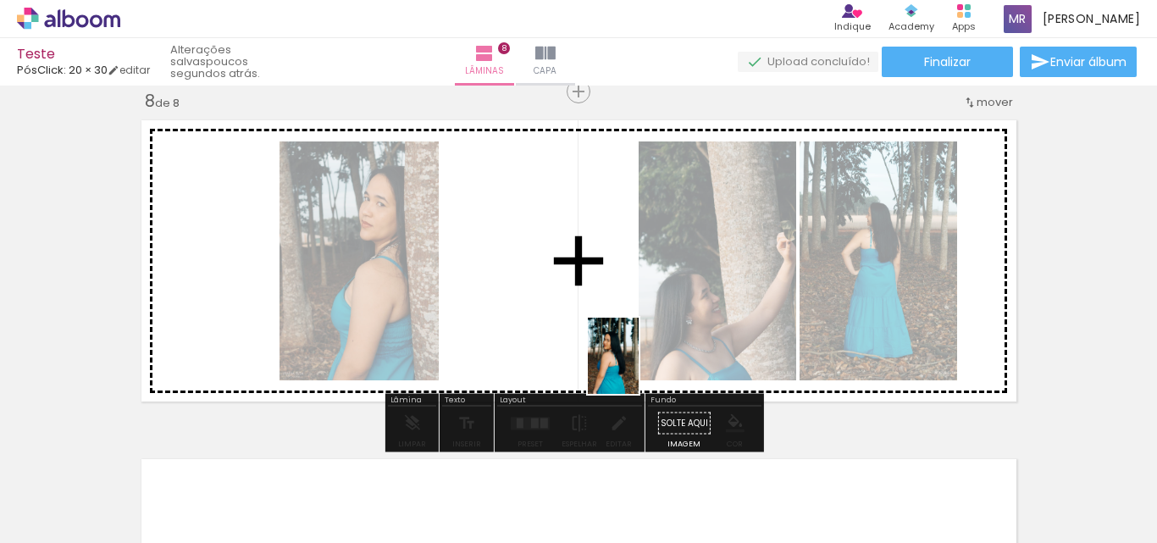
drag, startPoint x: 1087, startPoint y: 495, endPoint x: 561, endPoint y: 308, distance: 557.4
click at [561, 308] on quentale-workspace at bounding box center [578, 271] width 1157 height 543
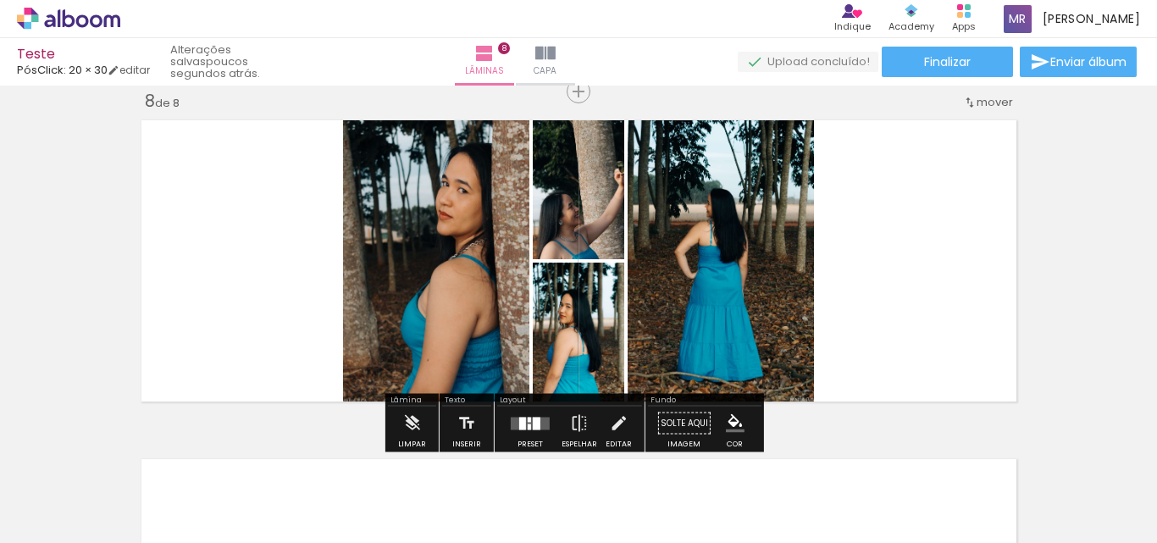
click at [547, 428] on div at bounding box center [530, 423] width 46 height 34
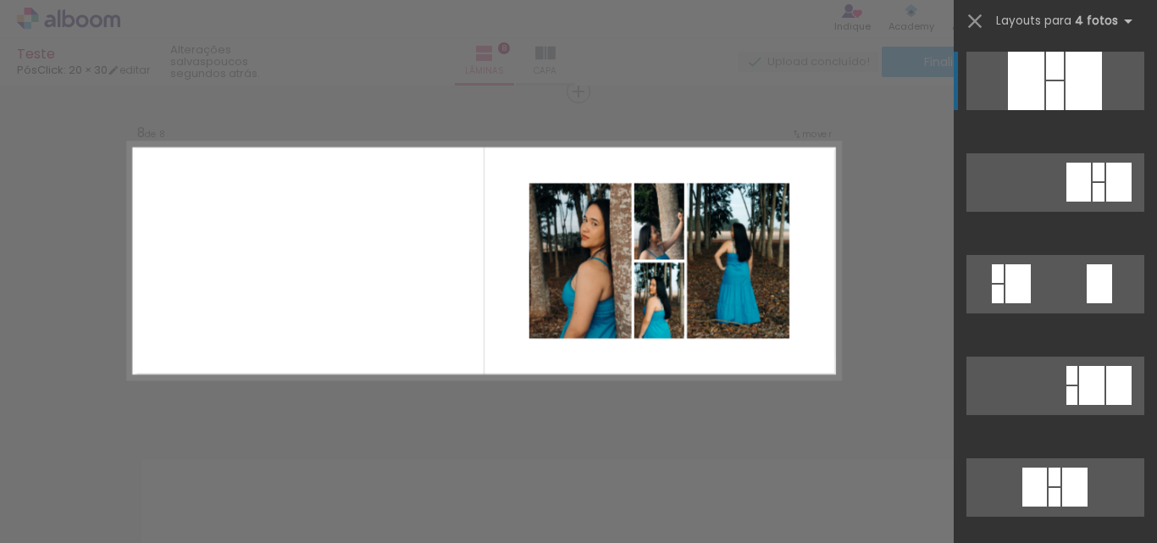
scroll to position [254, 0]
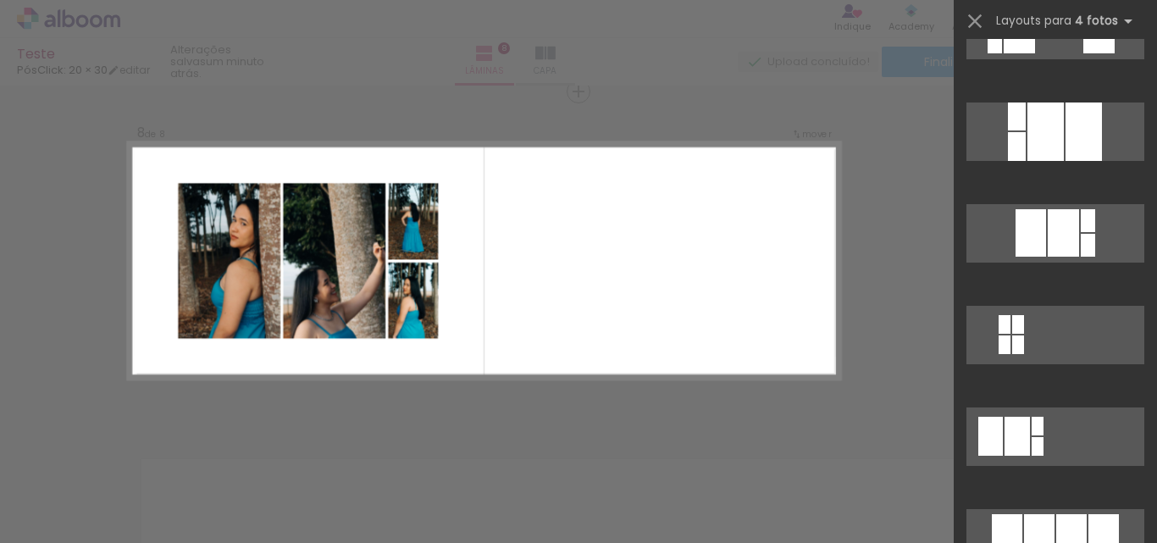
scroll to position [847, 0]
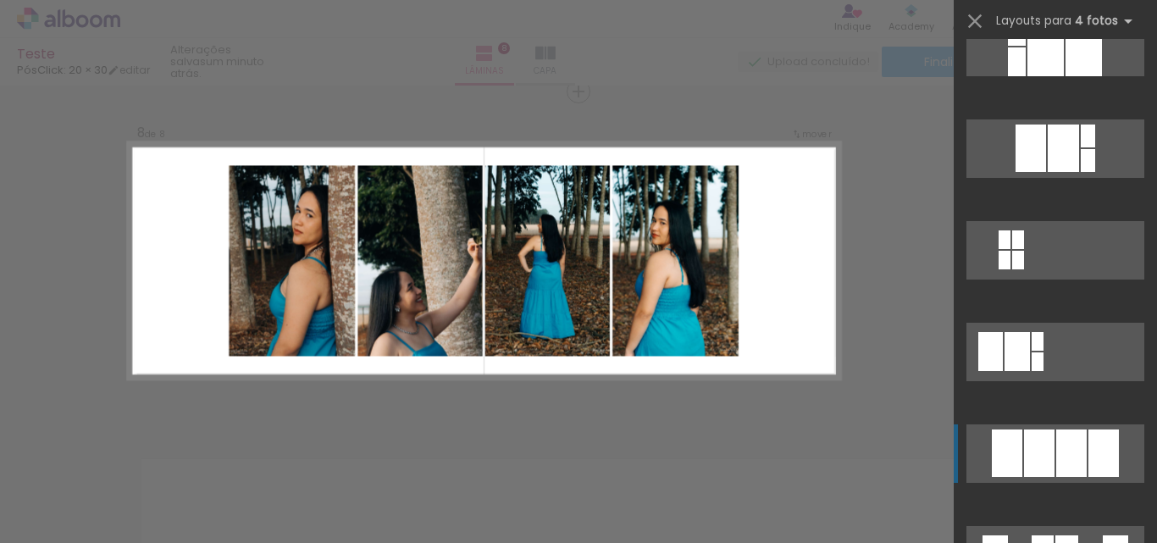
click at [1056, 460] on div at bounding box center [1071, 452] width 30 height 47
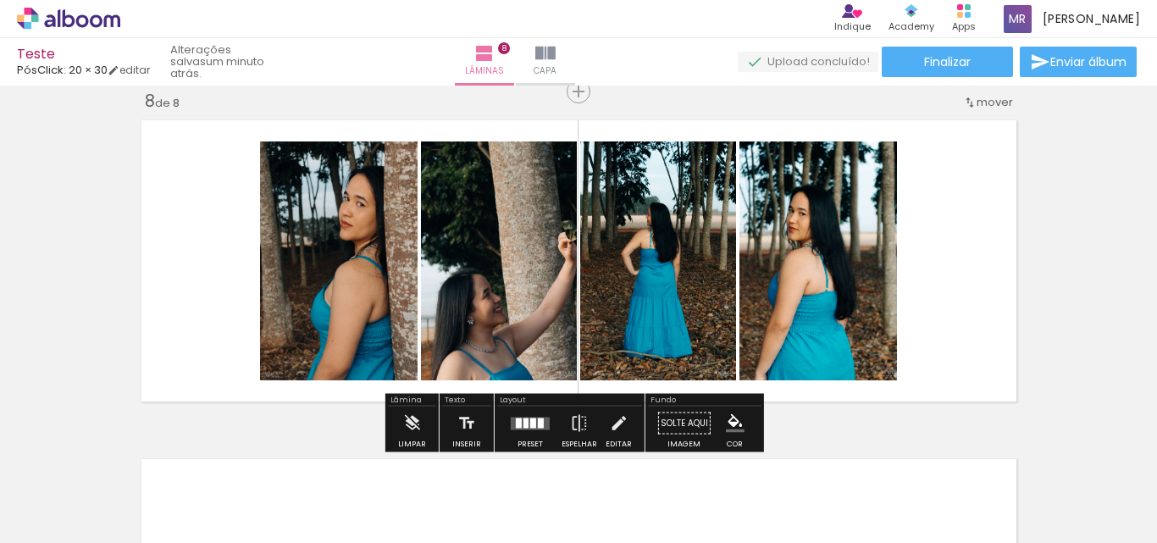
click at [989, 286] on quentale-layouter at bounding box center [579, 261] width 890 height 296
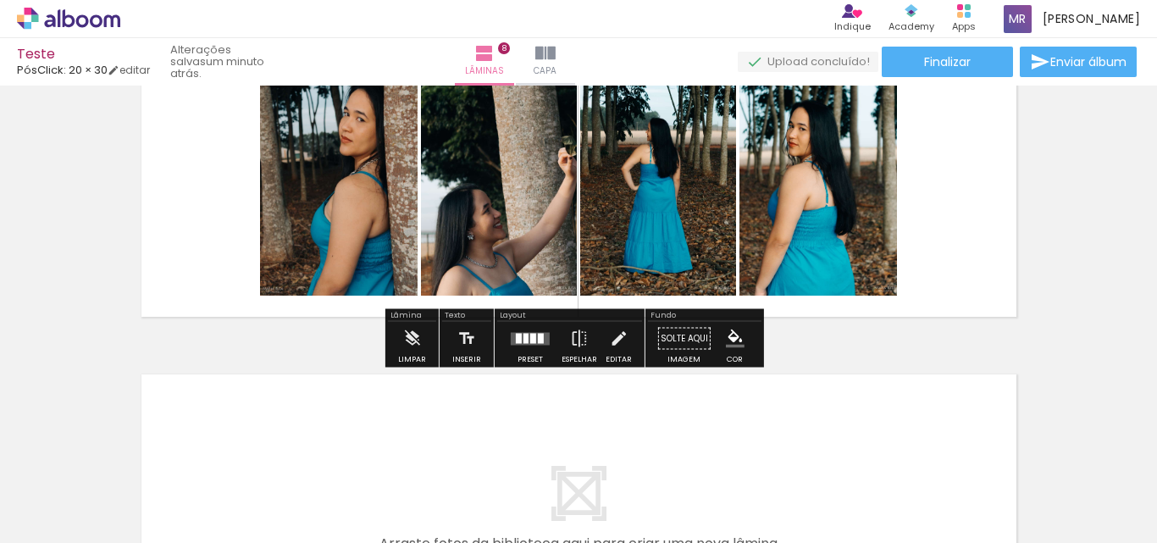
scroll to position [2647, 0]
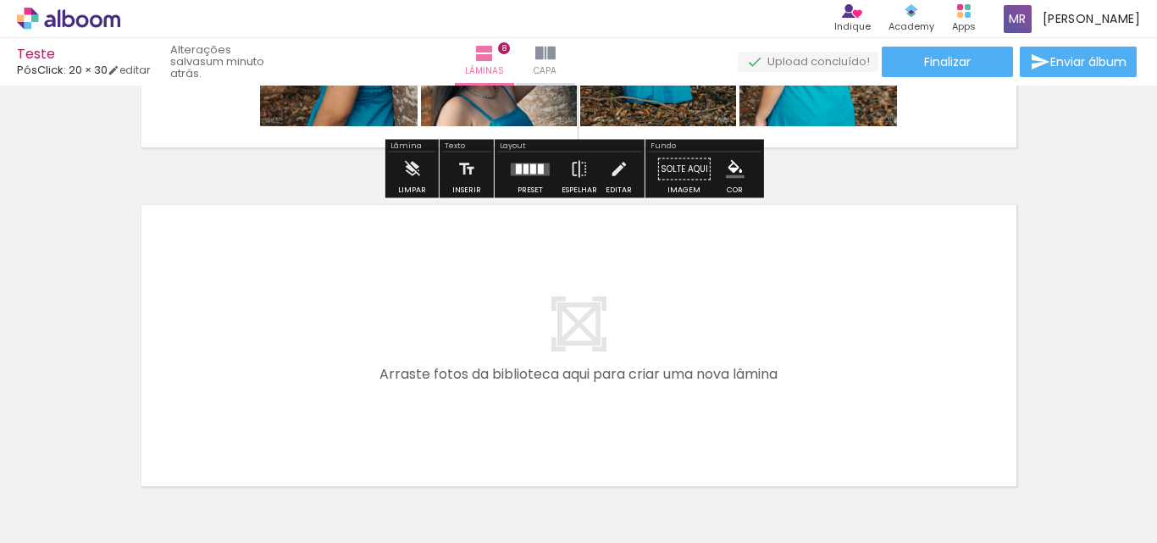
click at [818, 300] on quentale-layouter at bounding box center [579, 345] width 890 height 296
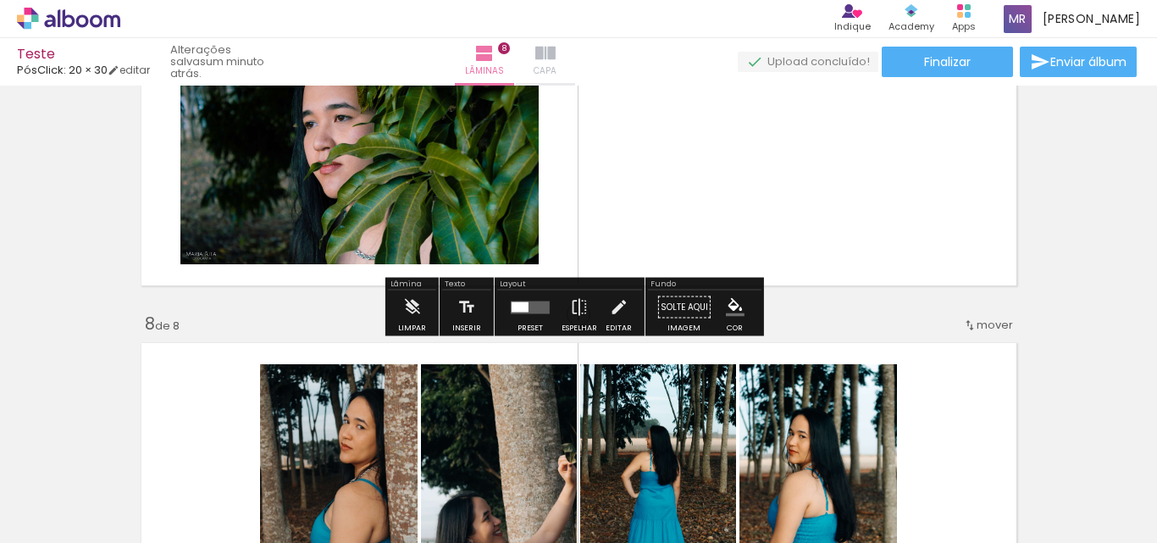
drag, startPoint x: 556, startPoint y: 67, endPoint x: 570, endPoint y: 59, distance: 15.5
click at [556, 65] on paper-button "Capa" at bounding box center [545, 61] width 59 height 47
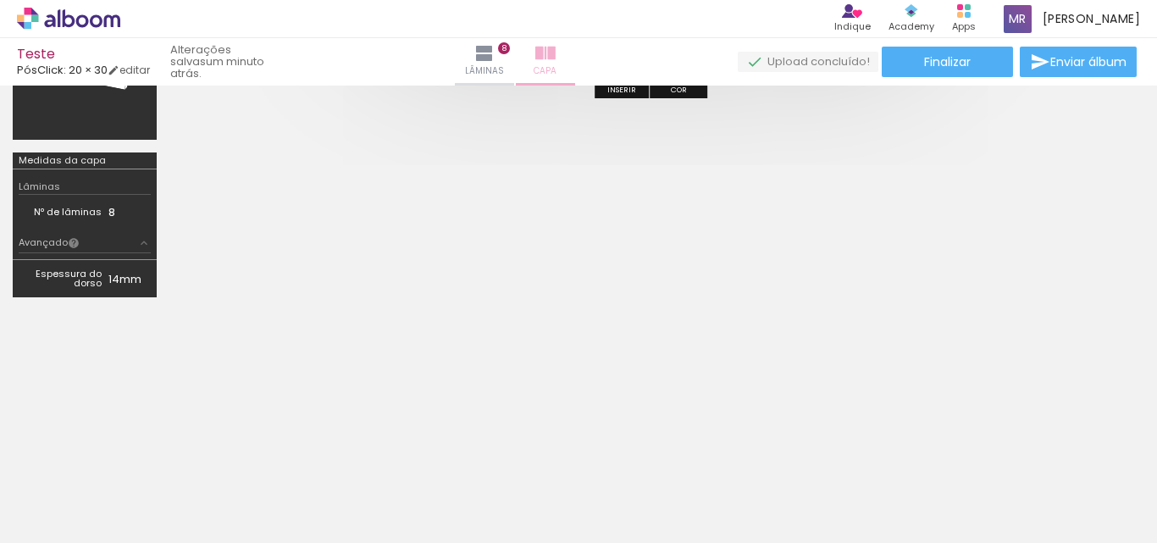
scroll to position [351, 0]
click at [570, 59] on paper-button "Capa" at bounding box center [545, 61] width 59 height 47
click at [556, 62] on iron-icon at bounding box center [545, 53] width 20 height 20
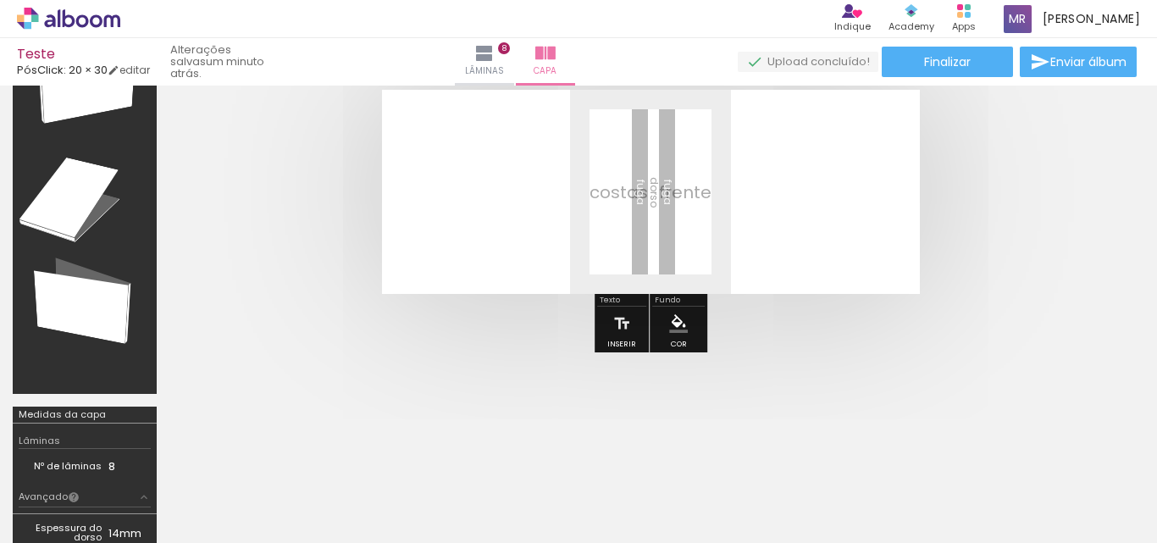
scroll to position [0, 0]
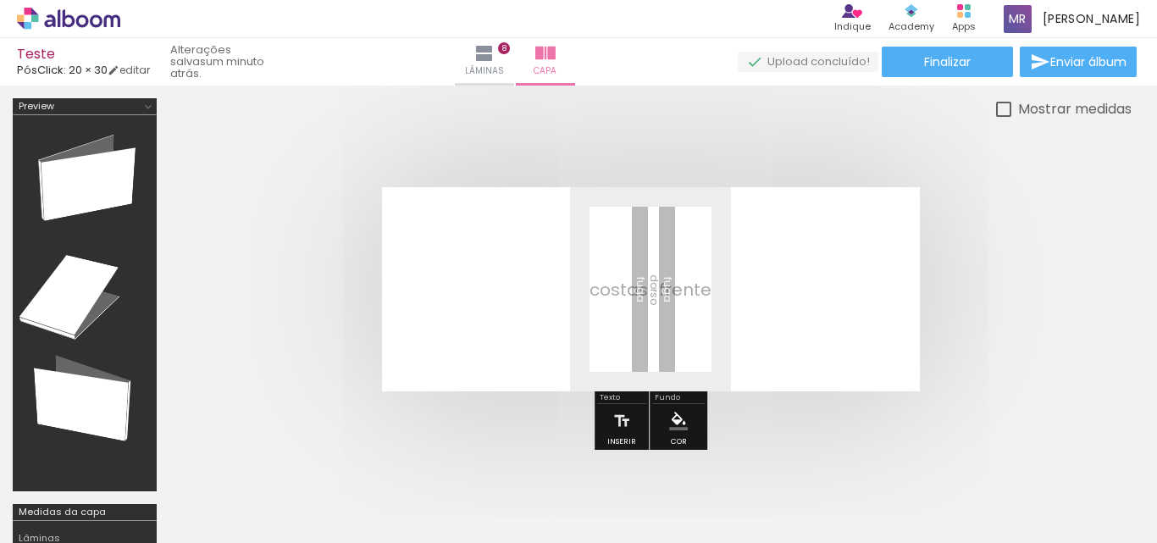
click at [779, 311] on quentale-layouter at bounding box center [651, 289] width 538 height 204
click at [745, 273] on quentale-layouter at bounding box center [651, 289] width 538 height 204
drag, startPoint x: 662, startPoint y: 522, endPoint x: 263, endPoint y: 538, distance: 399.2
click at [139, 538] on iron-horizontal-list at bounding box center [122, 490] width 34 height 106
click at [110, 191] on div at bounding box center [85, 303] width 132 height 364
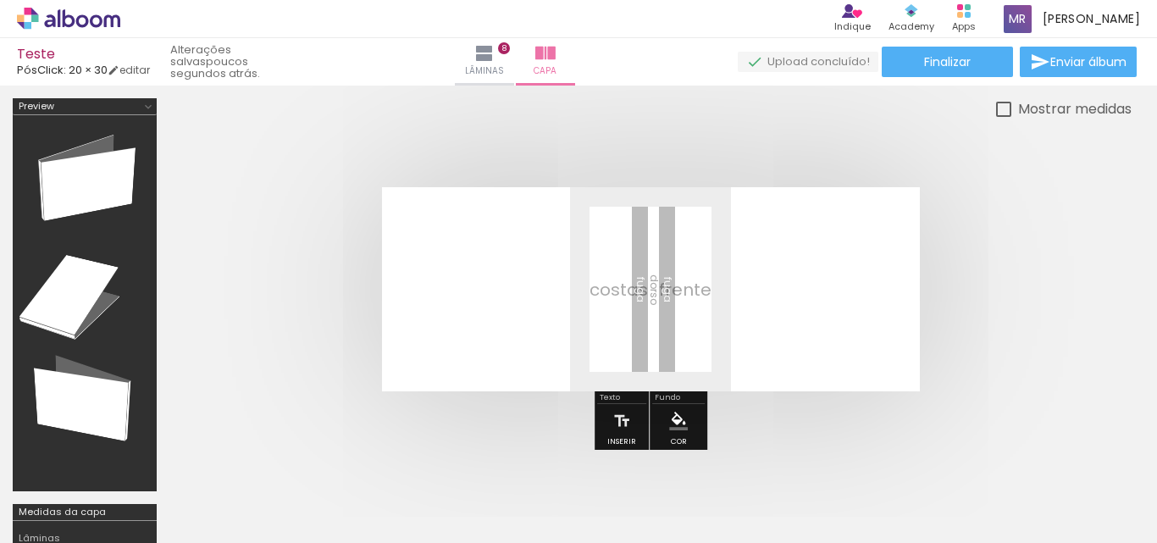
click at [227, 482] on quentale-thumb at bounding box center [264, 485] width 95 height 97
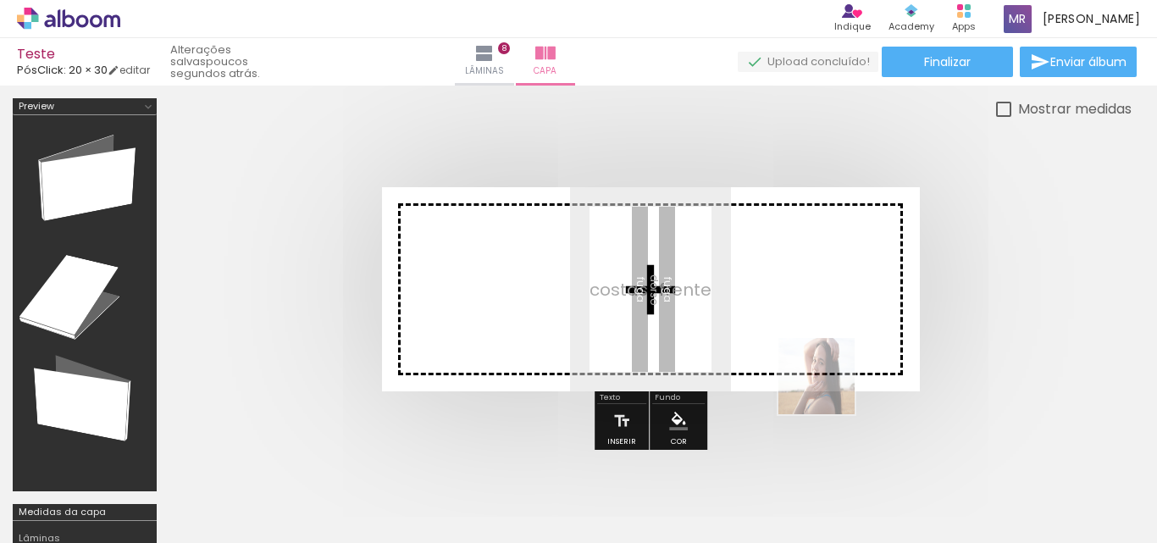
drag, startPoint x: 865, startPoint y: 493, endPoint x: 793, endPoint y: 288, distance: 217.5
click at [793, 288] on quentale-workspace at bounding box center [578, 271] width 1157 height 543
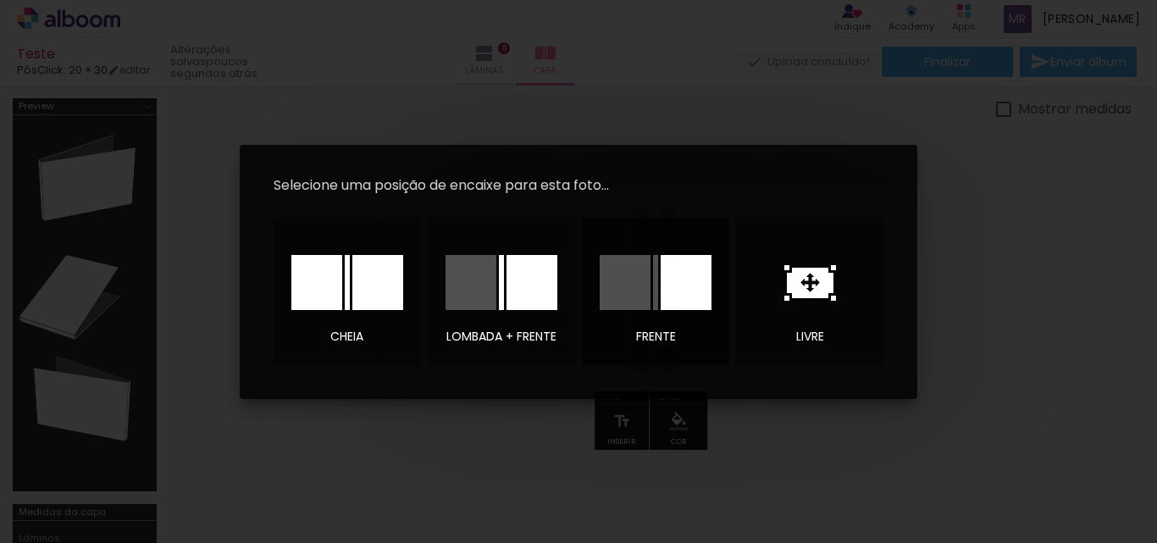
click at [678, 289] on div at bounding box center [686, 282] width 51 height 55
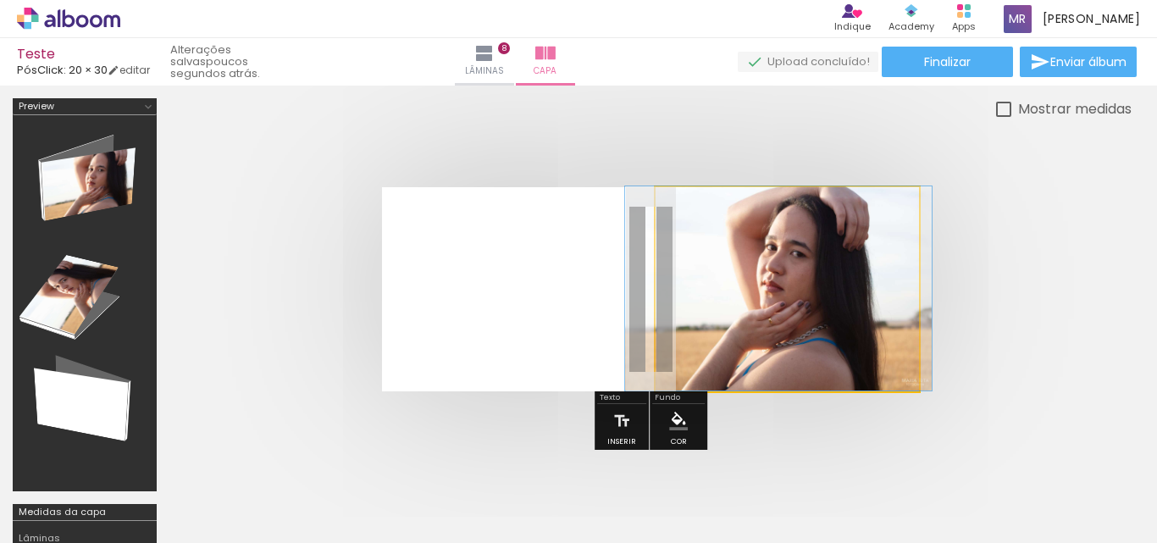
drag, startPoint x: 780, startPoint y: 307, endPoint x: 771, endPoint y: 278, distance: 30.8
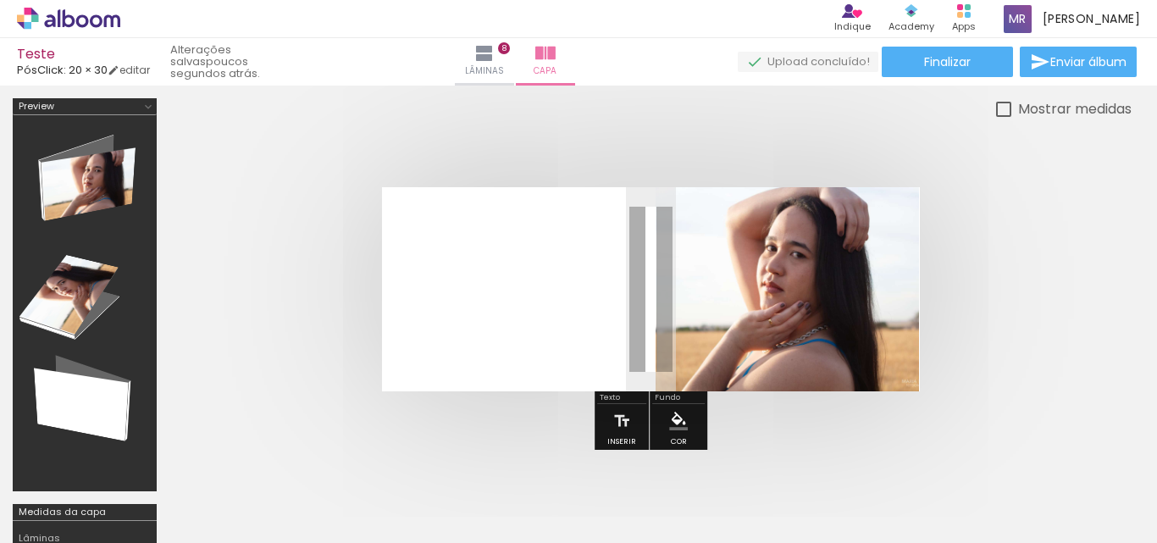
click at [971, 274] on quentale-cover at bounding box center [650, 289] width 827 height 204
click at [628, 423] on iron-icon at bounding box center [621, 421] width 19 height 34
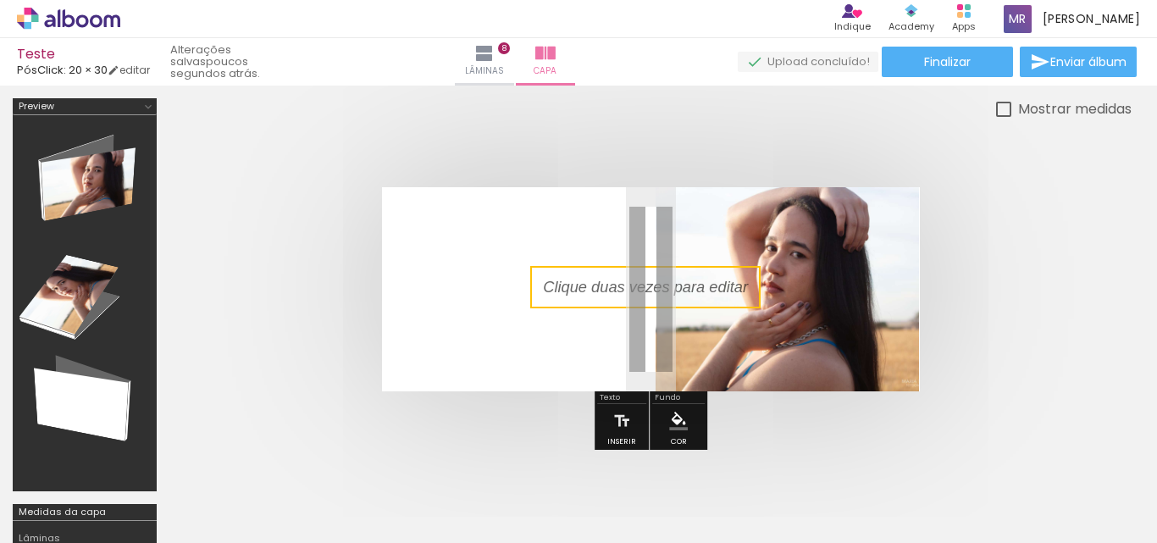
click at [645, 288] on quentale-selection at bounding box center [645, 287] width 230 height 42
type input "Sans Serif"
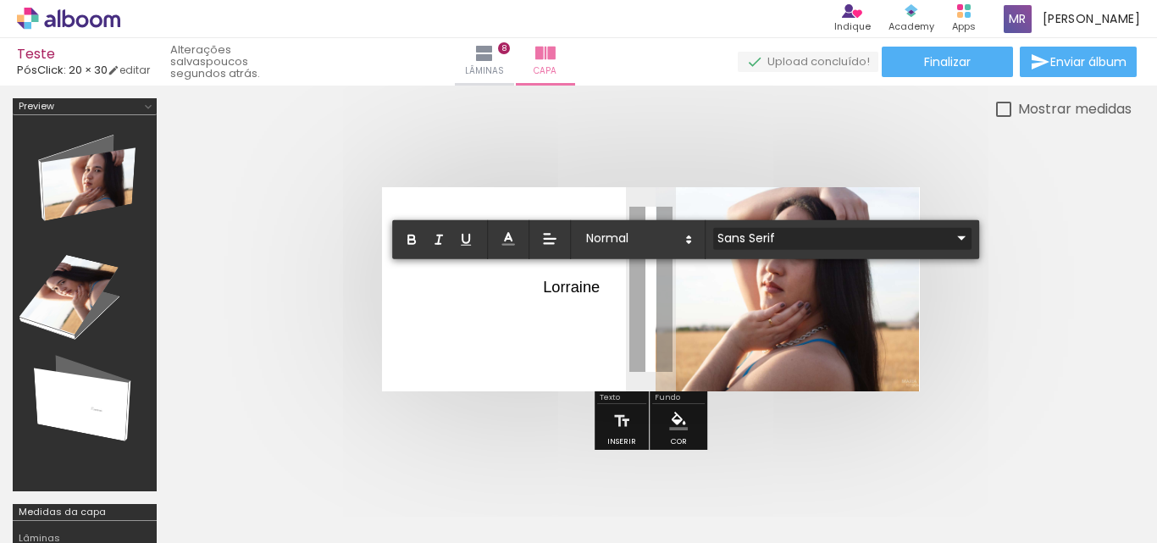
click at [783, 235] on input "Sans Serif" at bounding box center [832, 238] width 238 height 18
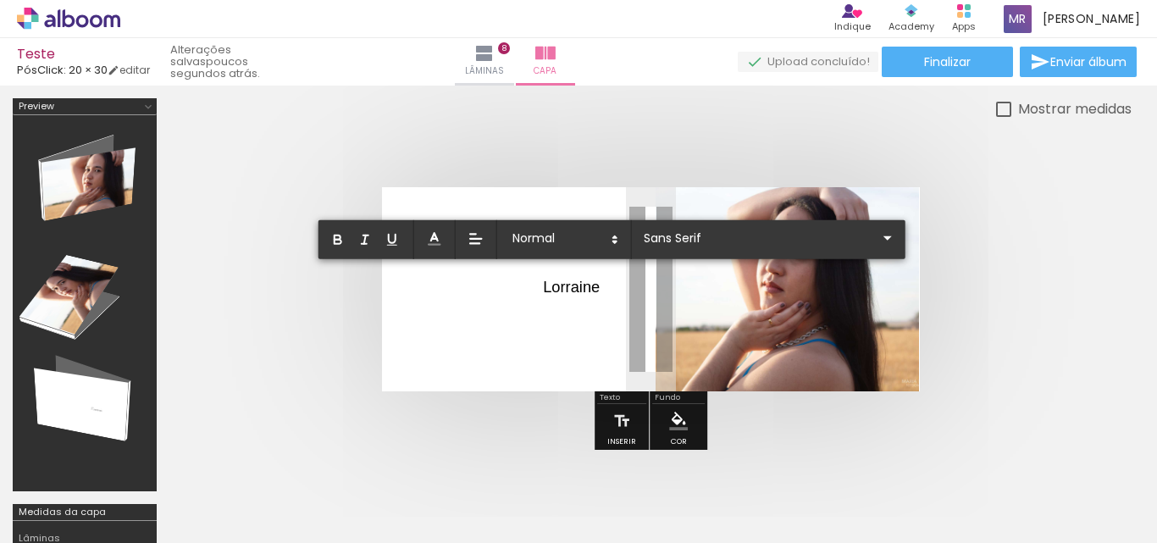
drag, startPoint x: 595, startPoint y: 285, endPoint x: 551, endPoint y: 296, distance: 45.2
click at [551, 296] on p "Lorraine ﻿" at bounding box center [571, 287] width 57 height 22
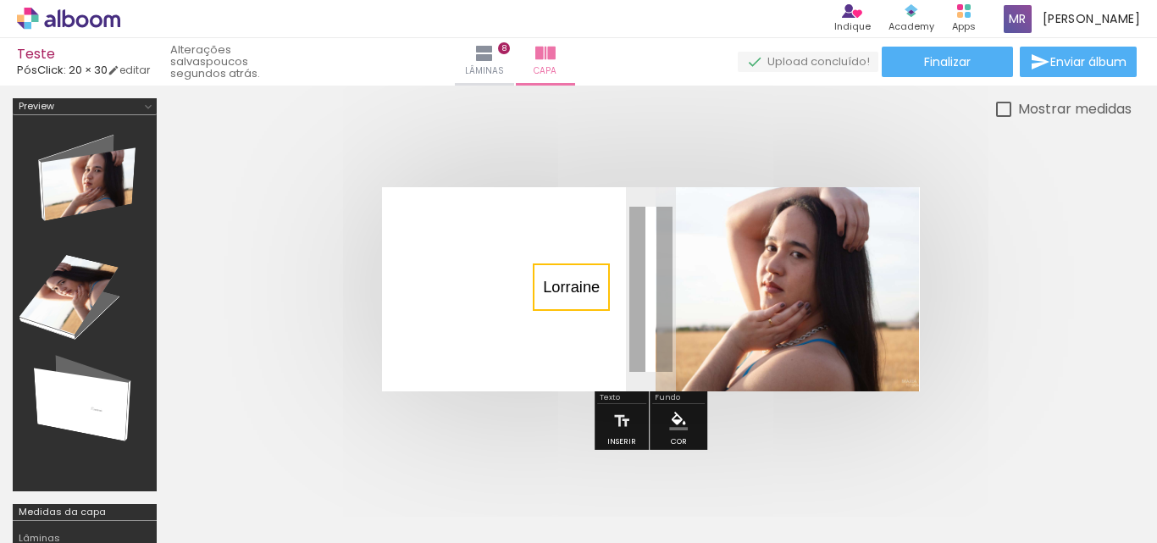
click at [561, 290] on quentale-selection at bounding box center [571, 286] width 77 height 47
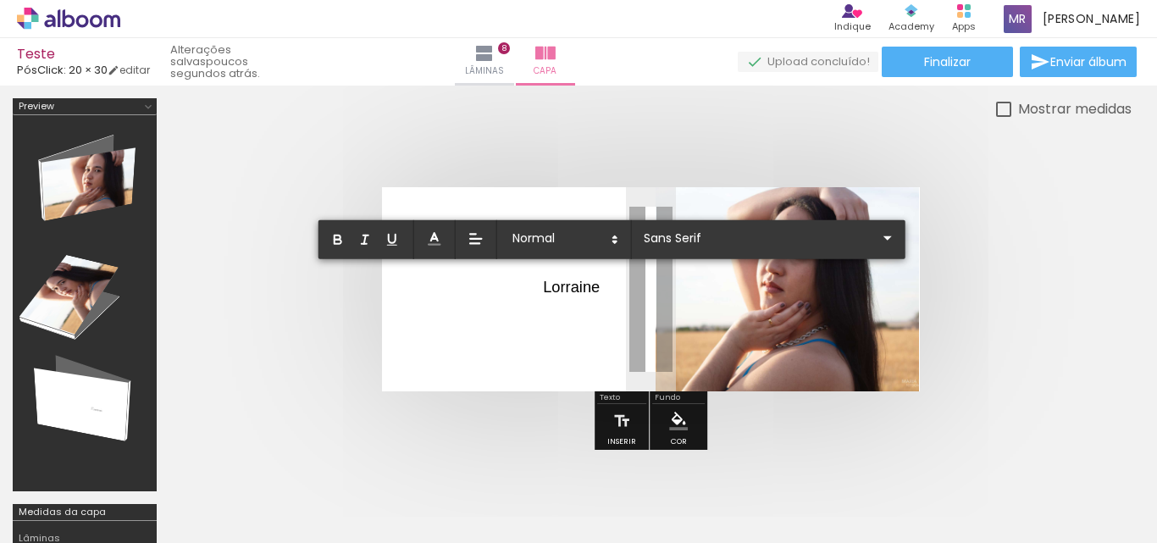
click at [594, 290] on p "Lorraine ﻿" at bounding box center [571, 287] width 57 height 22
drag, startPoint x: 600, startPoint y: 288, endPoint x: 545, endPoint y: 286, distance: 54.2
click at [545, 286] on p "Lorraine ﻿" at bounding box center [571, 287] width 57 height 22
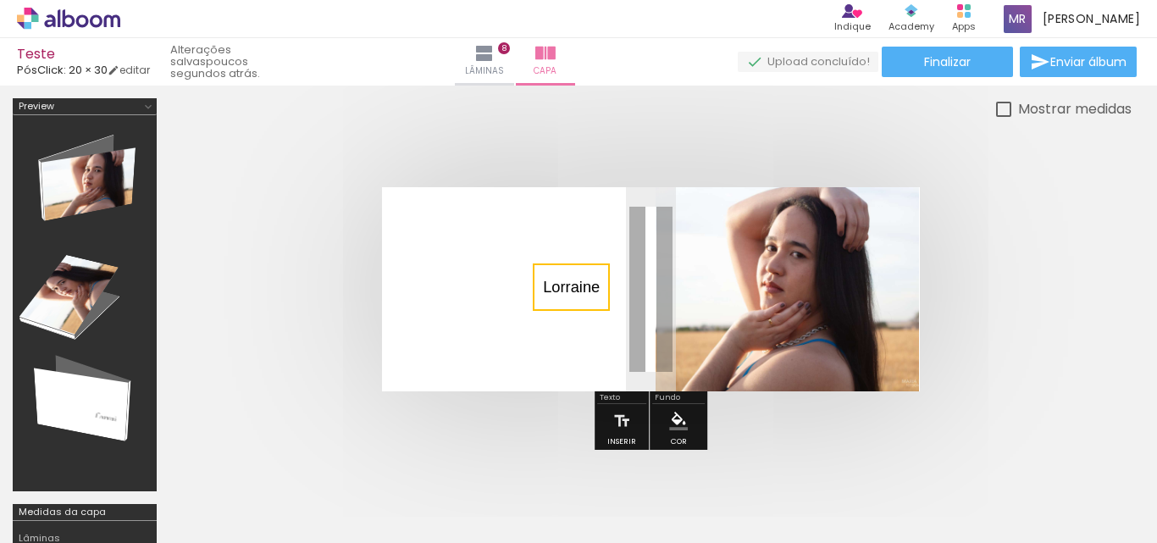
click at [567, 293] on quentale-selection at bounding box center [571, 286] width 77 height 47
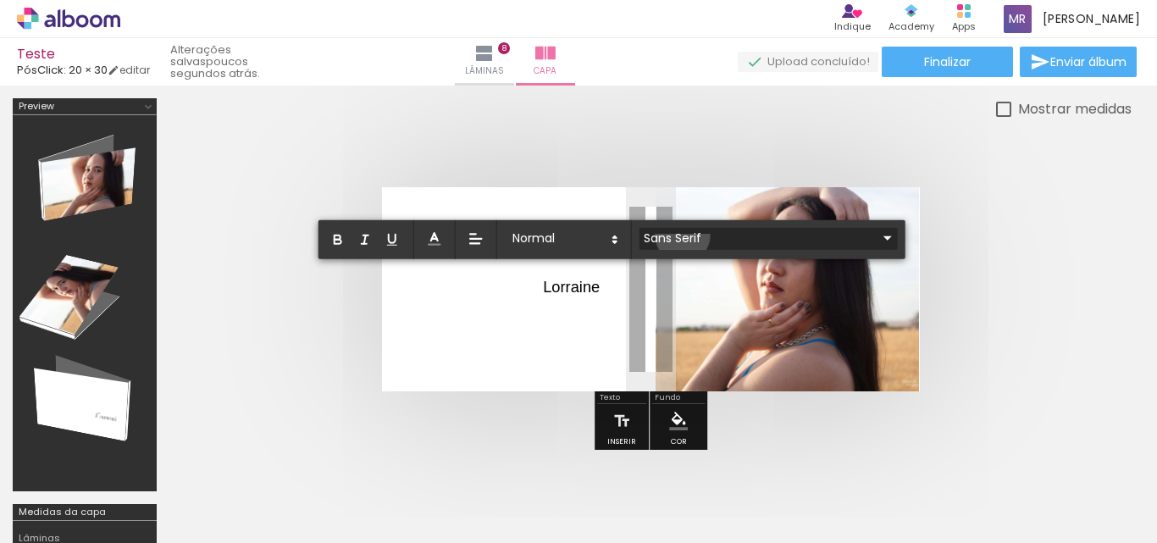
click at [683, 235] on input "Sans Serif" at bounding box center [758, 238] width 238 height 18
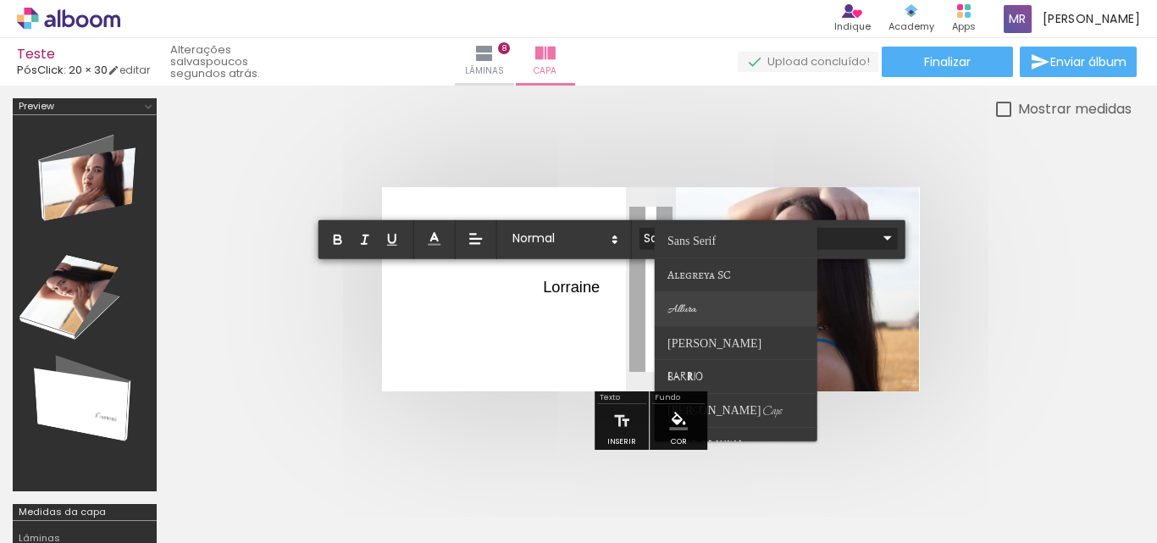
click at [724, 314] on paper-item at bounding box center [736, 309] width 163 height 34
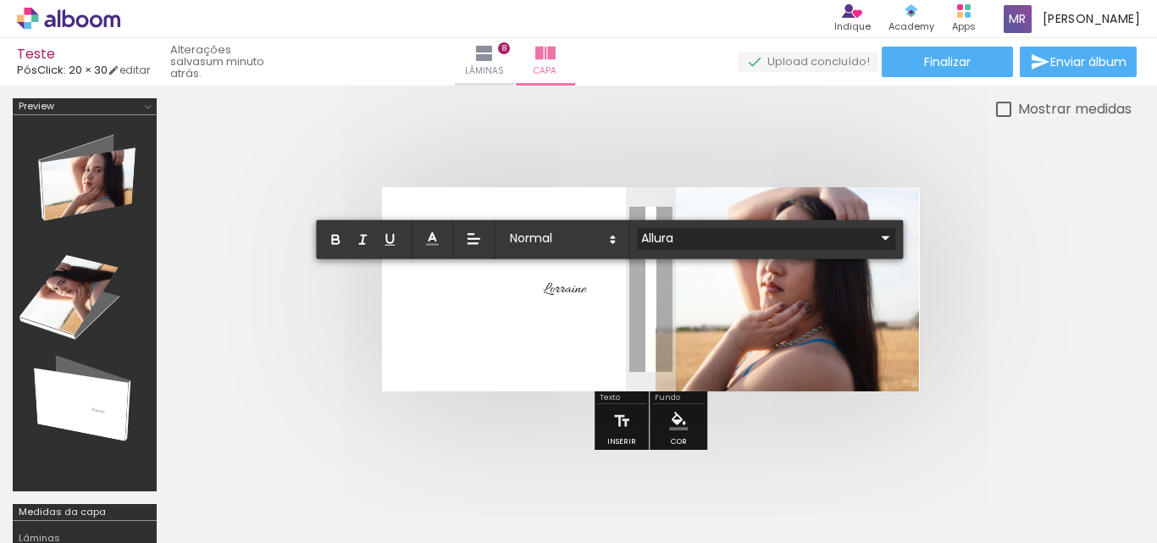
click at [777, 240] on input "Allura" at bounding box center [756, 238] width 238 height 18
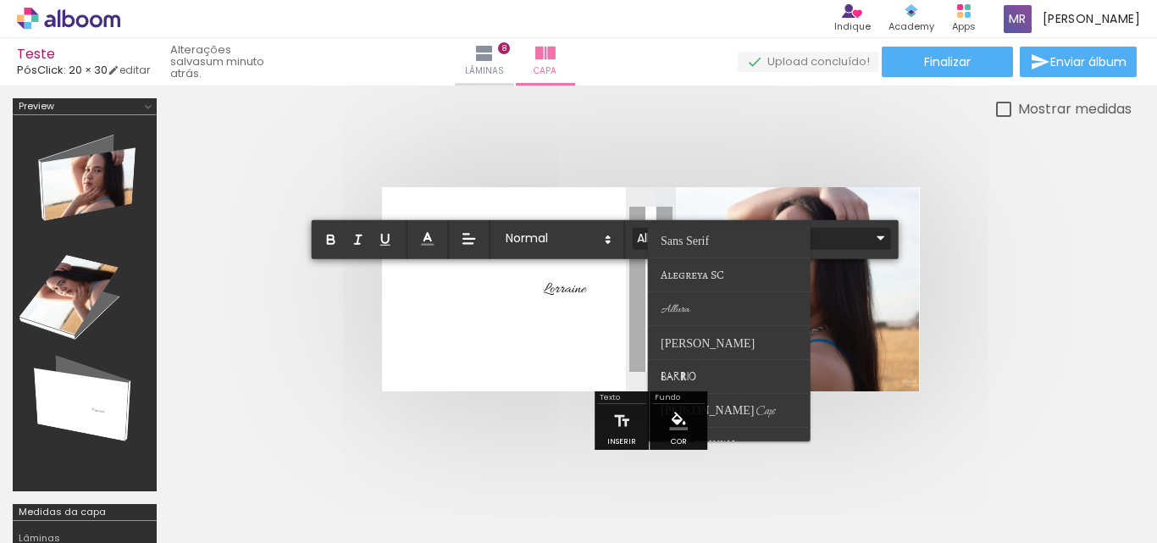
scroll to position [85, 0]
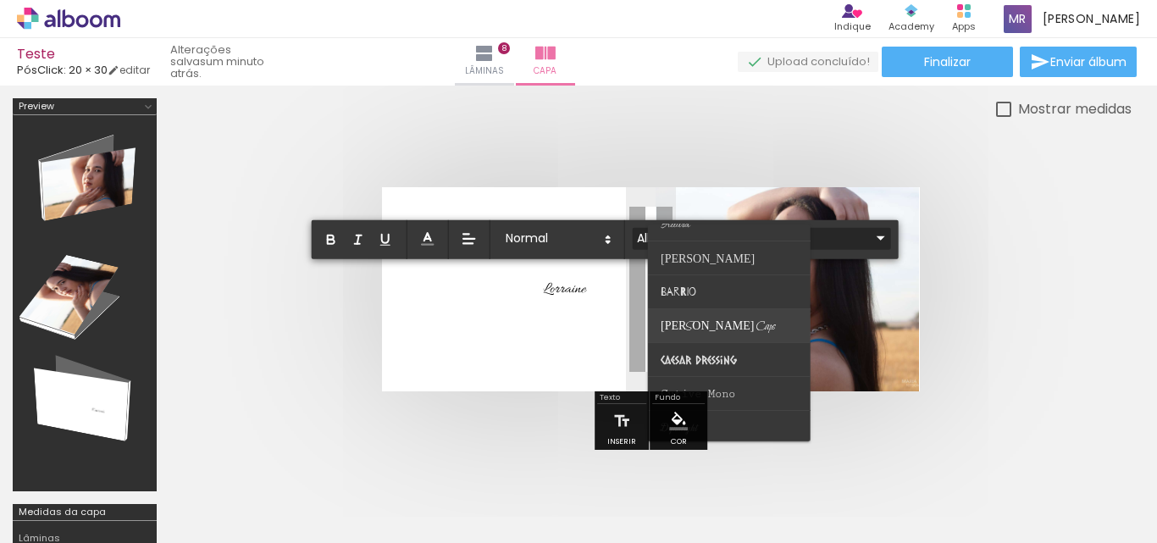
click at [744, 327] on paper-item at bounding box center [729, 326] width 163 height 34
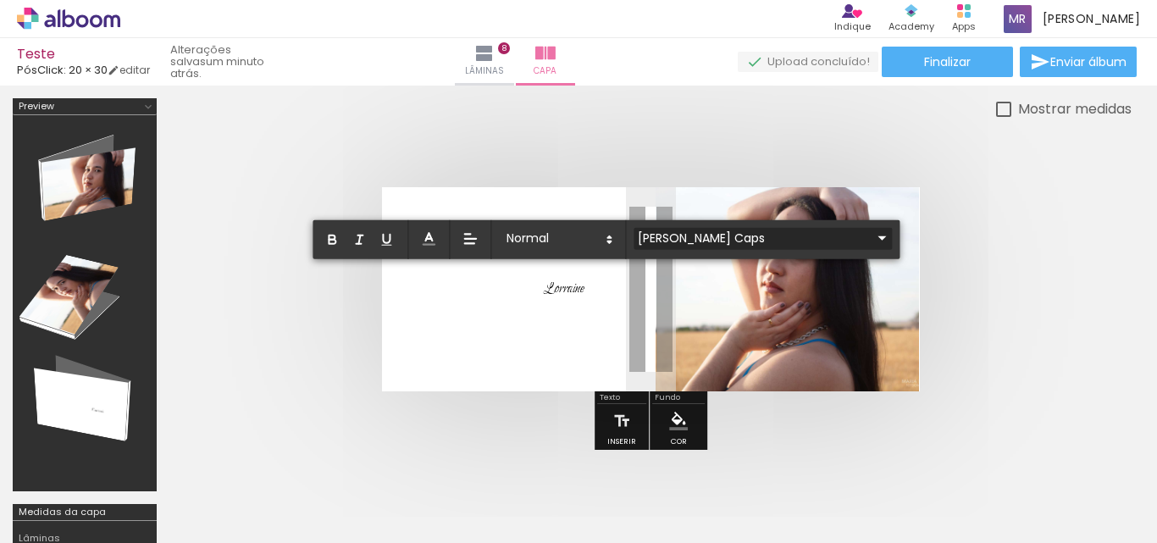
click at [743, 236] on input "Bilbo Swash Caps" at bounding box center [752, 238] width 238 height 18
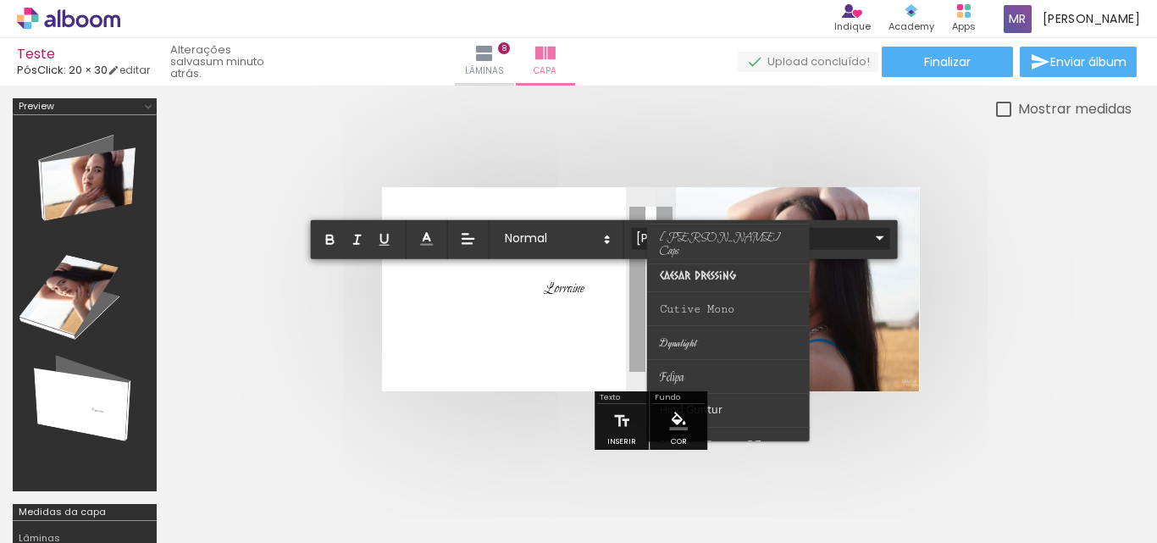
scroll to position [254, 0]
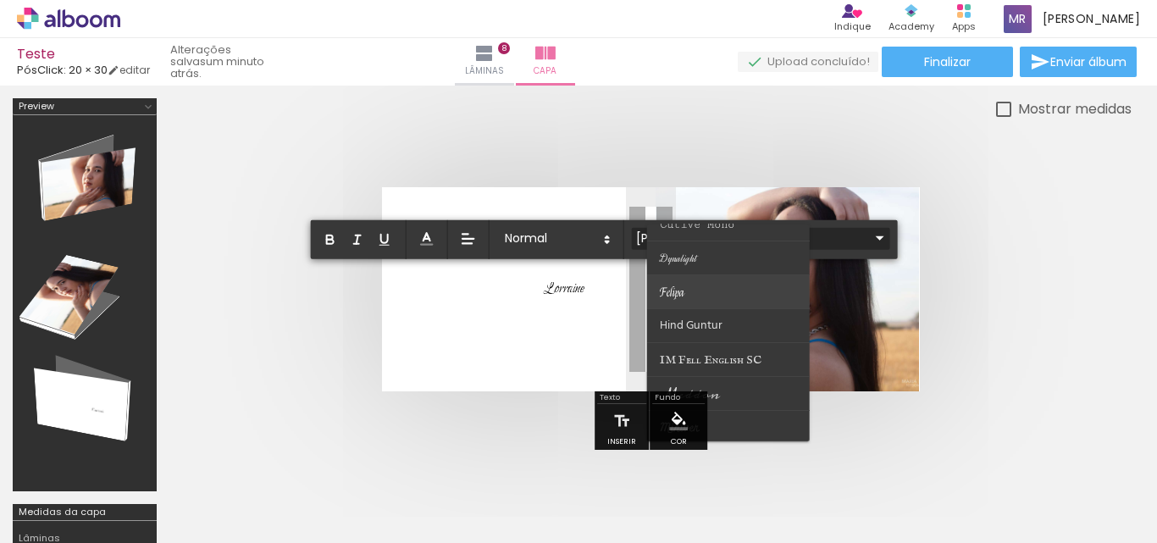
click at [722, 291] on paper-item at bounding box center [728, 292] width 163 height 34
type input "Felipa"
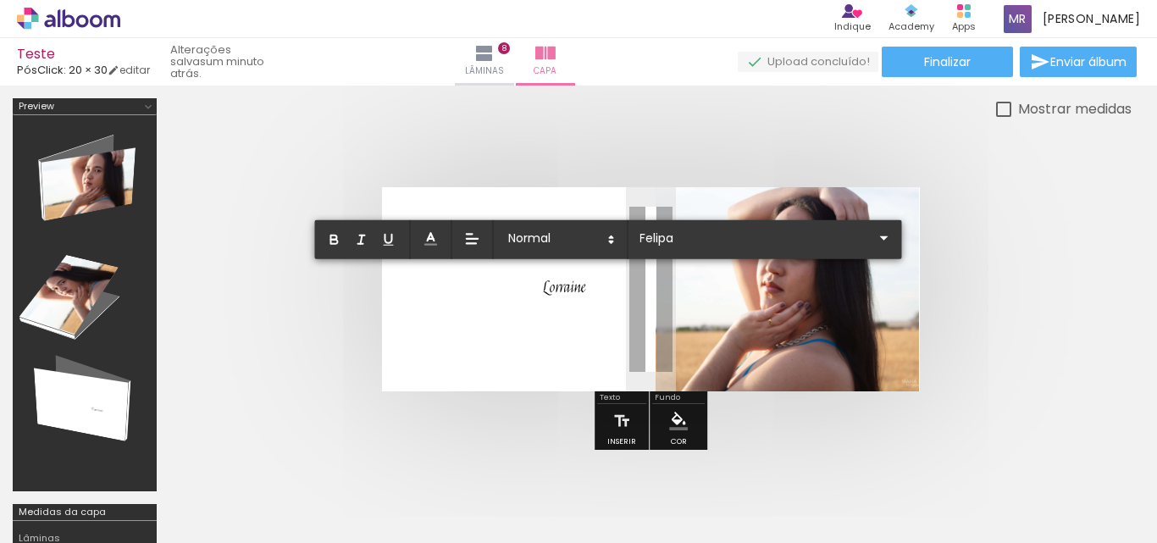
click at [883, 270] on quentale-layouter at bounding box center [651, 289] width 538 height 204
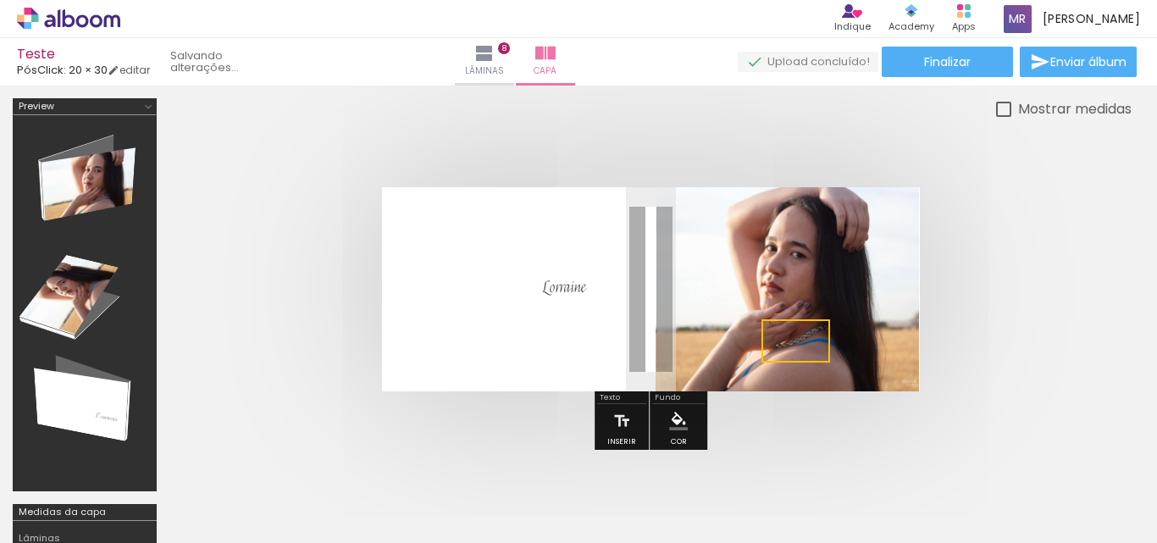
drag, startPoint x: 585, startPoint y: 292, endPoint x: 805, endPoint y: 346, distance: 225.9
click at [805, 346] on quentale-selection at bounding box center [795, 340] width 69 height 43
click at [978, 296] on quentale-cover at bounding box center [650, 289] width 827 height 204
click at [780, 346] on span "Lorraine" at bounding box center [795, 340] width 42 height 20
click at [816, 343] on quentale-selection at bounding box center [795, 340] width 69 height 43
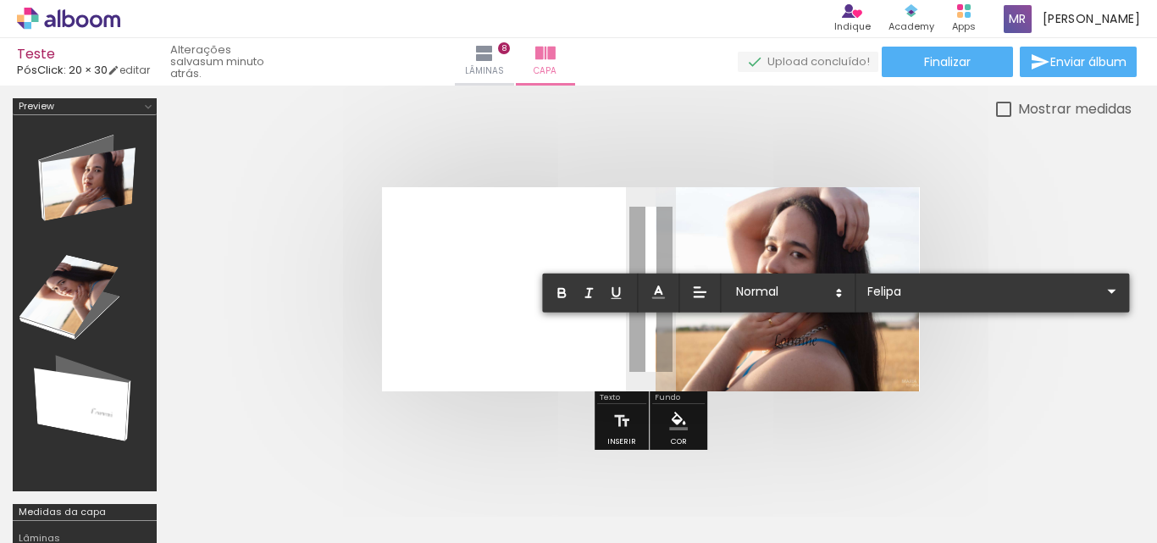
click at [786, 344] on span "Lorraine" at bounding box center [795, 340] width 42 height 20
